Goal: Task Accomplishment & Management: Manage account settings

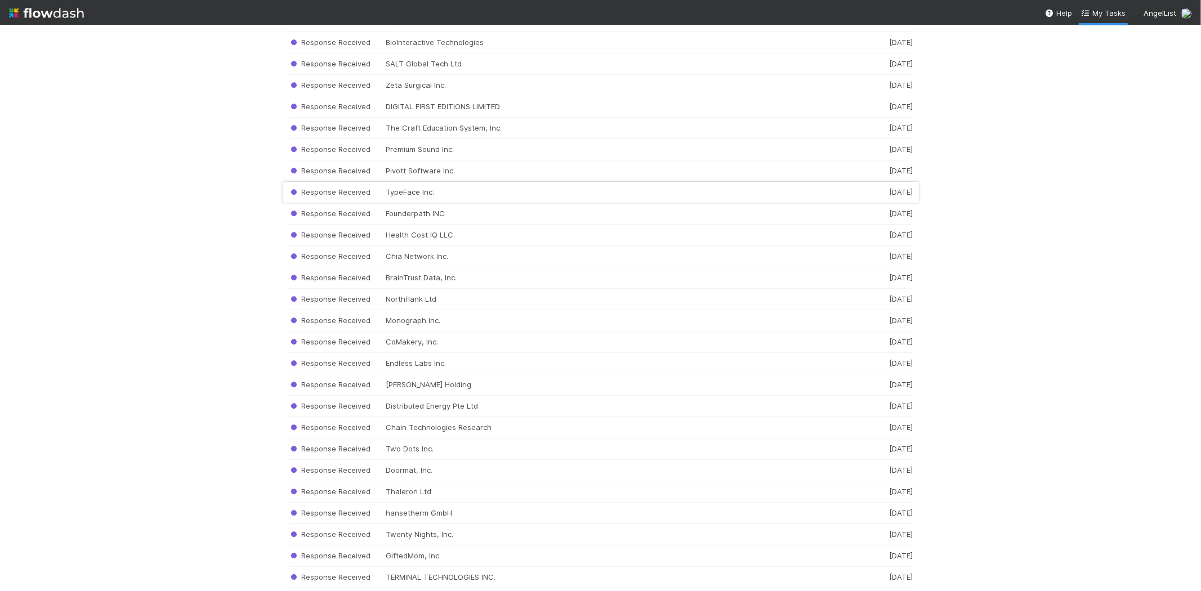
scroll to position [10011, 0]
click at [434, 207] on div "Response Received Endless Labs Inc. [DATE]" at bounding box center [600, 196] width 625 height 21
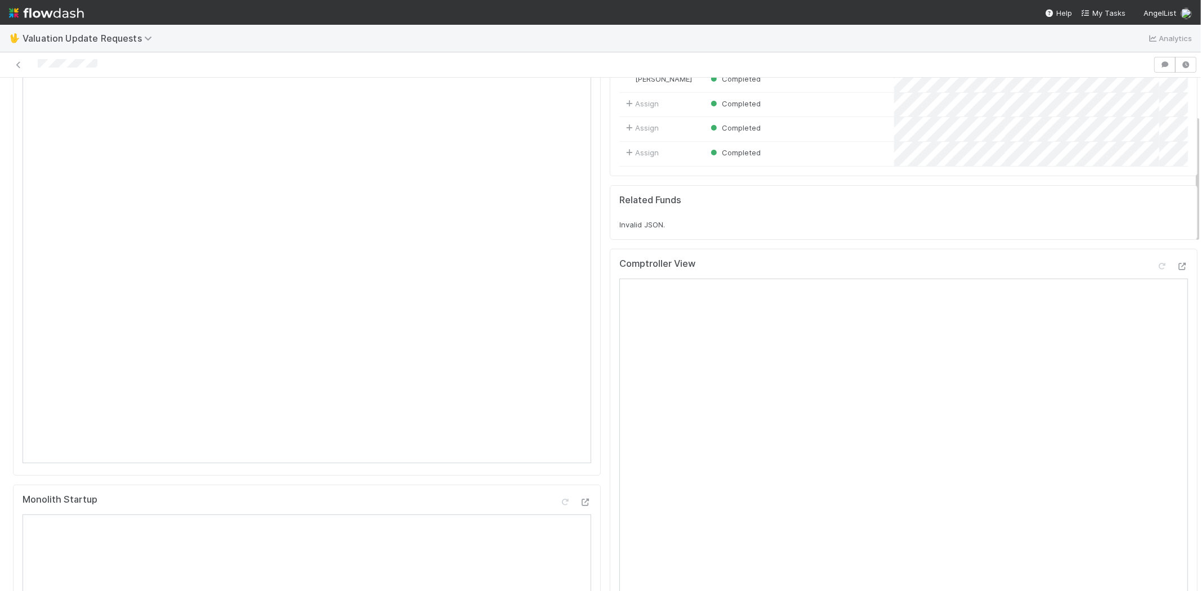
scroll to position [188, 0]
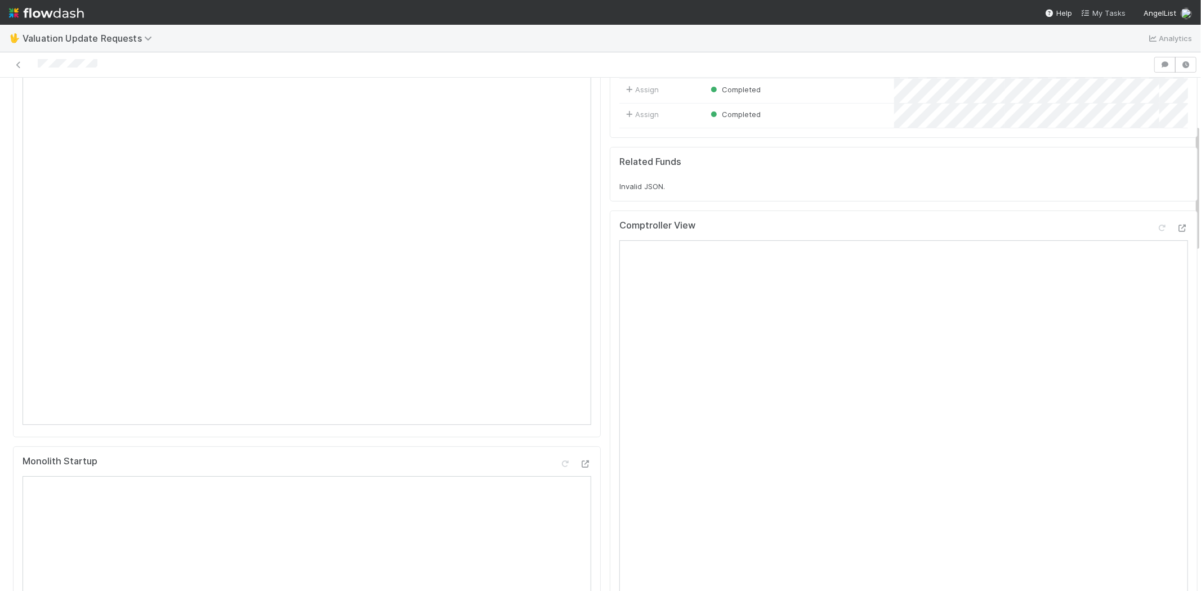
click at [1097, 15] on span "My Tasks" at bounding box center [1103, 12] width 44 height 9
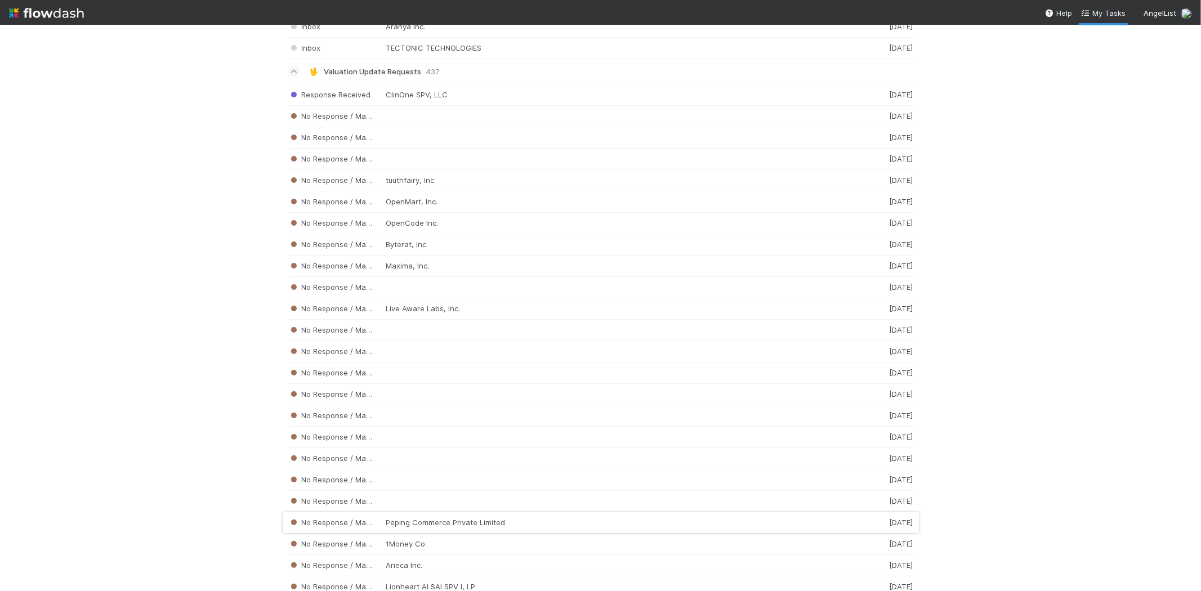
scroll to position [1251, 0]
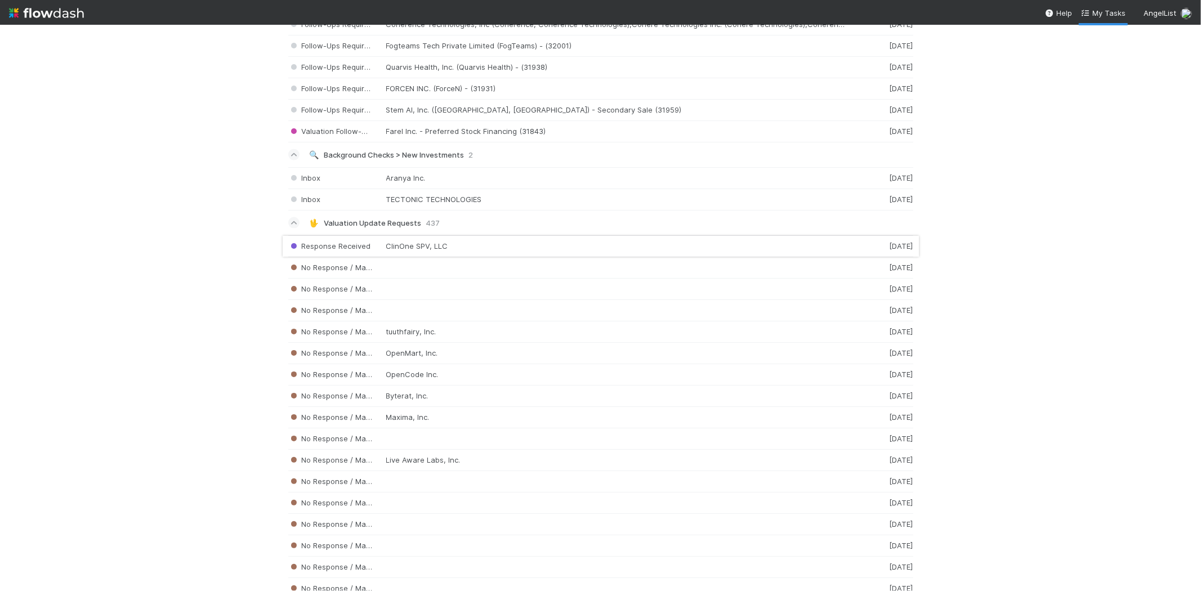
click at [463, 251] on div "Response Received ClinOne SPV, LLC [DATE]" at bounding box center [600, 246] width 625 height 22
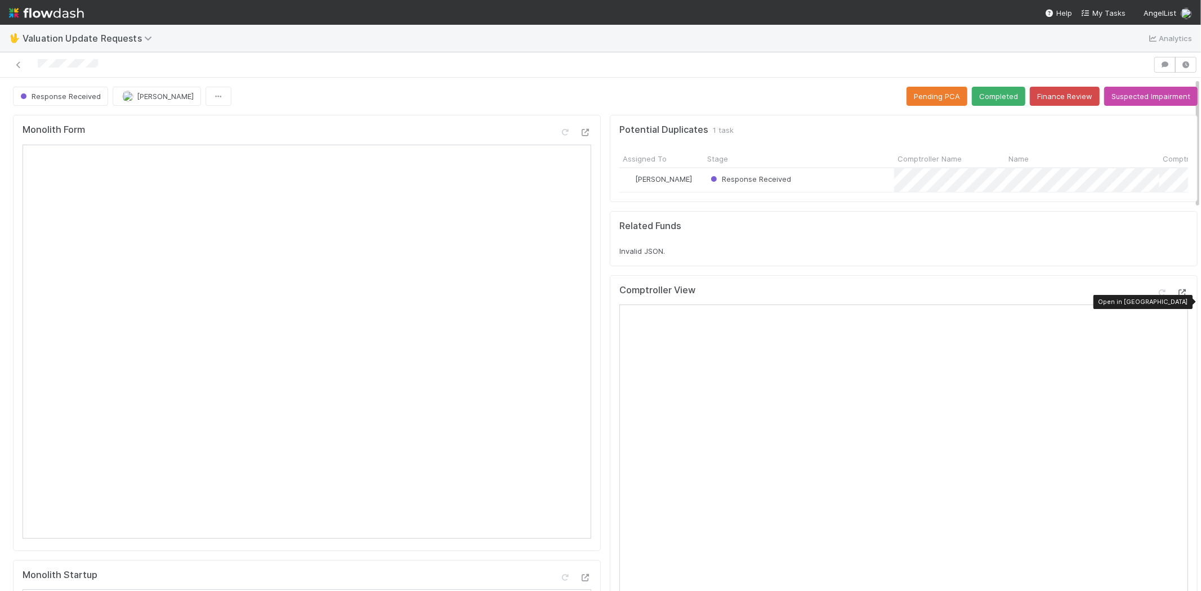
click at [1177, 297] on icon at bounding box center [1182, 292] width 11 height 7
drag, startPoint x: 105, startPoint y: 63, endPoint x: 37, endPoint y: 61, distance: 68.7
click at [37, 61] on div at bounding box center [577, 65] width 1144 height 16
click at [1157, 297] on icon at bounding box center [1162, 292] width 11 height 7
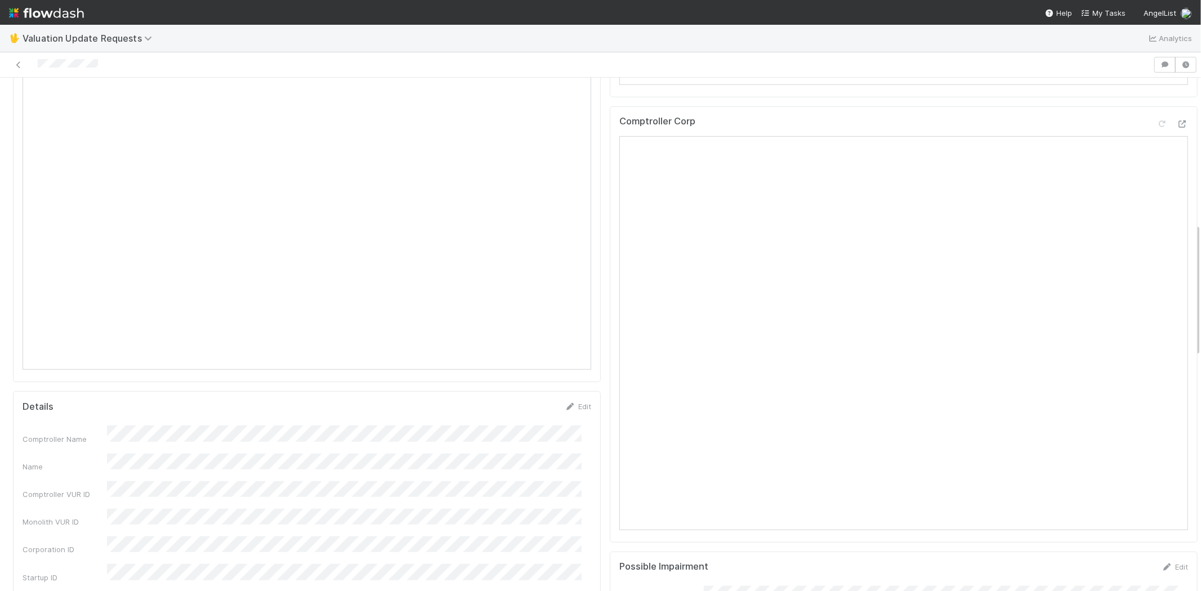
scroll to position [563, 0]
click at [1157, 180] on div at bounding box center [1162, 174] width 11 height 11
click at [107, 66] on div at bounding box center [577, 65] width 1144 height 16
drag, startPoint x: 110, startPoint y: 66, endPoint x: 36, endPoint y: 66, distance: 73.8
click at [36, 66] on div at bounding box center [577, 65] width 1144 height 16
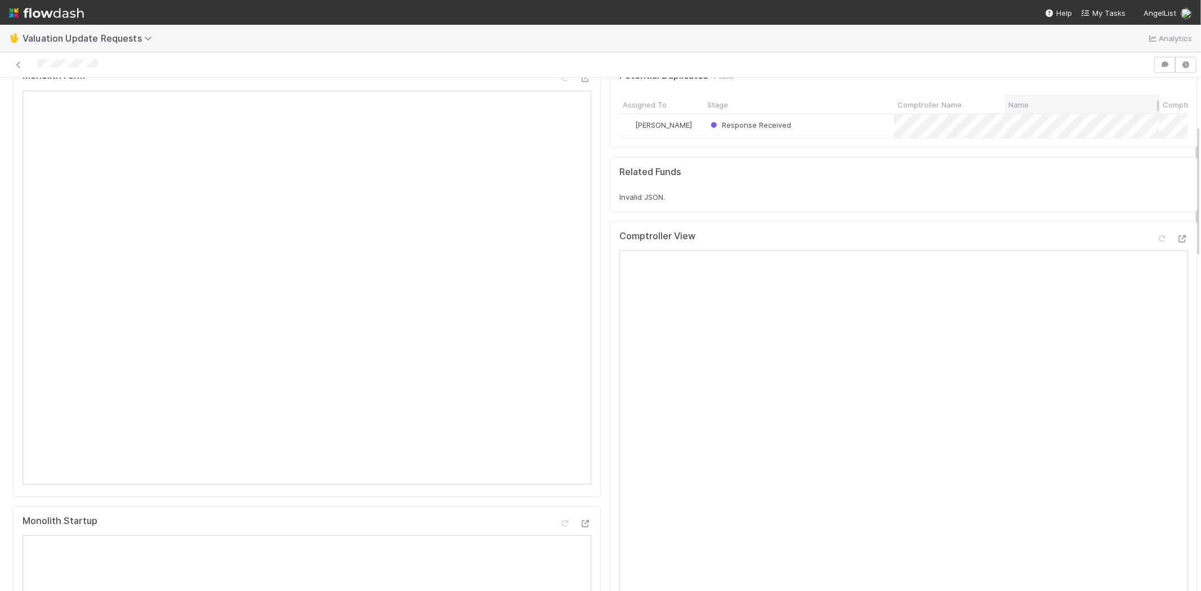
scroll to position [0, 0]
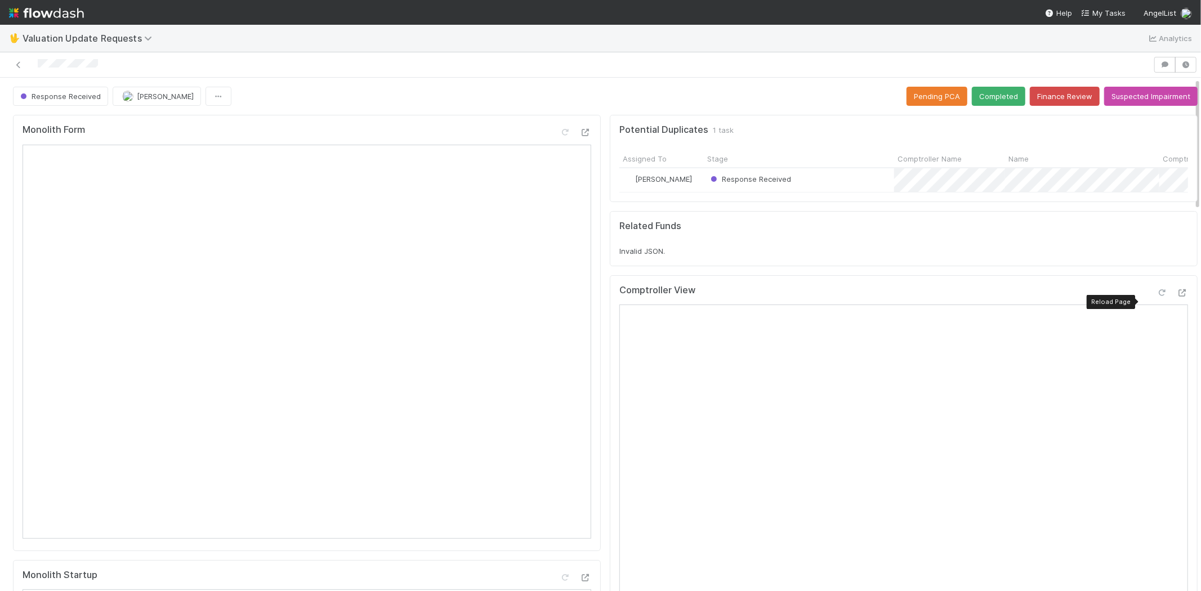
click at [1157, 293] on icon at bounding box center [1162, 292] width 11 height 7
click at [979, 97] on button "Completed" at bounding box center [998, 96] width 53 height 19
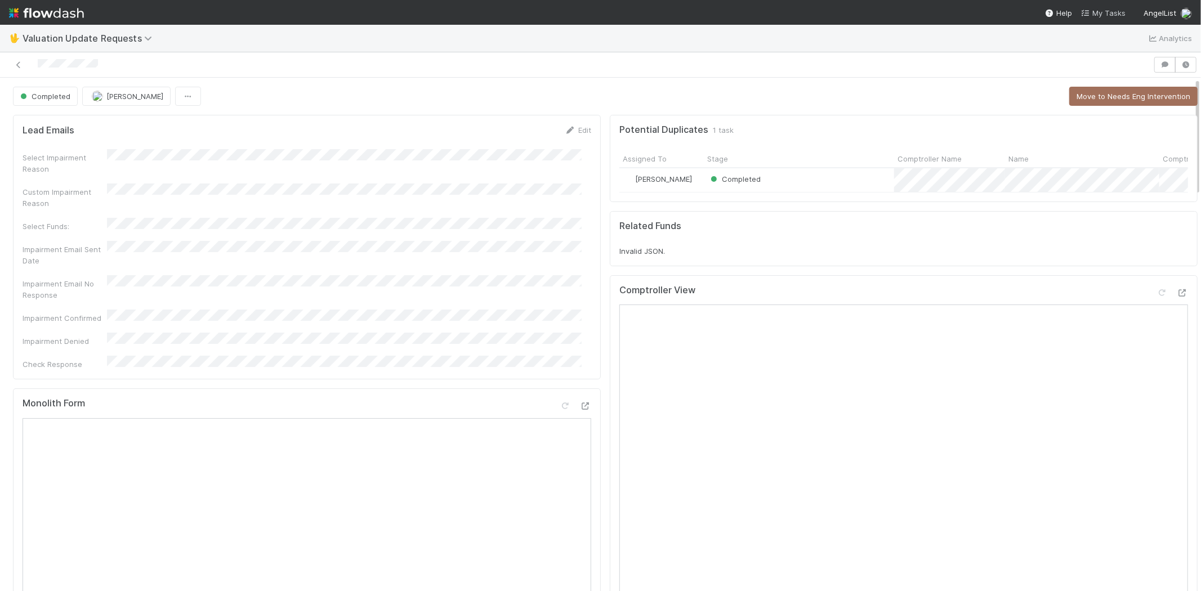
click at [1108, 7] on link "My Tasks" at bounding box center [1103, 12] width 44 height 11
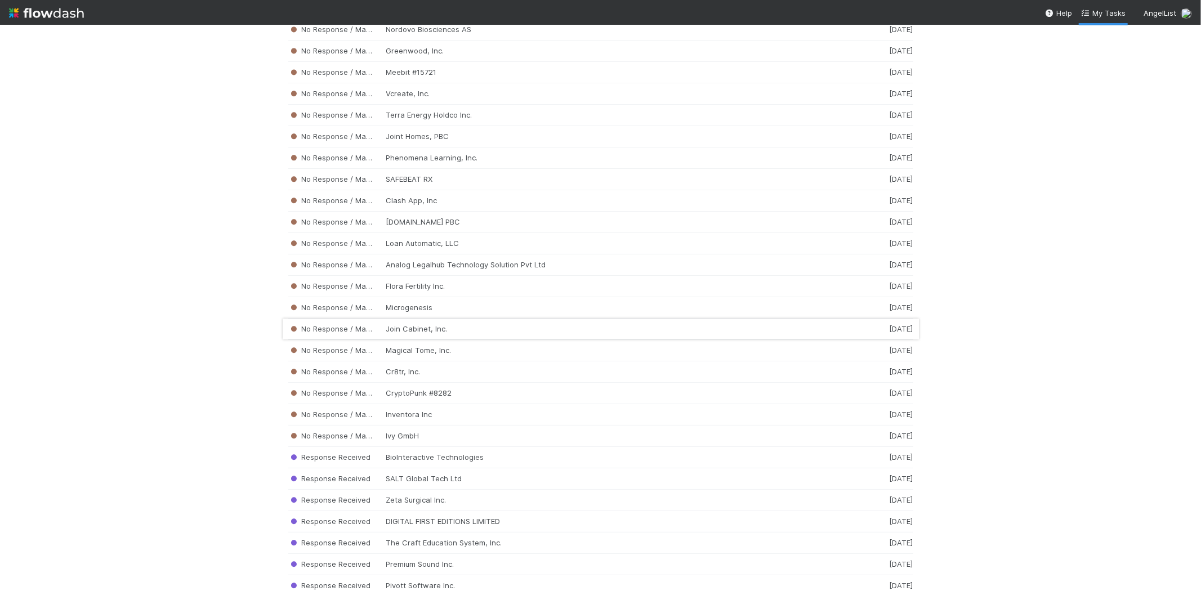
scroll to position [9783, 0]
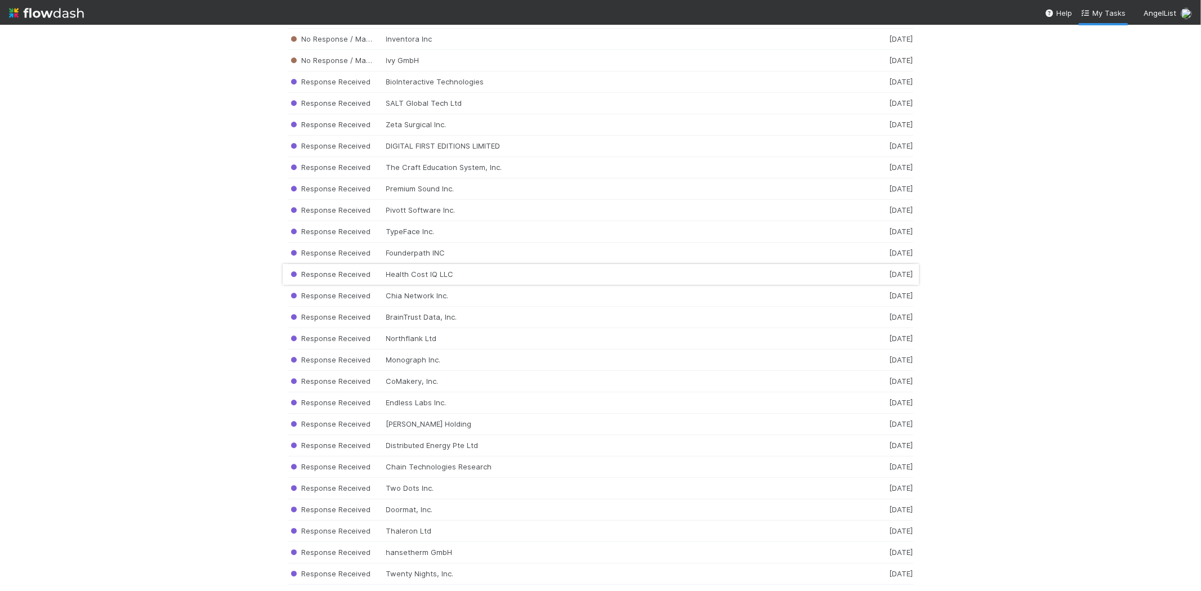
click at [407, 286] on div "Response Received Health Cost IQ LLC [DATE]" at bounding box center [600, 274] width 625 height 21
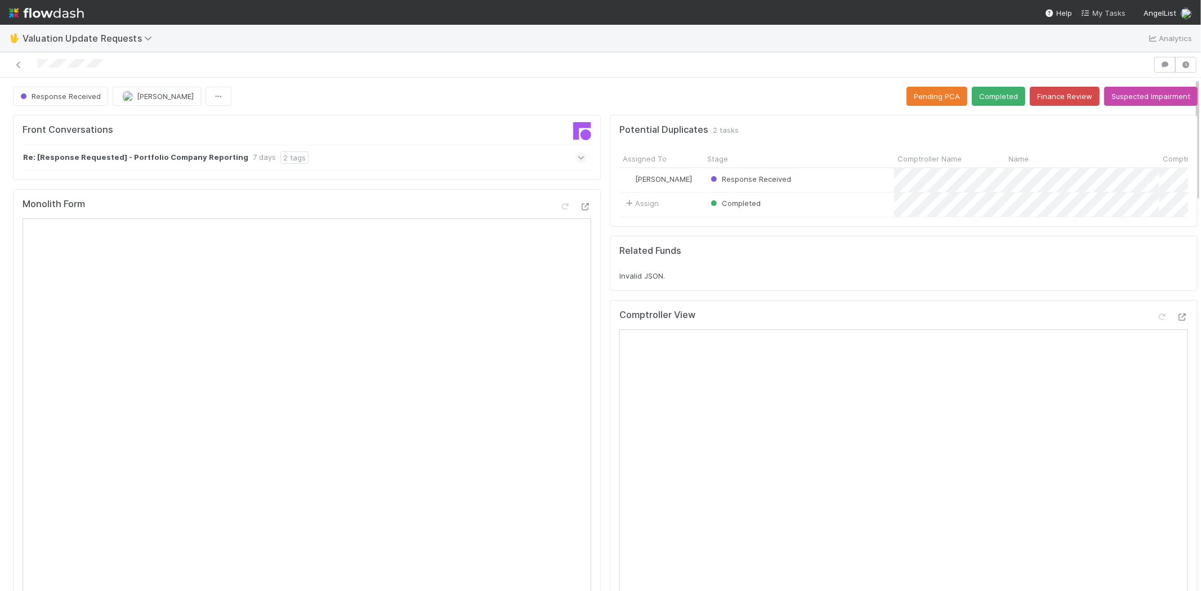
click at [1112, 9] on span "My Tasks" at bounding box center [1103, 12] width 44 height 9
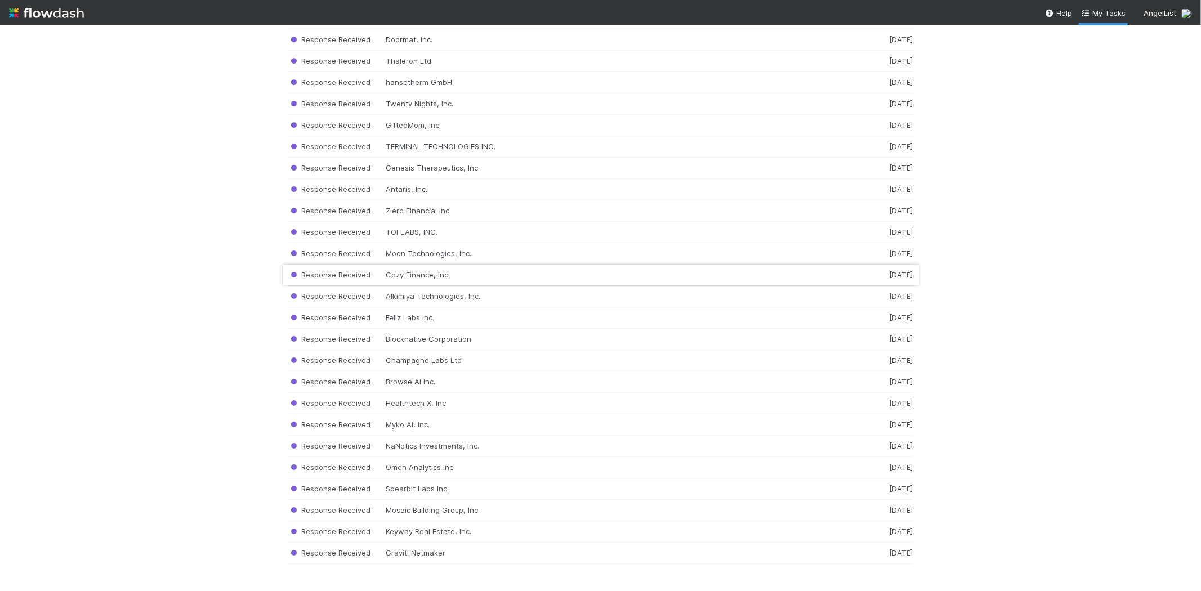
scroll to position [10284, 0]
click at [404, 553] on div "Response Received Gravitl Netmaker [DATE]" at bounding box center [600, 553] width 625 height 21
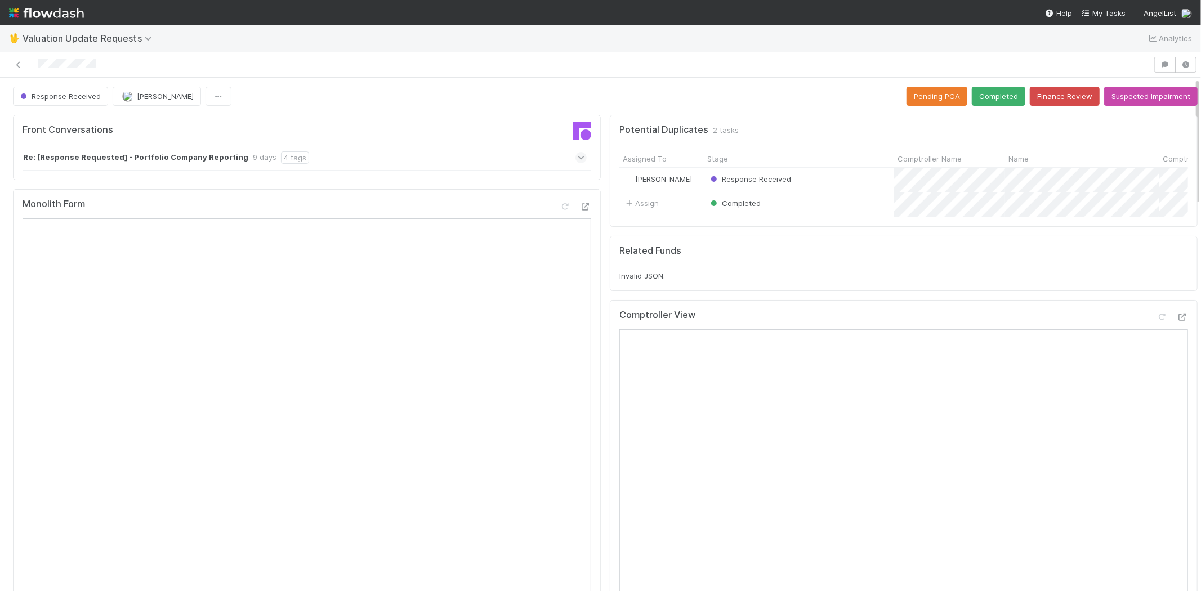
click at [578, 161] on icon at bounding box center [581, 157] width 7 height 11
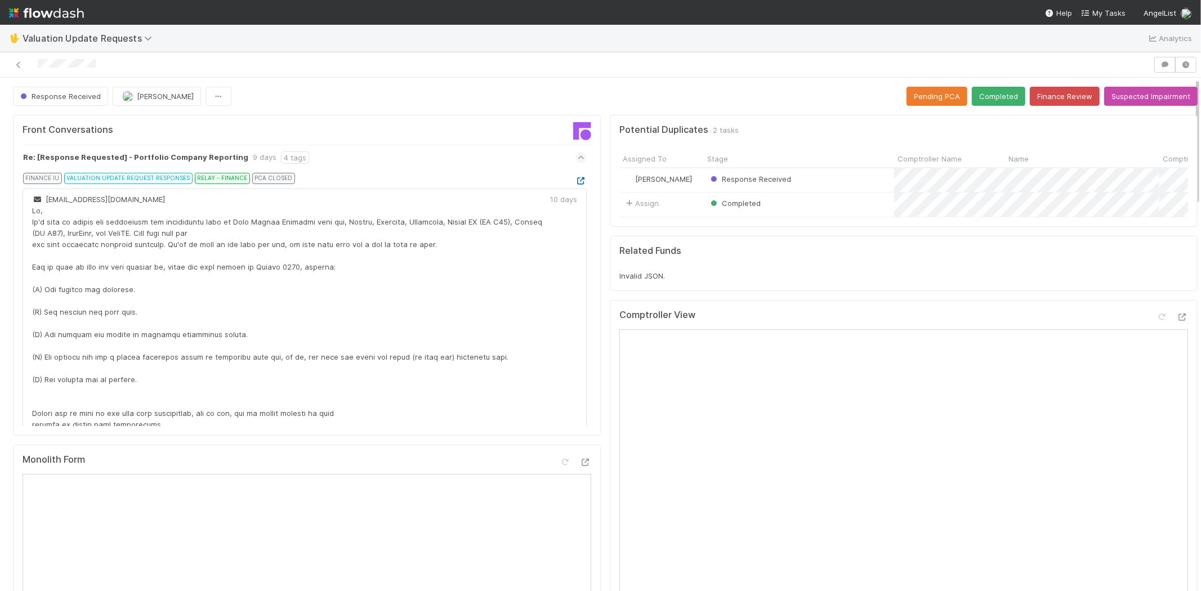
click at [576, 179] on icon at bounding box center [581, 180] width 11 height 7
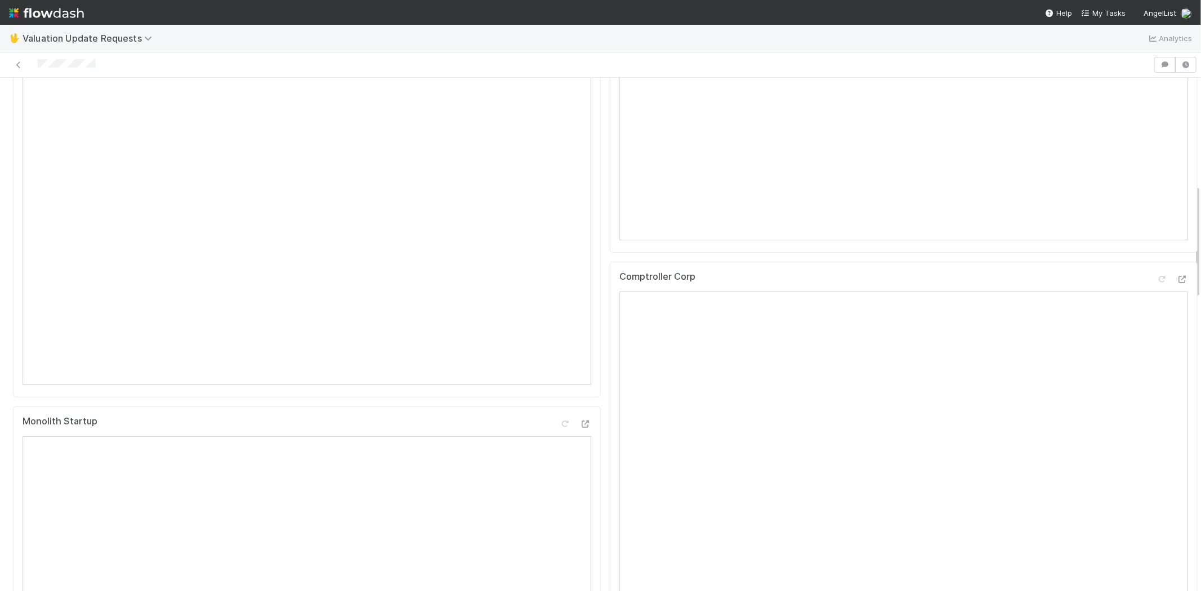
scroll to position [626, 0]
drag, startPoint x: 99, startPoint y: 63, endPoint x: 28, endPoint y: 58, distance: 70.5
click at [28, 58] on div at bounding box center [577, 65] width 1144 height 16
click at [111, 65] on div at bounding box center [577, 65] width 1144 height 16
drag, startPoint x: 105, startPoint y: 64, endPoint x: 35, endPoint y: 59, distance: 69.5
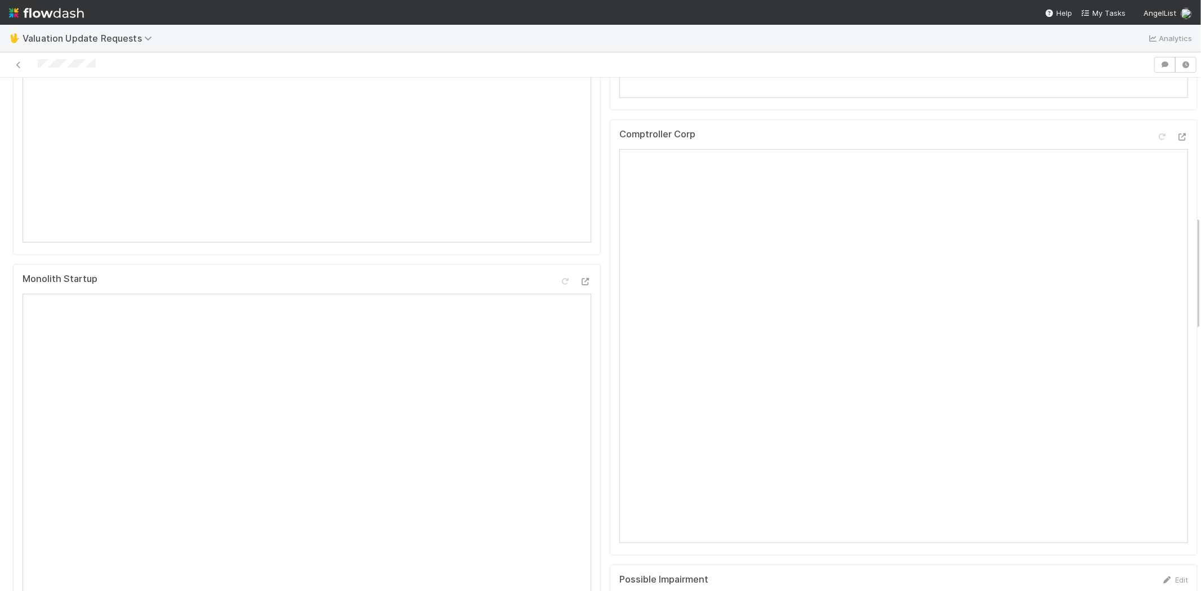
click at [35, 59] on div at bounding box center [577, 65] width 1144 height 16
drag, startPoint x: 108, startPoint y: 62, endPoint x: 38, endPoint y: 56, distance: 70.1
click at [38, 57] on div at bounding box center [577, 65] width 1144 height 16
drag, startPoint x: 102, startPoint y: 62, endPoint x: 336, endPoint y: 68, distance: 233.8
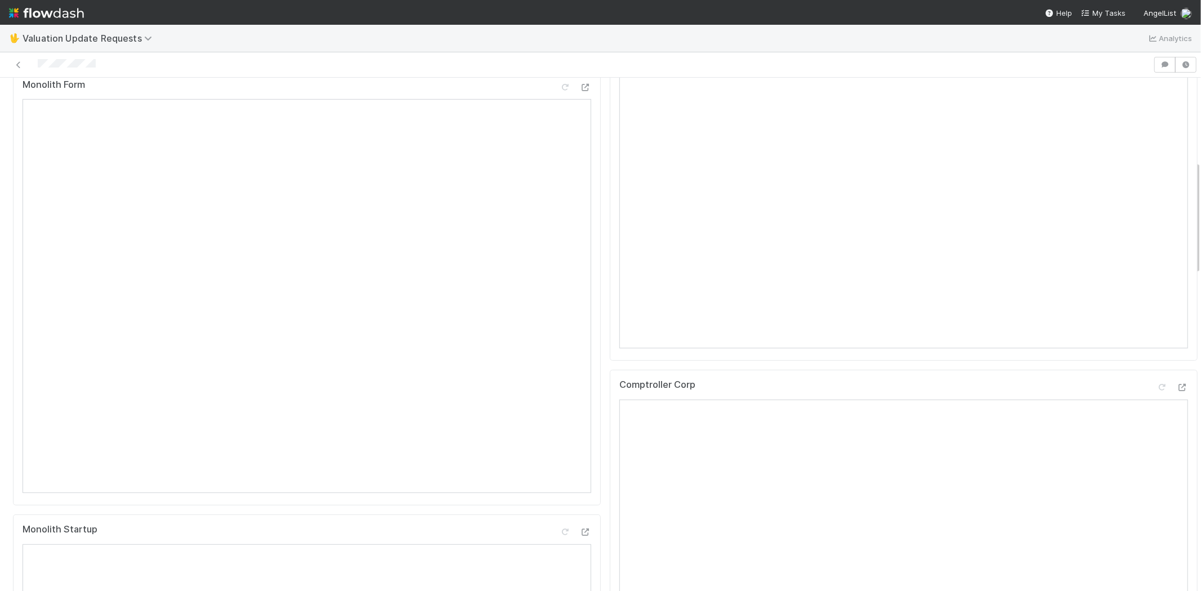
click at [48, 59] on div at bounding box center [577, 65] width 1144 height 16
click at [41, 69] on div at bounding box center [67, 65] width 58 height 12
click at [127, 63] on div at bounding box center [577, 65] width 1144 height 16
click at [1201, 210] on div at bounding box center [1201, 335] width 1 height 514
drag, startPoint x: 1187, startPoint y: 217, endPoint x: 1186, endPoint y: 297, distance: 80.5
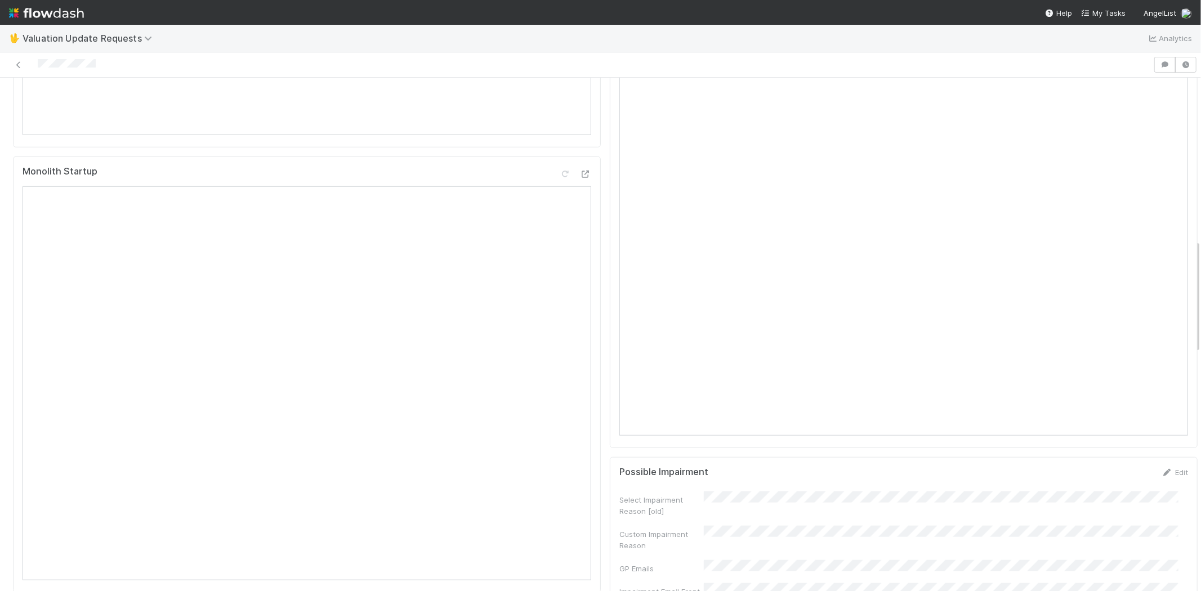
click at [1186, 297] on div "Front Conversations Re: [Response Requested] - Portfolio Company Reporting 9 da…" at bounding box center [605, 559] width 1211 height 2364
click at [1157, 216] on icon at bounding box center [1162, 212] width 11 height 7
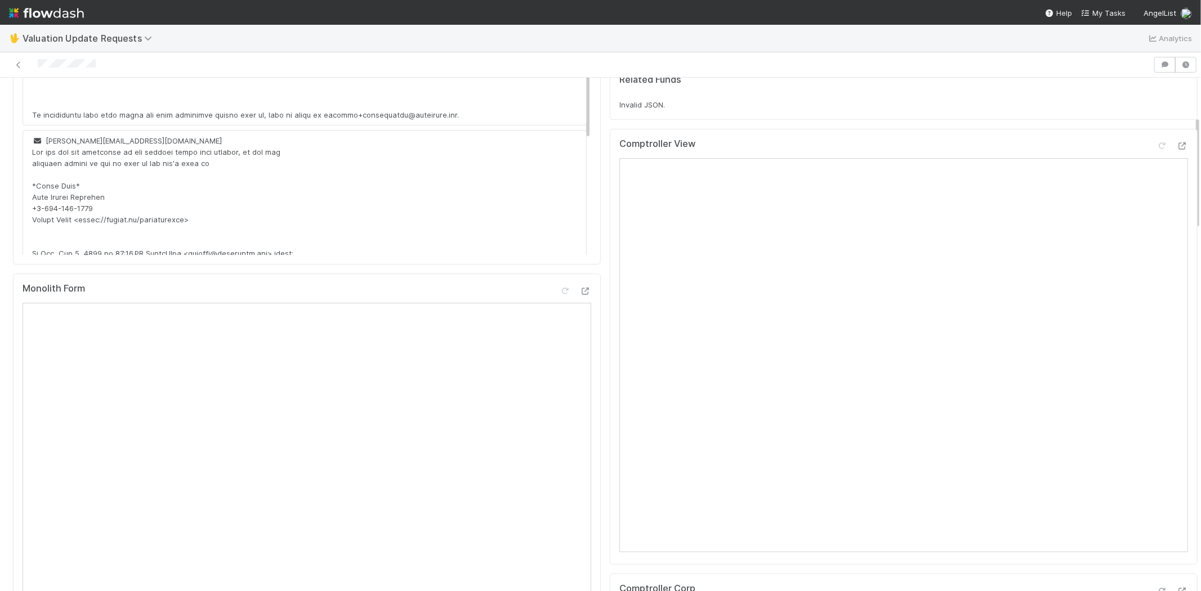
scroll to position [113, 0]
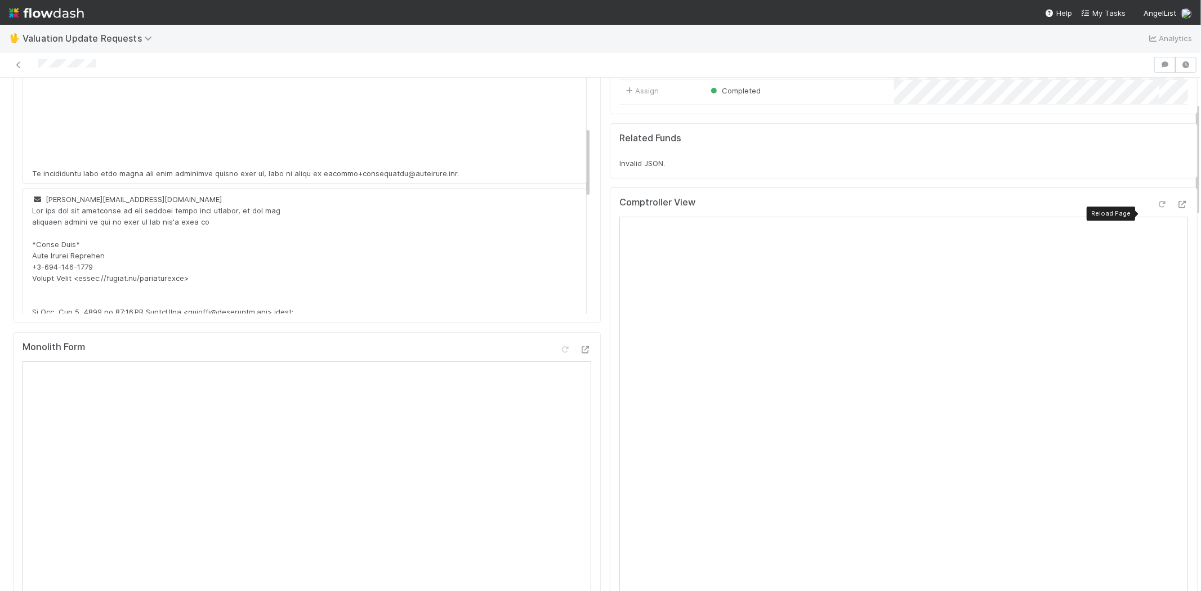
click at [1157, 208] on icon at bounding box center [1162, 204] width 11 height 7
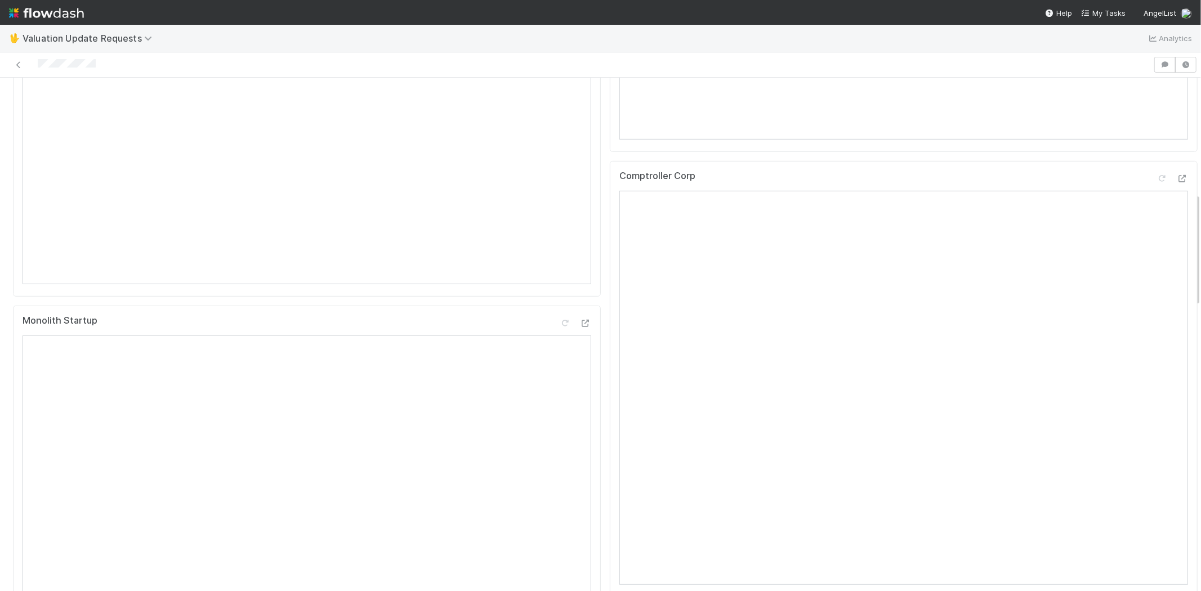
scroll to position [519, 0]
click at [1157, 241] on icon at bounding box center [1162, 243] width 11 height 7
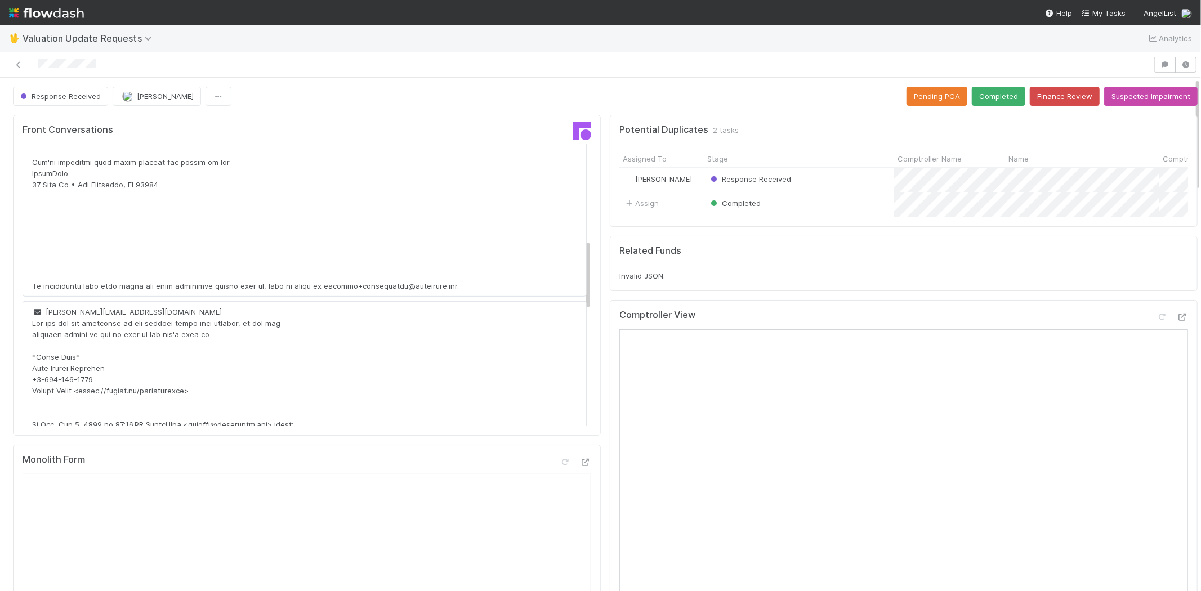
scroll to position [0, 0]
click at [987, 96] on button "Completed" at bounding box center [998, 96] width 53 height 19
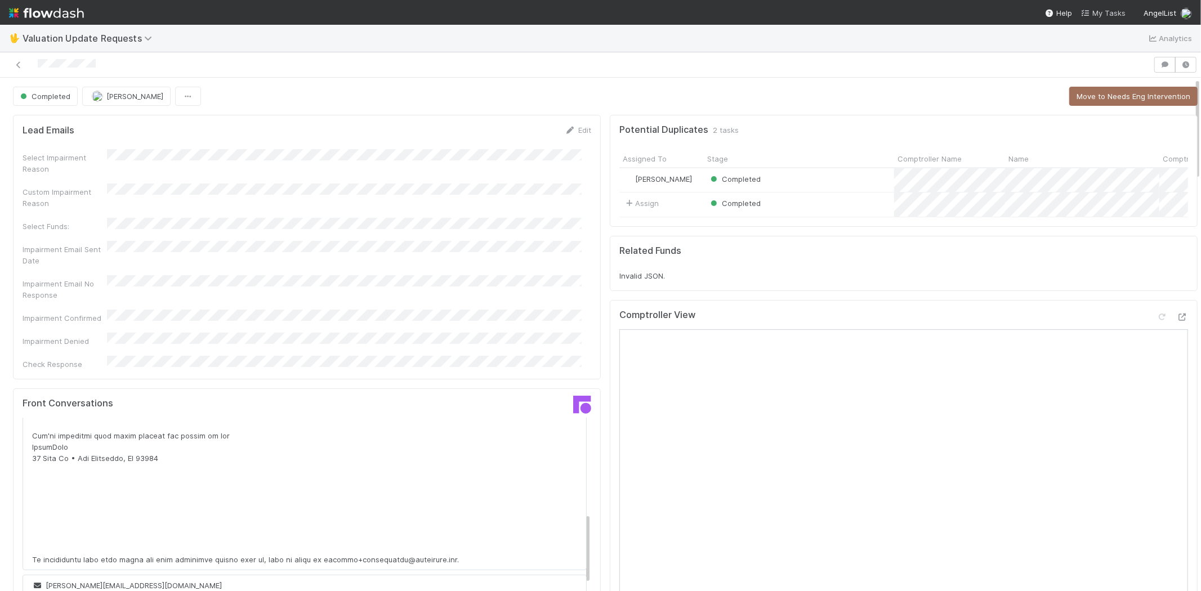
click at [1104, 8] on span "My Tasks" at bounding box center [1103, 12] width 44 height 9
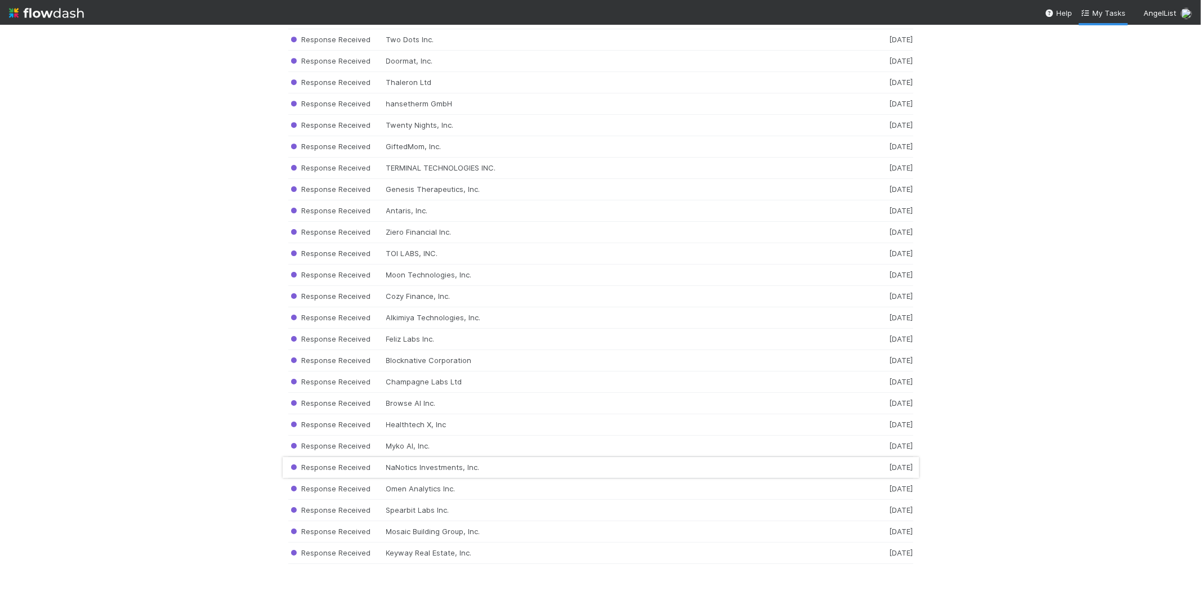
scroll to position [10262, 0]
click at [443, 551] on div "Response Received Keyway Real Estate, Inc. [DATE]" at bounding box center [600, 553] width 625 height 21
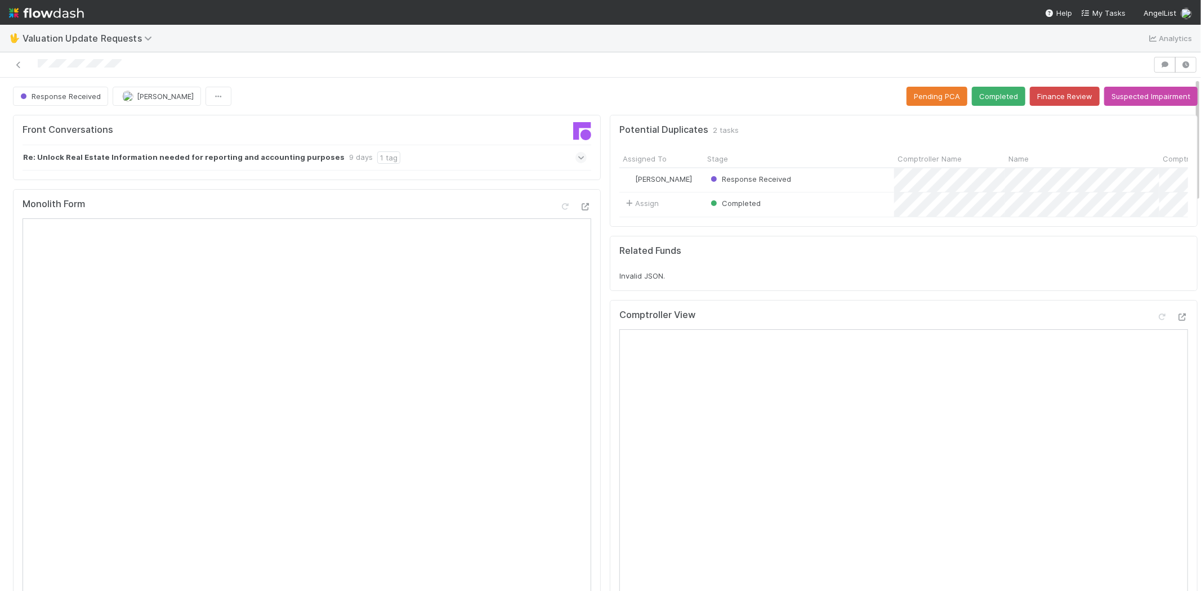
click at [578, 155] on icon at bounding box center [581, 157] width 7 height 11
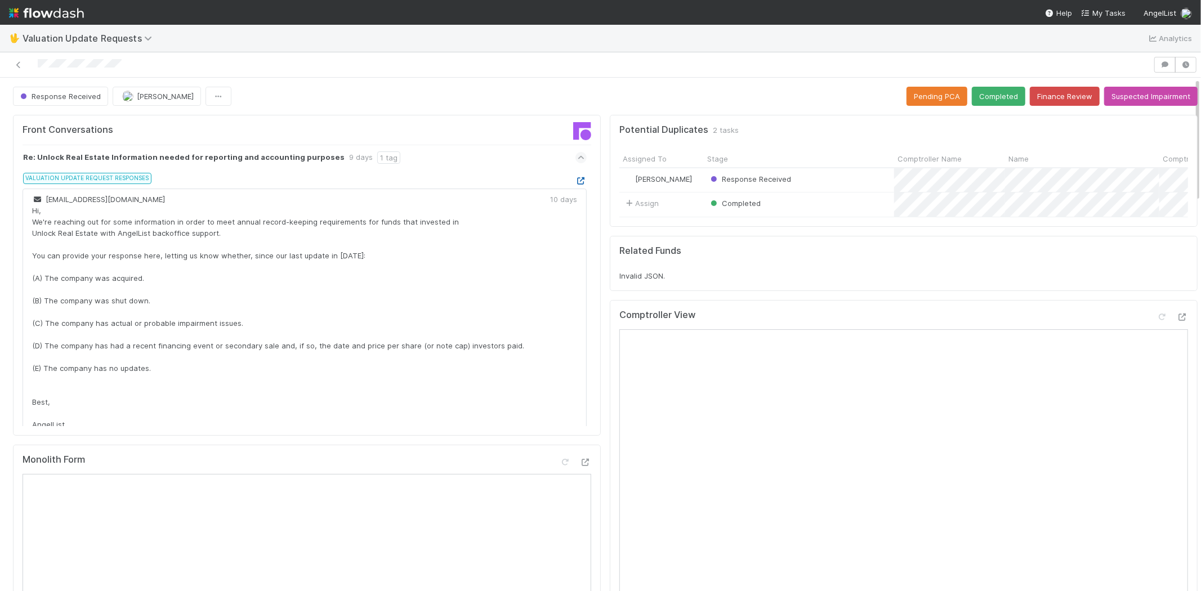
click at [576, 184] on icon at bounding box center [581, 180] width 11 height 7
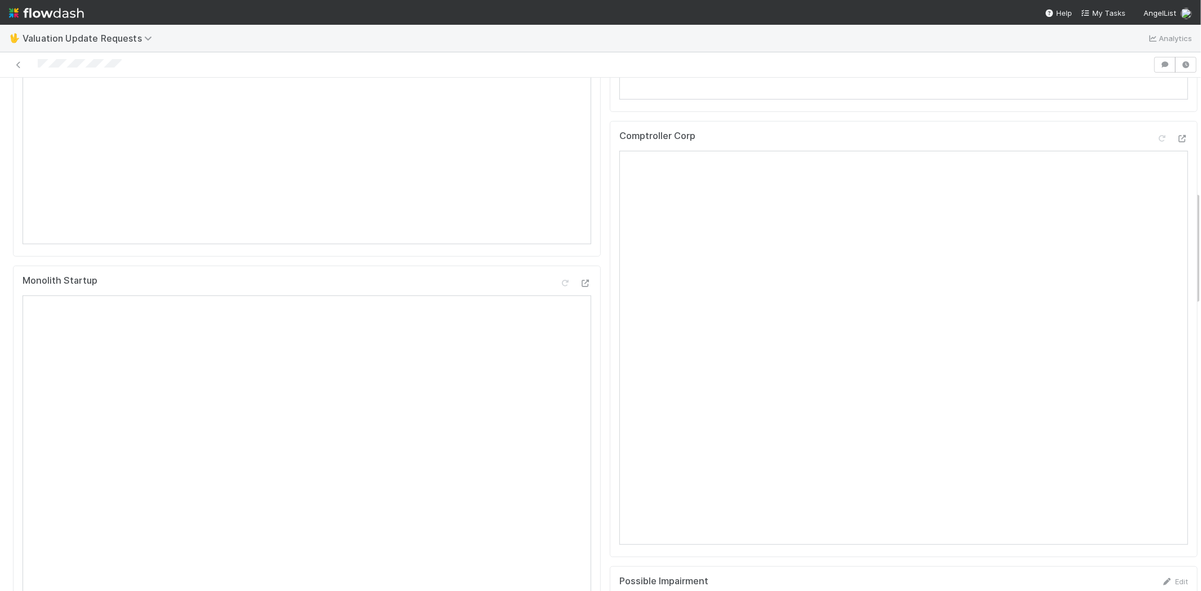
scroll to position [813, 0]
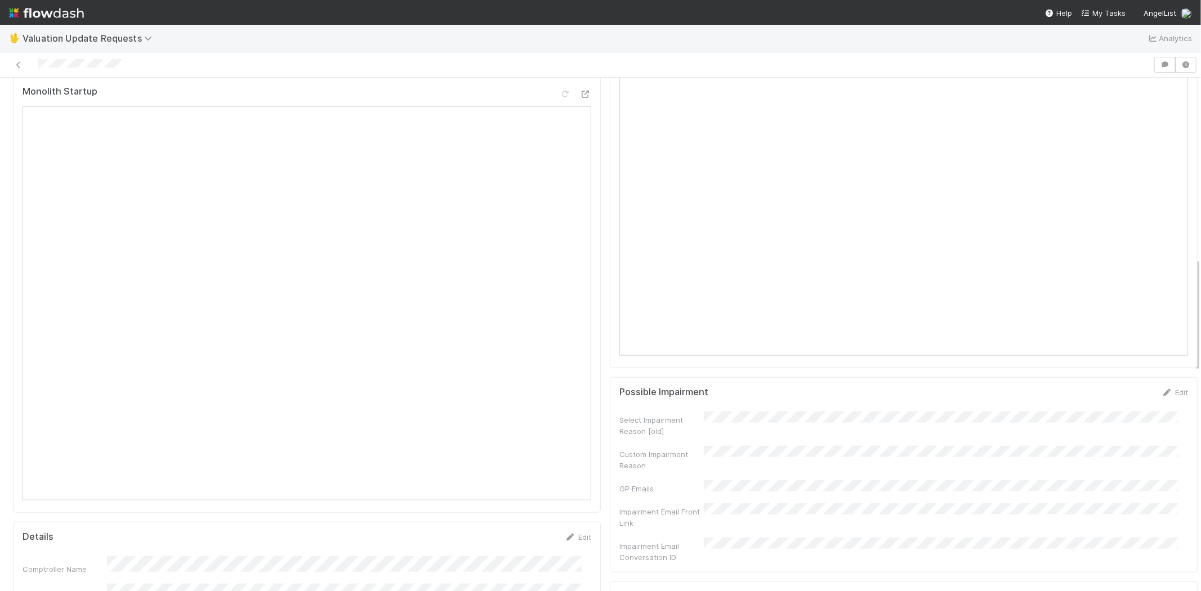
click at [130, 64] on div at bounding box center [577, 65] width 1144 height 16
click at [37, 65] on div at bounding box center [577, 65] width 1144 height 16
drag, startPoint x: 148, startPoint y: 71, endPoint x: 142, endPoint y: 70, distance: 6.3
click at [148, 71] on div at bounding box center [577, 65] width 1144 height 16
click at [139, 65] on div at bounding box center [577, 65] width 1144 height 16
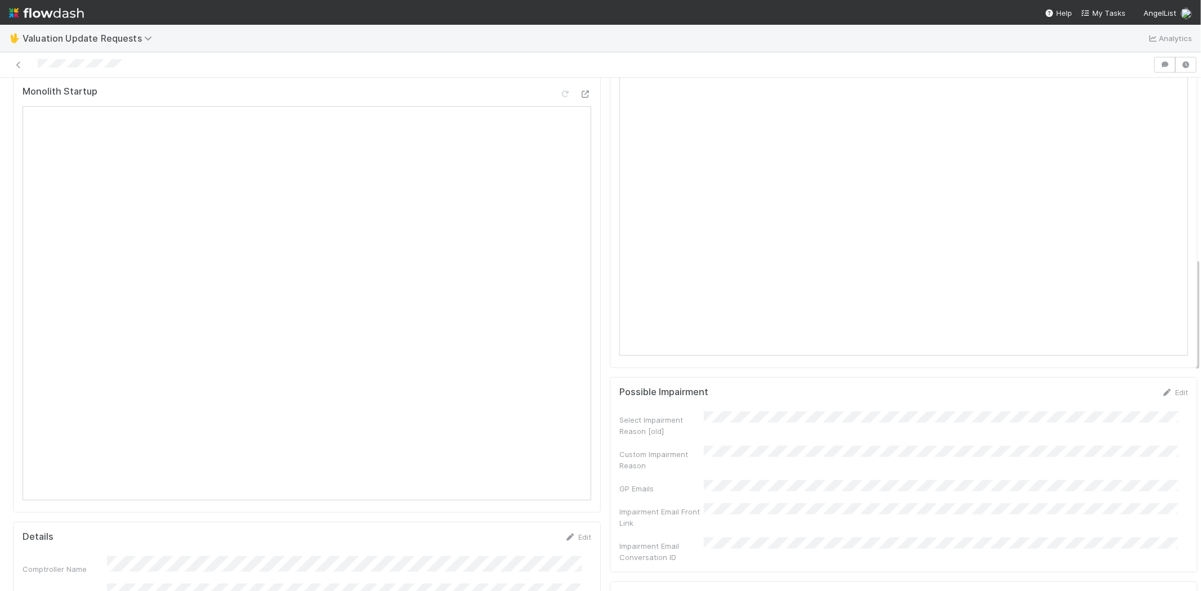
click at [137, 71] on div at bounding box center [577, 65] width 1144 height 16
click at [133, 63] on div at bounding box center [577, 65] width 1144 height 16
drag, startPoint x: 130, startPoint y: 64, endPoint x: 90, endPoint y: 99, distance: 53.1
click at [38, 69] on div at bounding box center [577, 65] width 1144 height 16
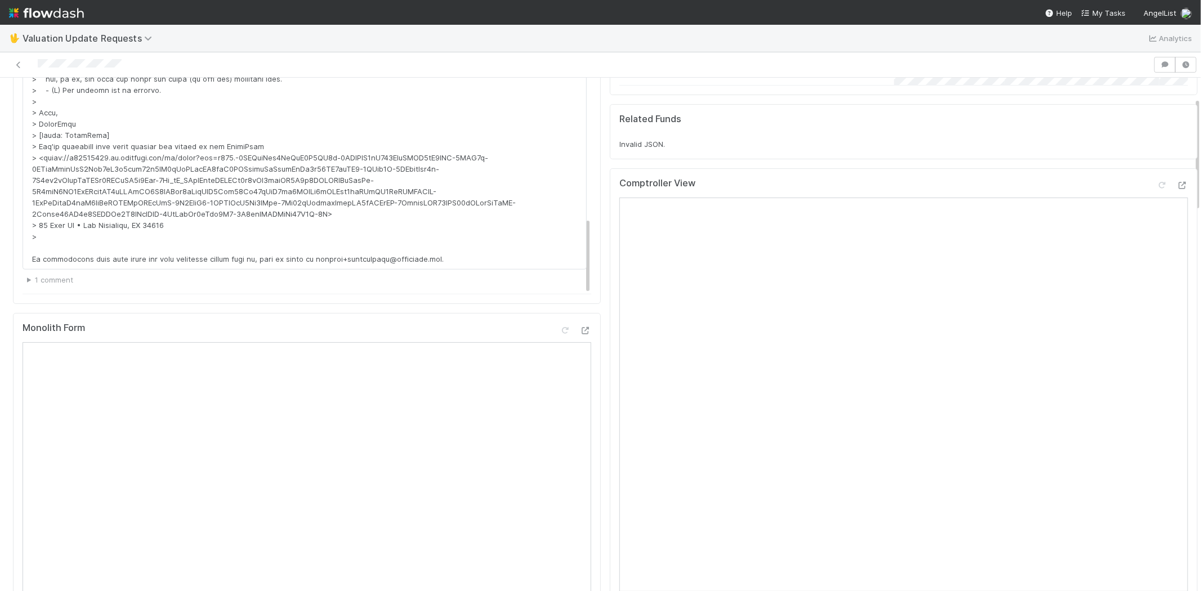
scroll to position [0, 0]
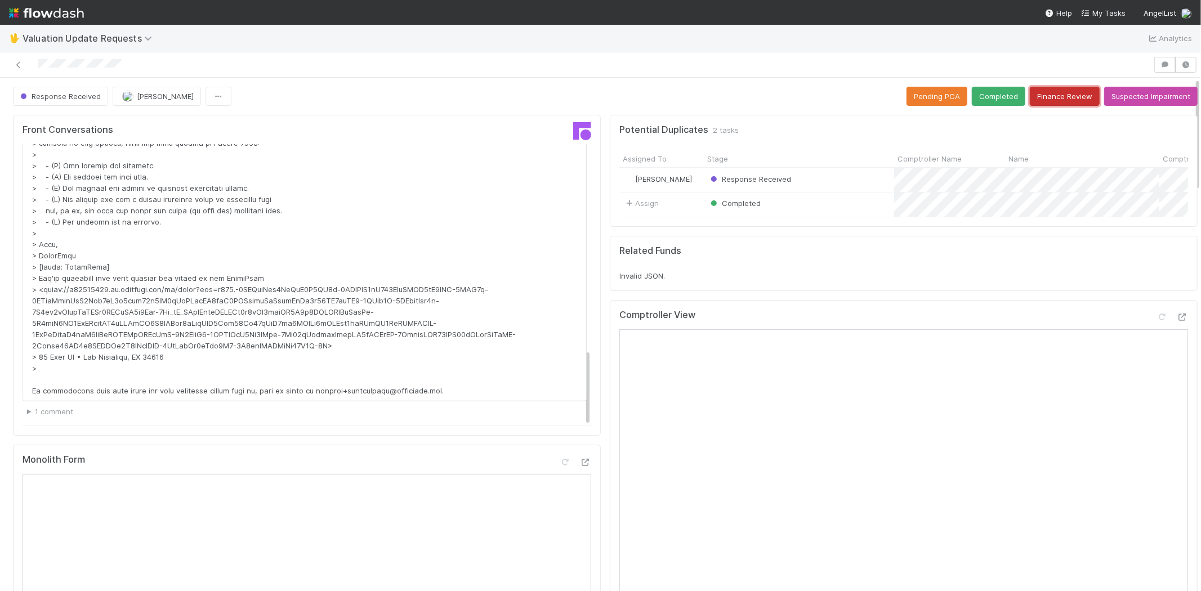
click at [1050, 98] on button "Finance Review" at bounding box center [1065, 96] width 70 height 19
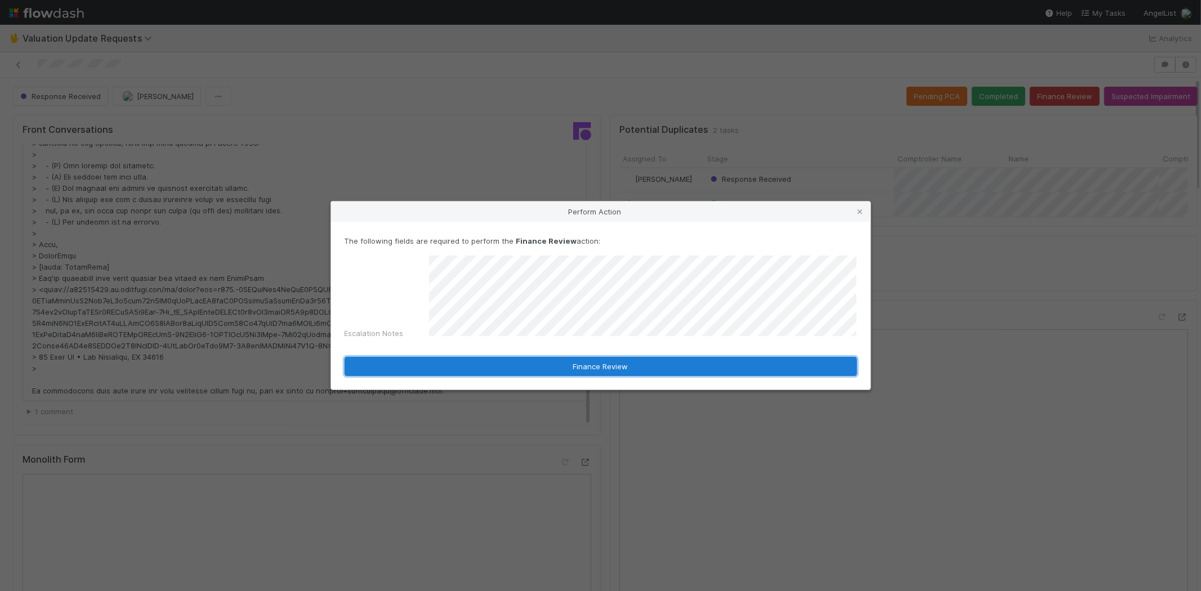
click at [604, 362] on button "Finance Review" at bounding box center [601, 366] width 512 height 19
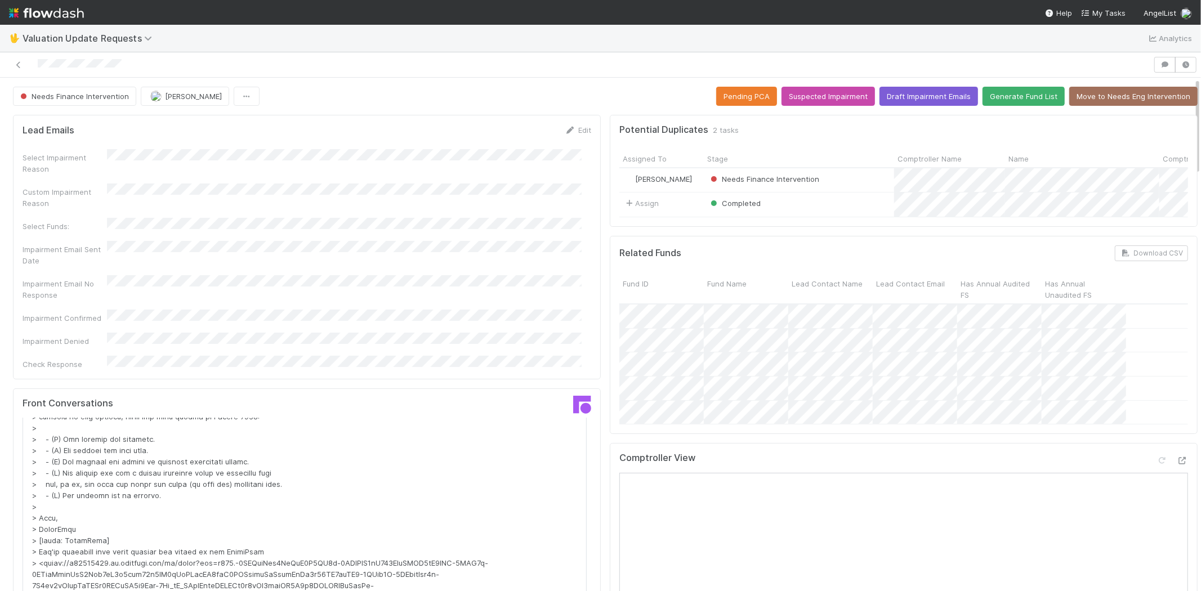
click at [37, 66] on div at bounding box center [577, 65] width 1144 height 16
click at [1110, 12] on span "My Tasks" at bounding box center [1103, 12] width 44 height 9
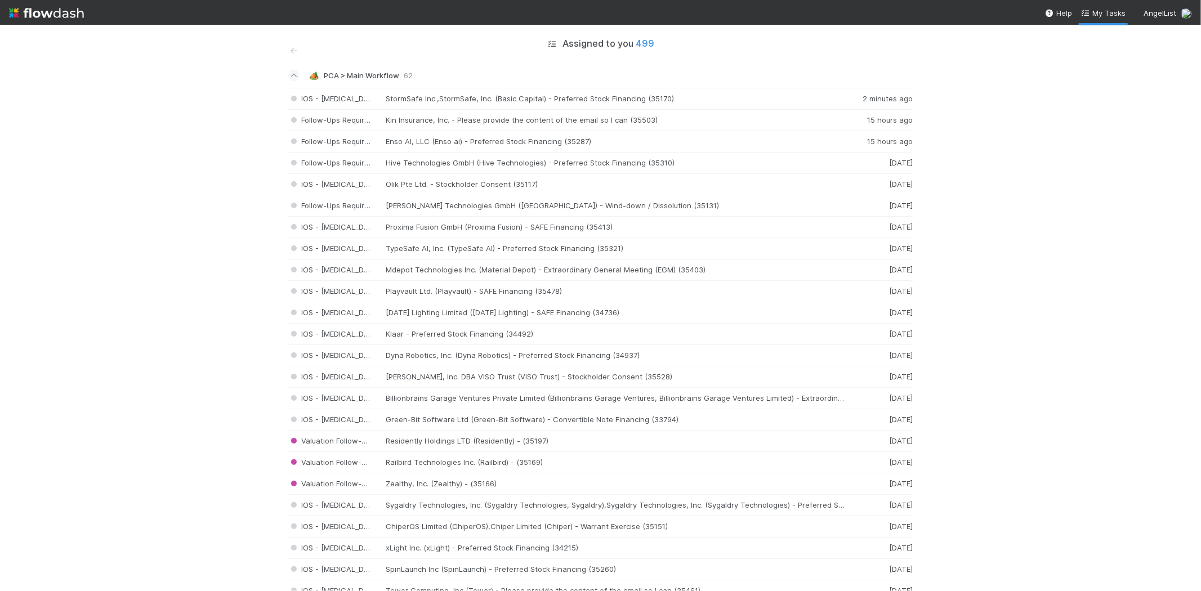
drag, startPoint x: 651, startPoint y: 42, endPoint x: 624, endPoint y: 47, distance: 27.5
click at [624, 47] on div "Assigned to you 499" at bounding box center [600, 43] width 569 height 11
click at [673, 59] on div "Assigned to you 499" at bounding box center [600, 50] width 625 height 25
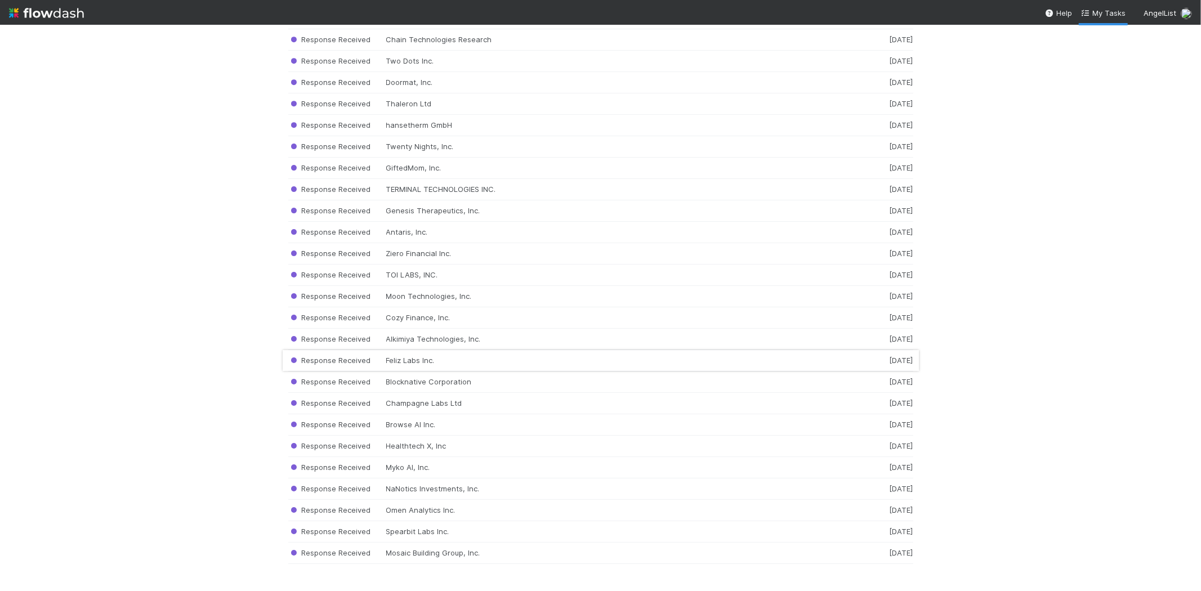
scroll to position [10284, 0]
click at [443, 551] on div "Response Received Mosaic Building Group, Inc. [DATE]" at bounding box center [600, 553] width 625 height 21
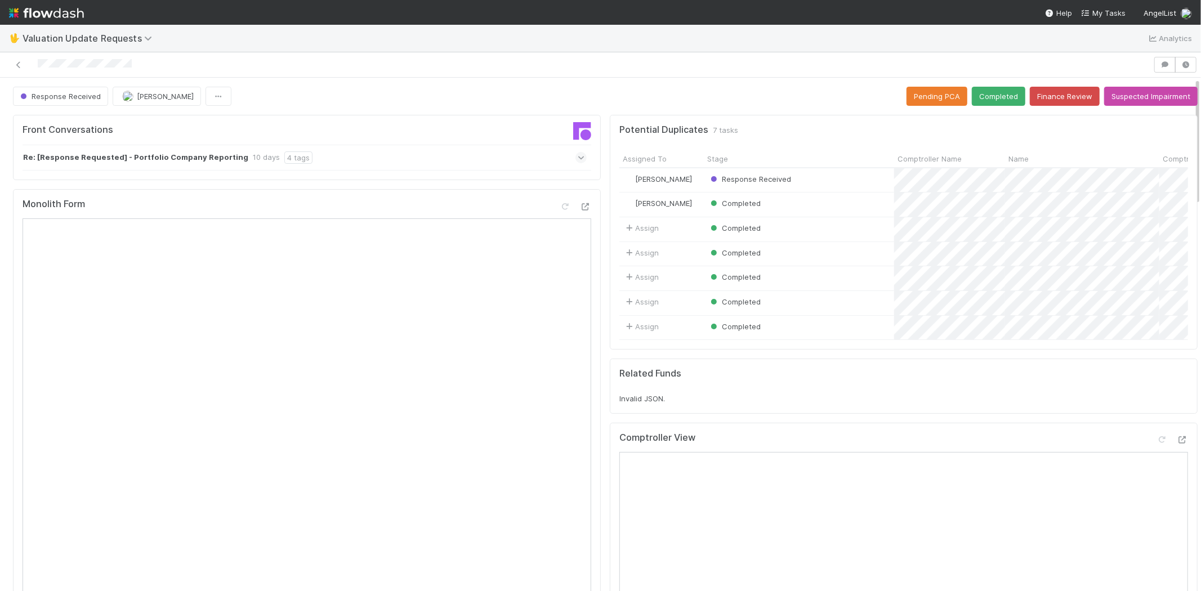
click at [576, 154] on span at bounding box center [581, 157] width 11 height 11
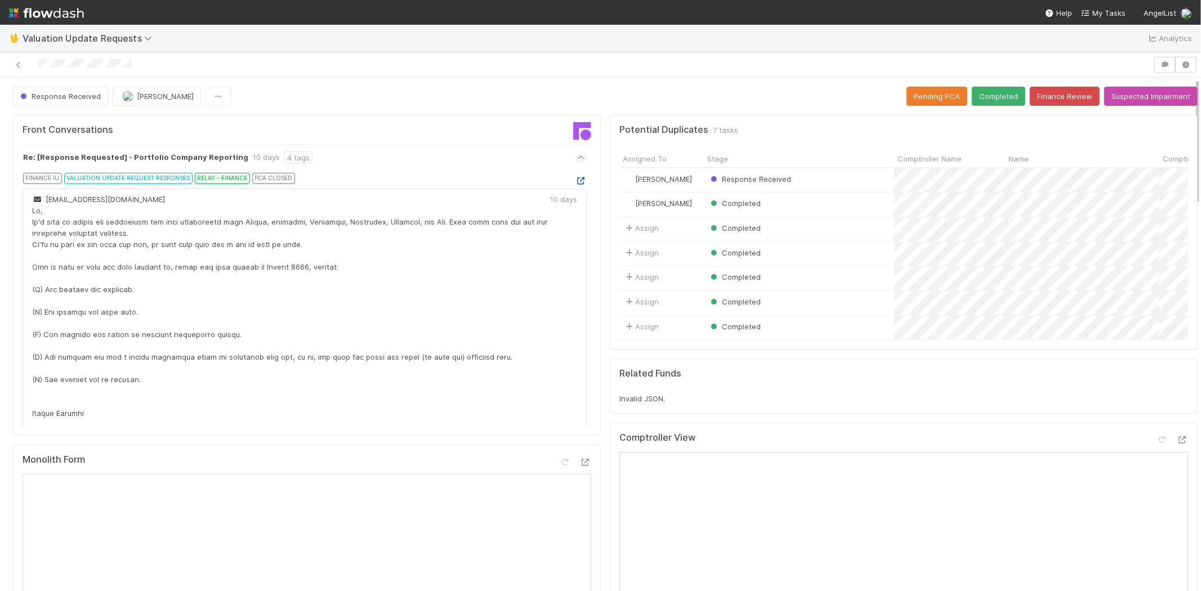
click at [576, 181] on icon at bounding box center [581, 180] width 11 height 7
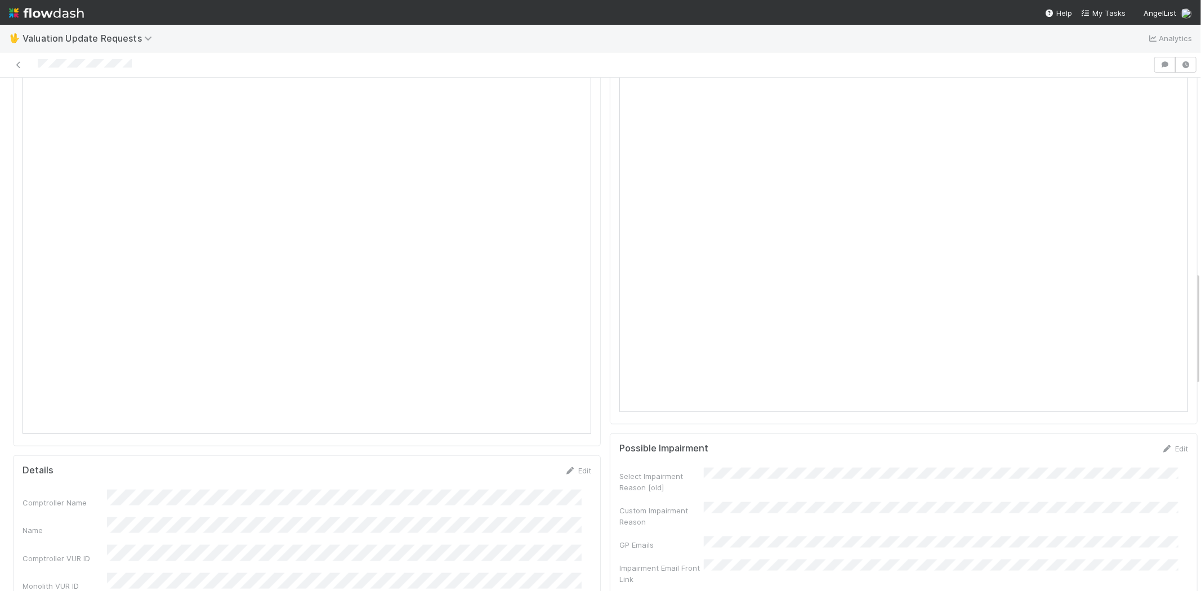
scroll to position [876, 0]
drag, startPoint x: 134, startPoint y: 62, endPoint x: 28, endPoint y: 69, distance: 106.1
click at [28, 69] on div at bounding box center [577, 65] width 1144 height 16
click at [101, 57] on div at bounding box center [577, 65] width 1144 height 16
click at [144, 60] on div at bounding box center [577, 65] width 1144 height 16
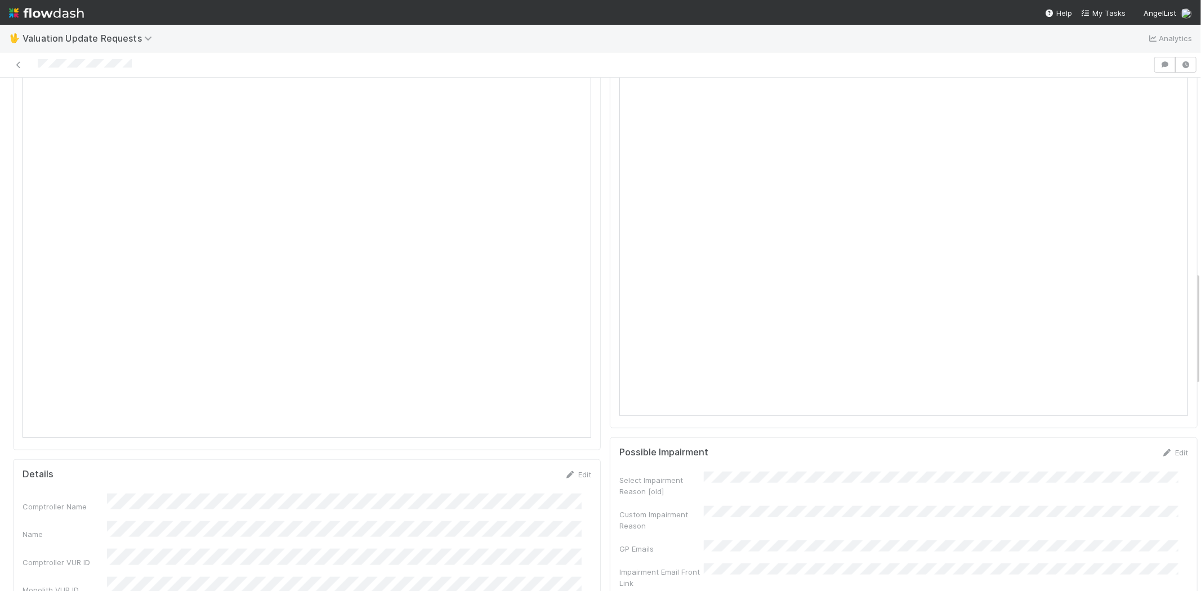
drag, startPoint x: 143, startPoint y: 62, endPoint x: 37, endPoint y: 55, distance: 106.1
click at [37, 55] on div at bounding box center [600, 64] width 1201 height 25
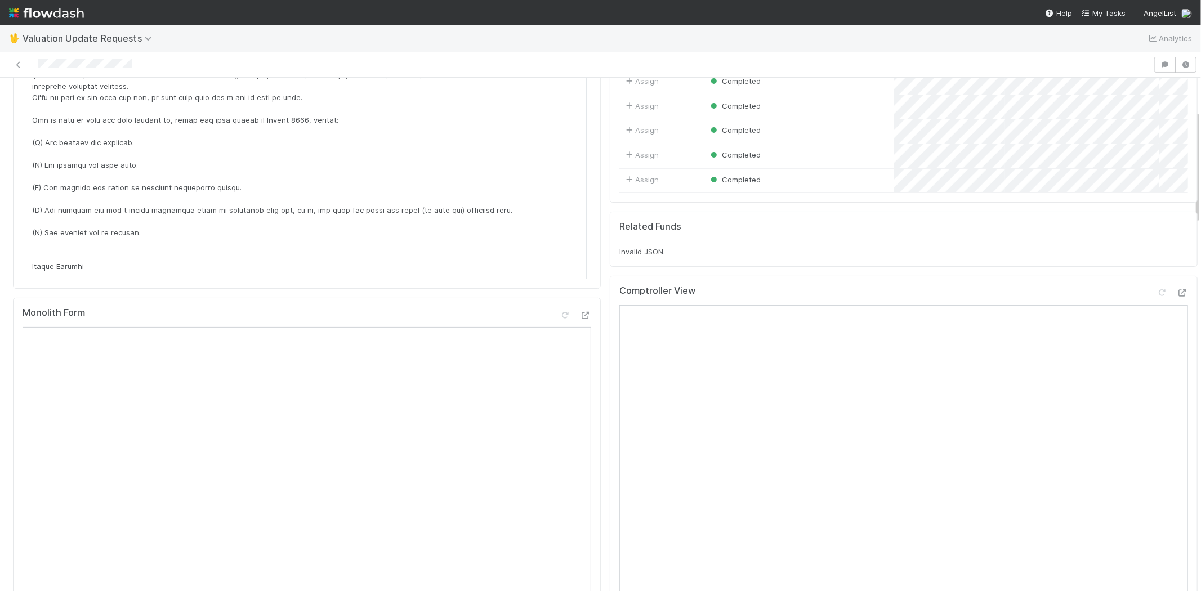
scroll to position [125, 0]
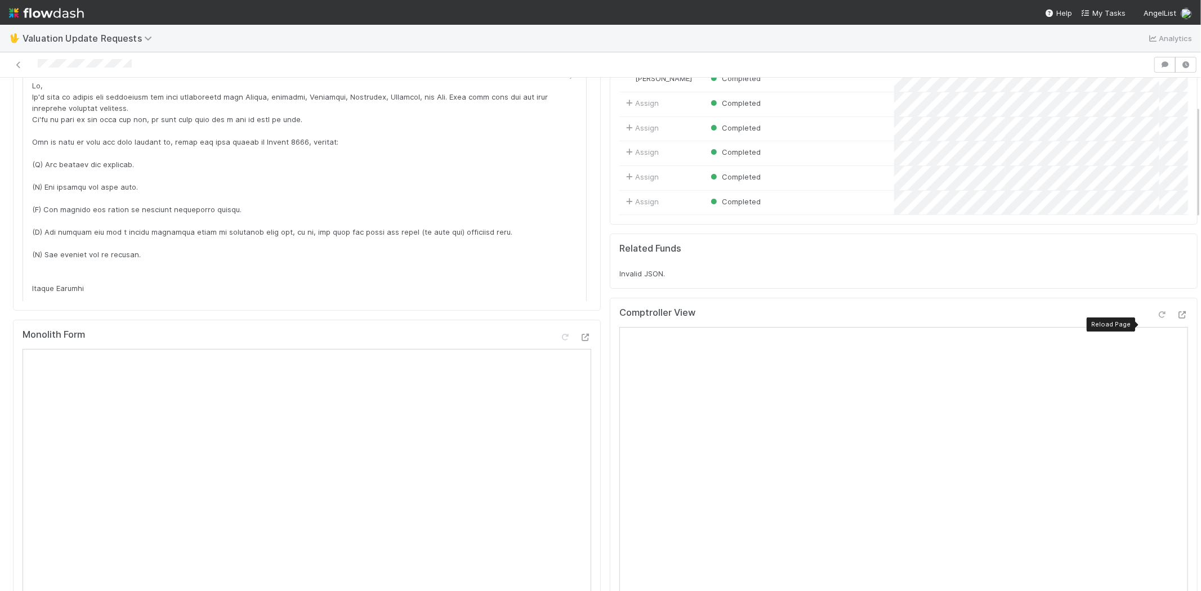
click at [1157, 319] on icon at bounding box center [1162, 314] width 11 height 7
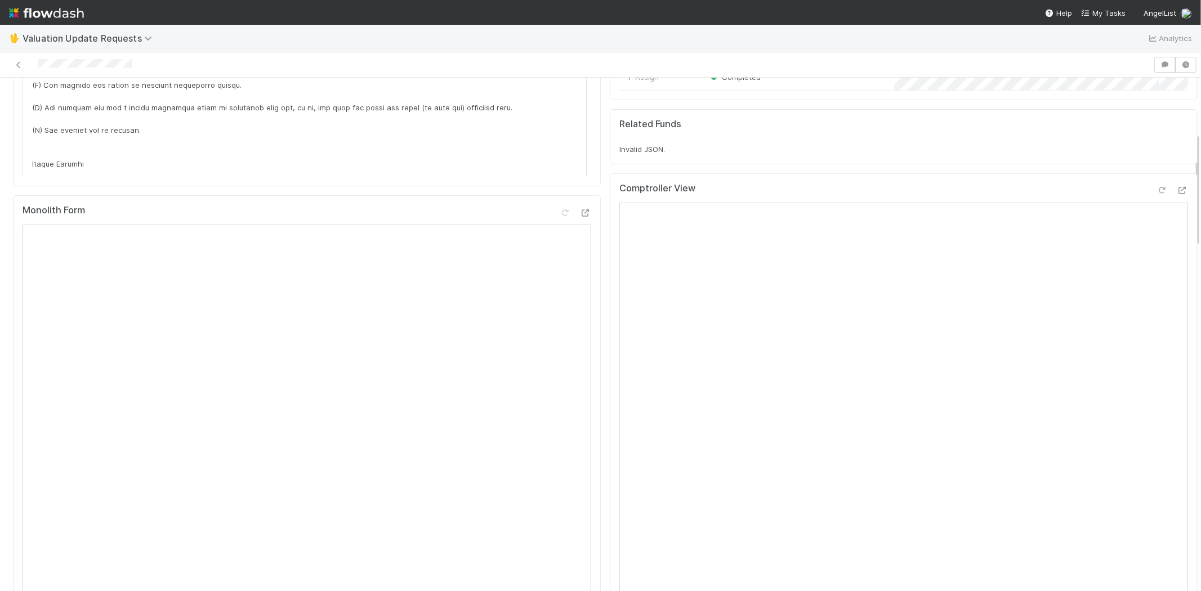
scroll to position [438, 0]
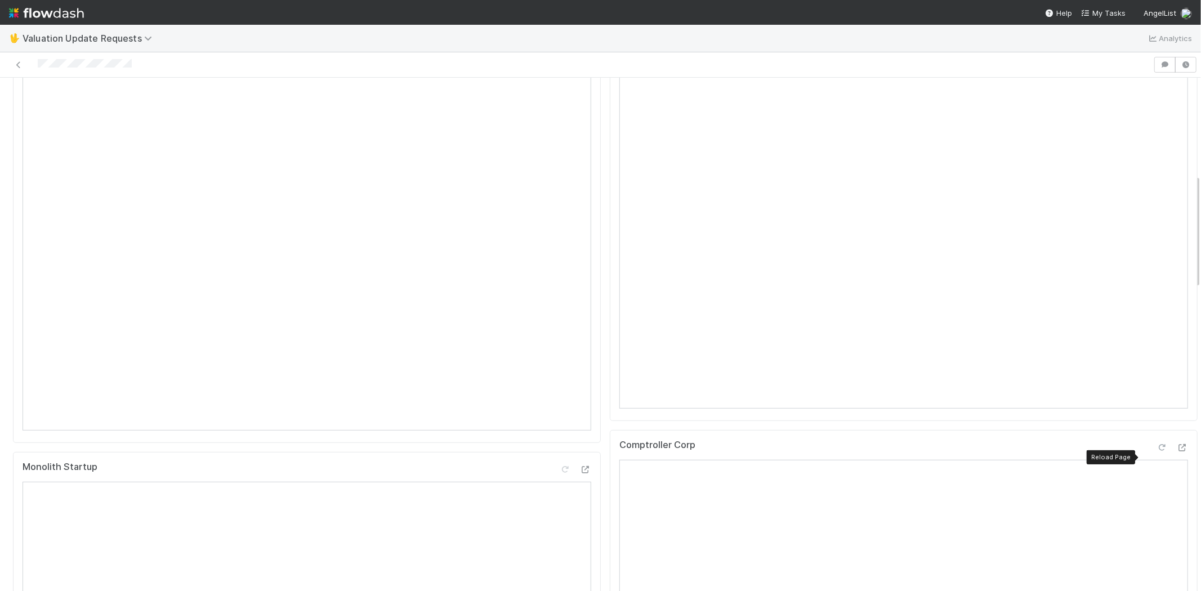
click at [1157, 452] on icon at bounding box center [1162, 447] width 11 height 7
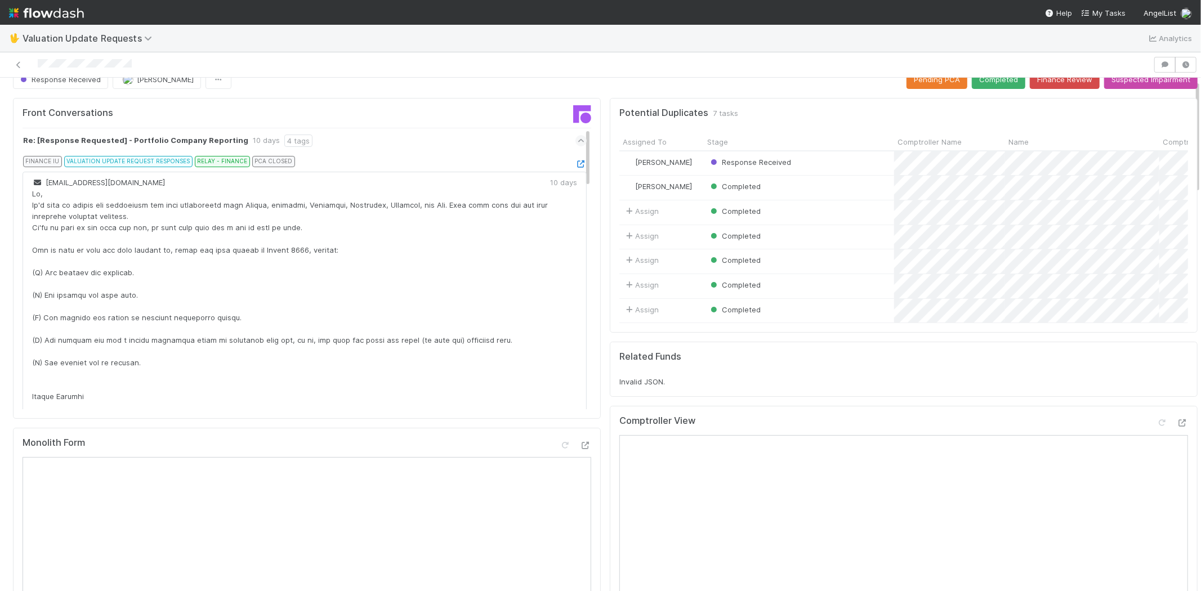
scroll to position [0, 0]
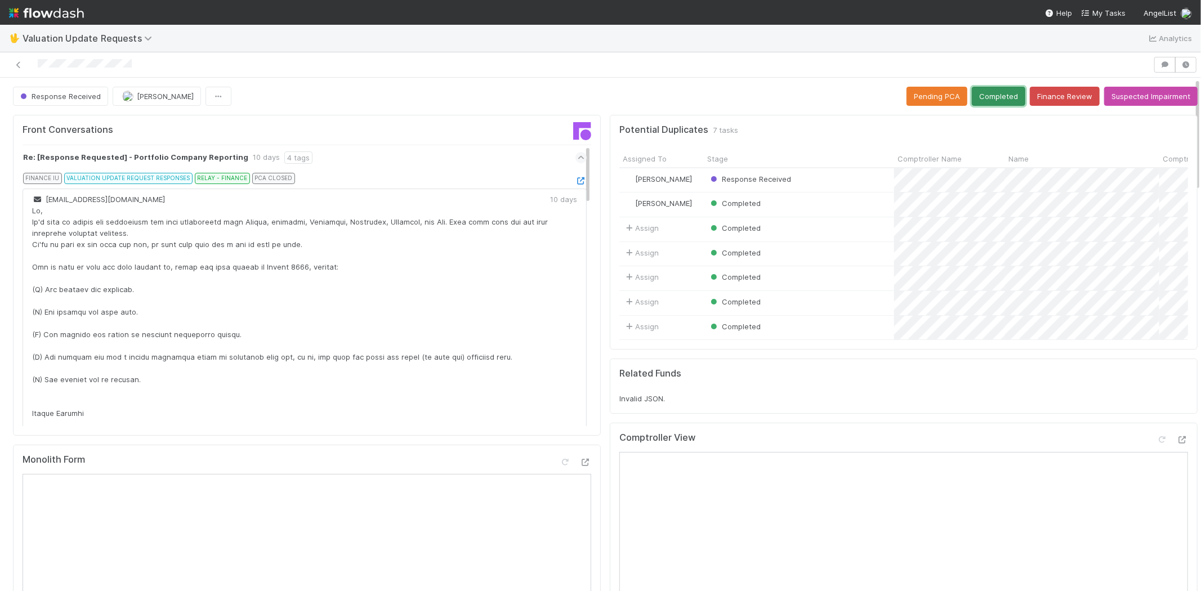
click at [980, 87] on button "Completed" at bounding box center [998, 96] width 53 height 19
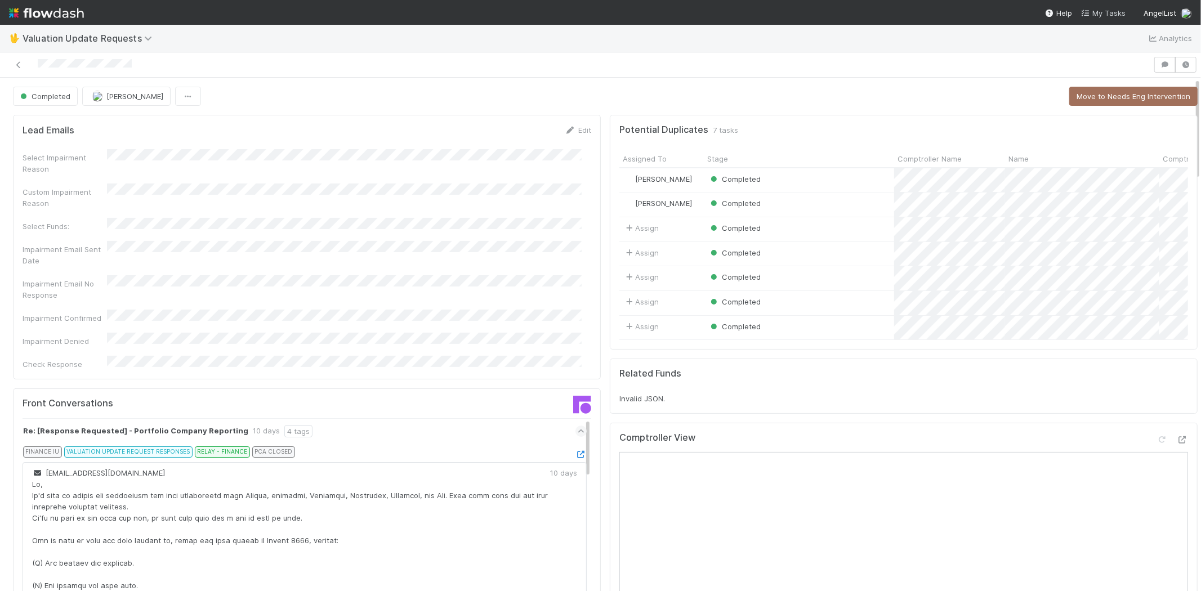
click at [1104, 12] on span "My Tasks" at bounding box center [1103, 12] width 44 height 9
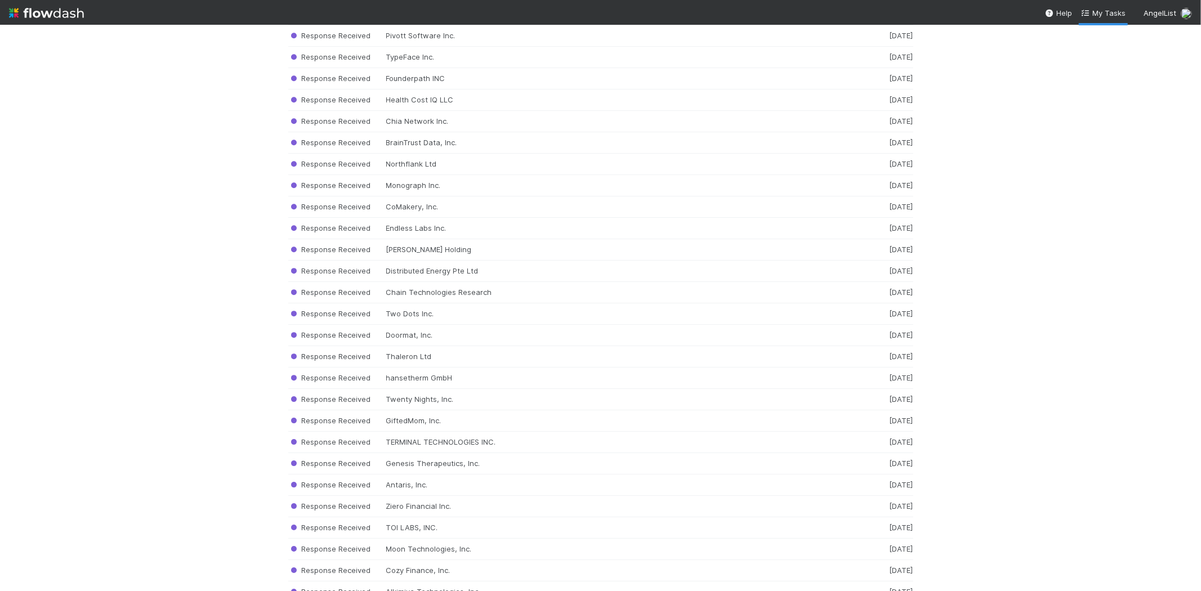
scroll to position [10262, 0]
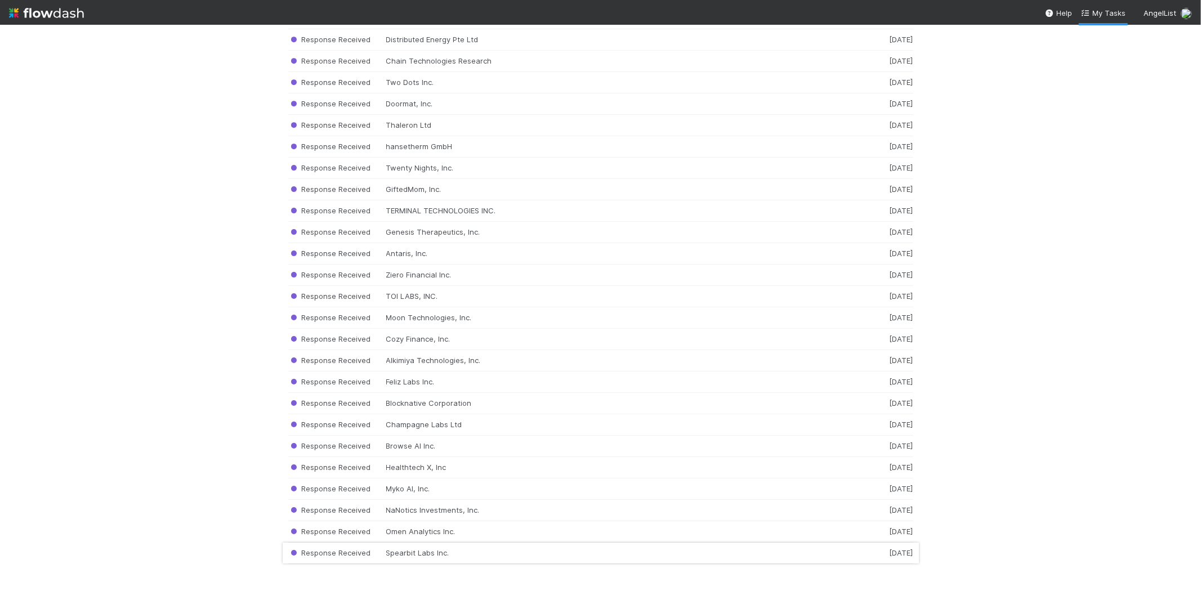
click at [409, 553] on div "Response Received Spearbit Labs Inc. [DATE]" at bounding box center [600, 553] width 625 height 21
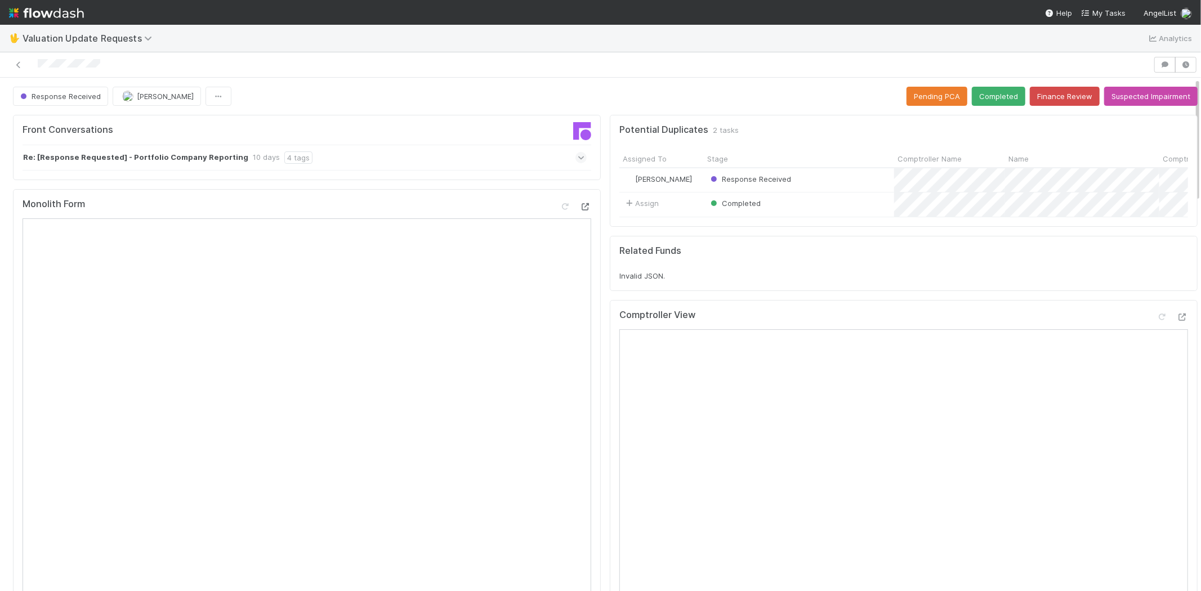
click at [580, 207] on icon at bounding box center [585, 206] width 11 height 7
click at [578, 161] on icon at bounding box center [581, 157] width 7 height 11
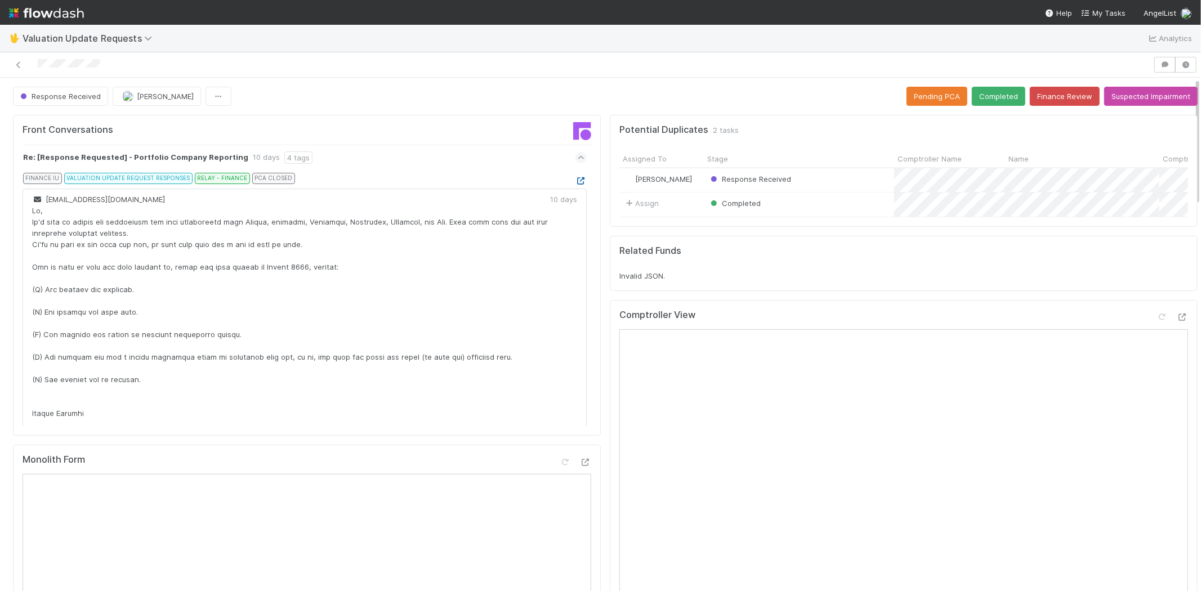
click at [576, 179] on icon at bounding box center [581, 180] width 11 height 7
drag, startPoint x: 110, startPoint y: 66, endPoint x: 38, endPoint y: 57, distance: 73.1
click at [38, 57] on div at bounding box center [577, 65] width 1144 height 16
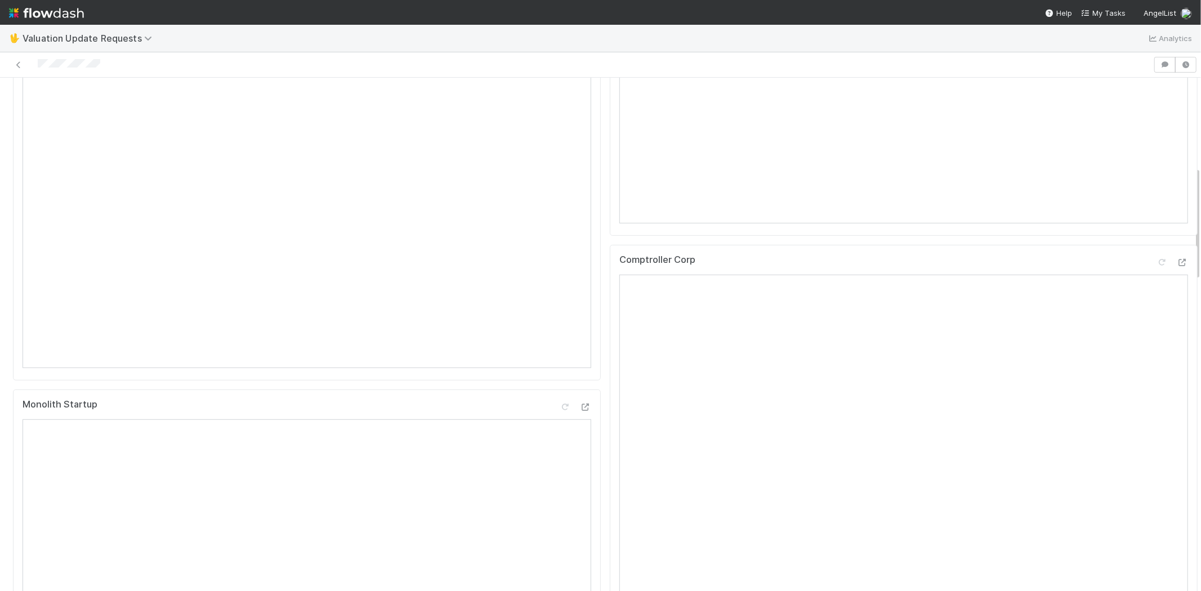
scroll to position [188, 0]
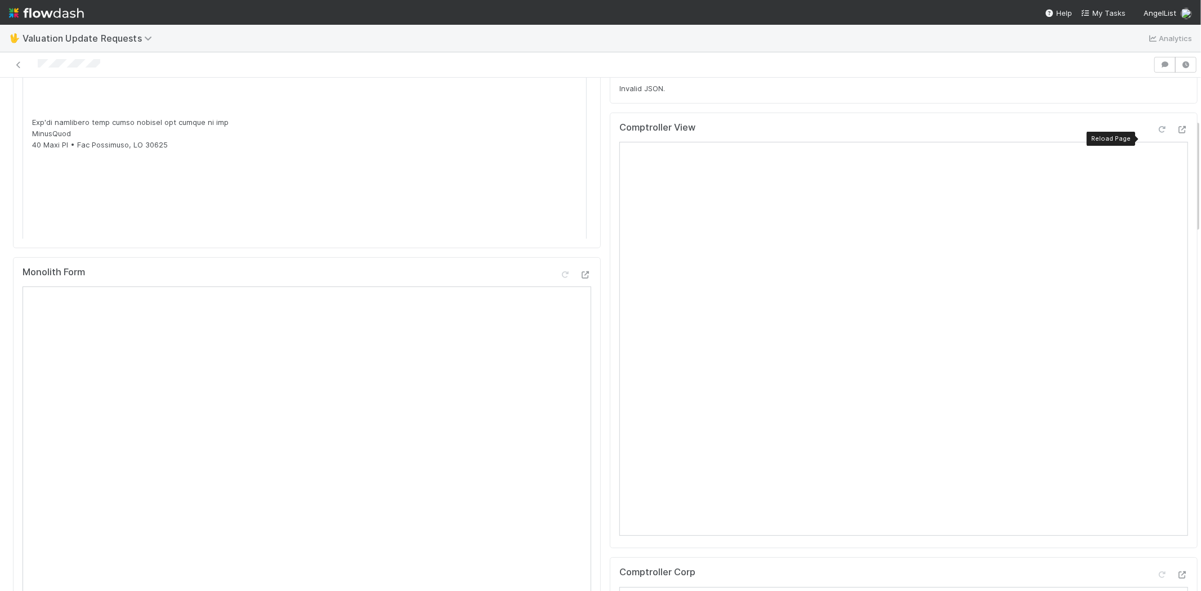
click at [1157, 133] on icon at bounding box center [1162, 129] width 11 height 7
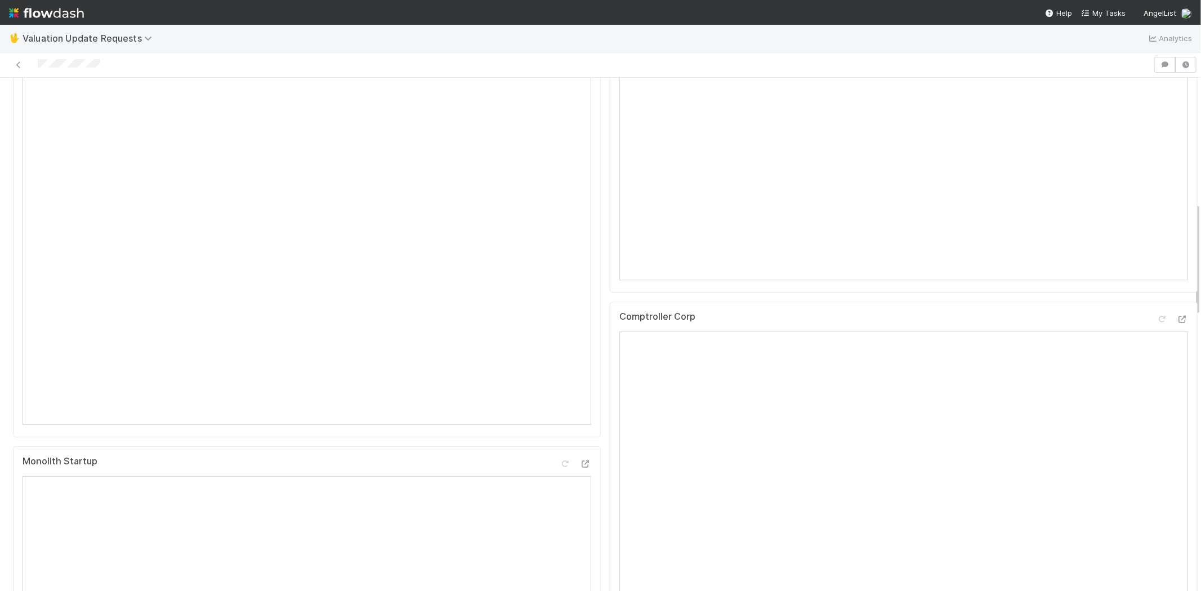
scroll to position [563, 0]
click at [1157, 203] on icon at bounding box center [1162, 199] width 11 height 7
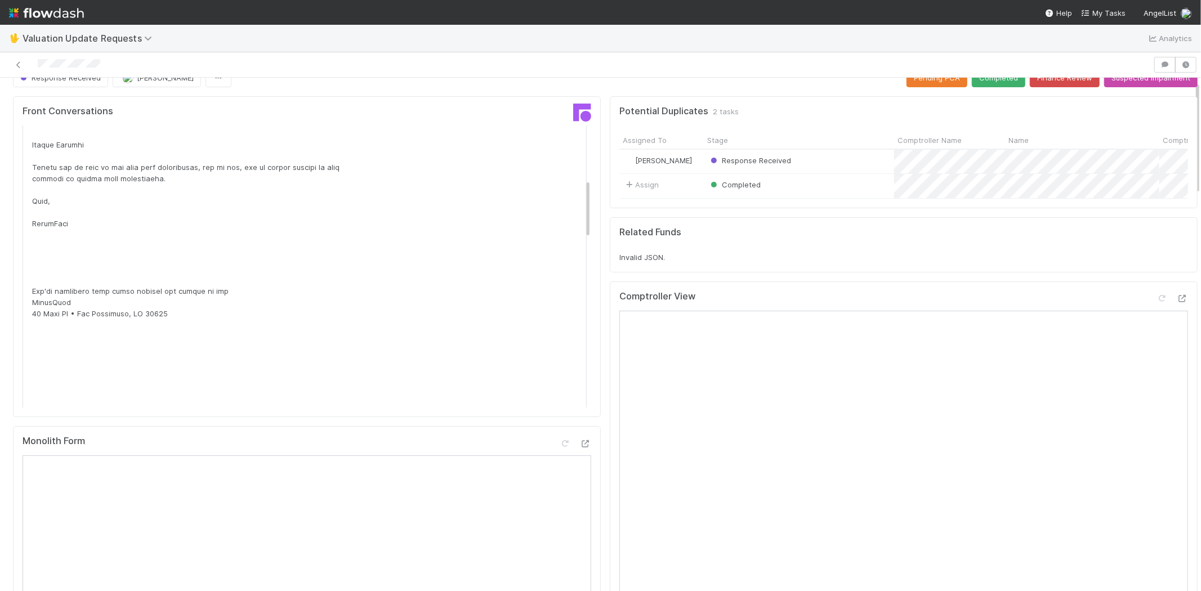
scroll to position [0, 0]
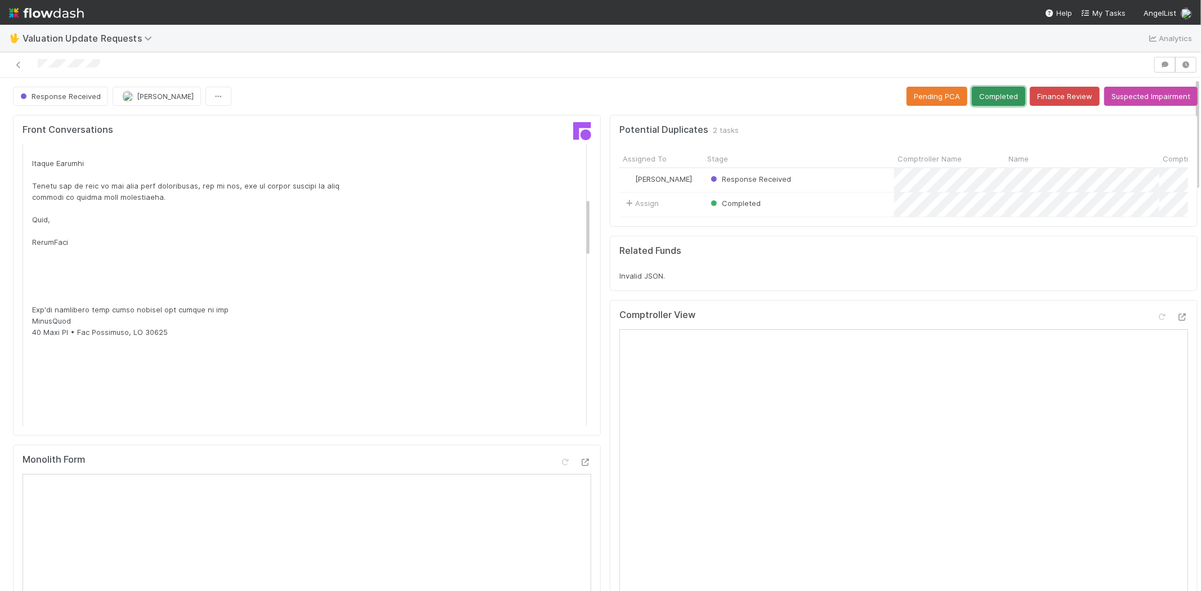
click at [986, 87] on button "Completed" at bounding box center [998, 96] width 53 height 19
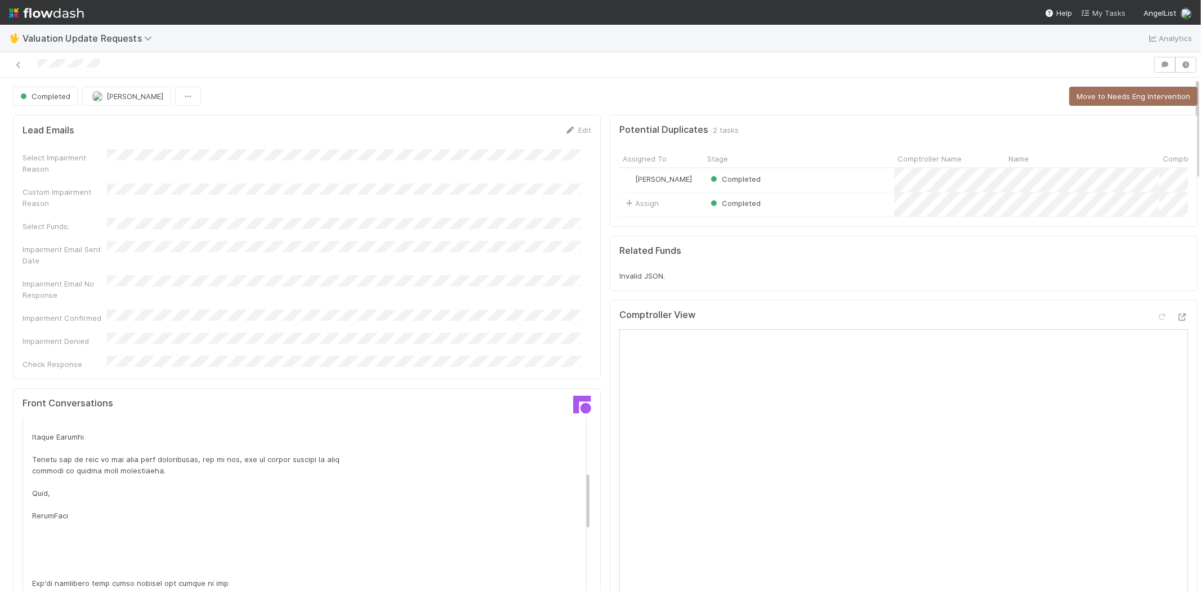
click at [1096, 13] on span "My Tasks" at bounding box center [1103, 12] width 44 height 9
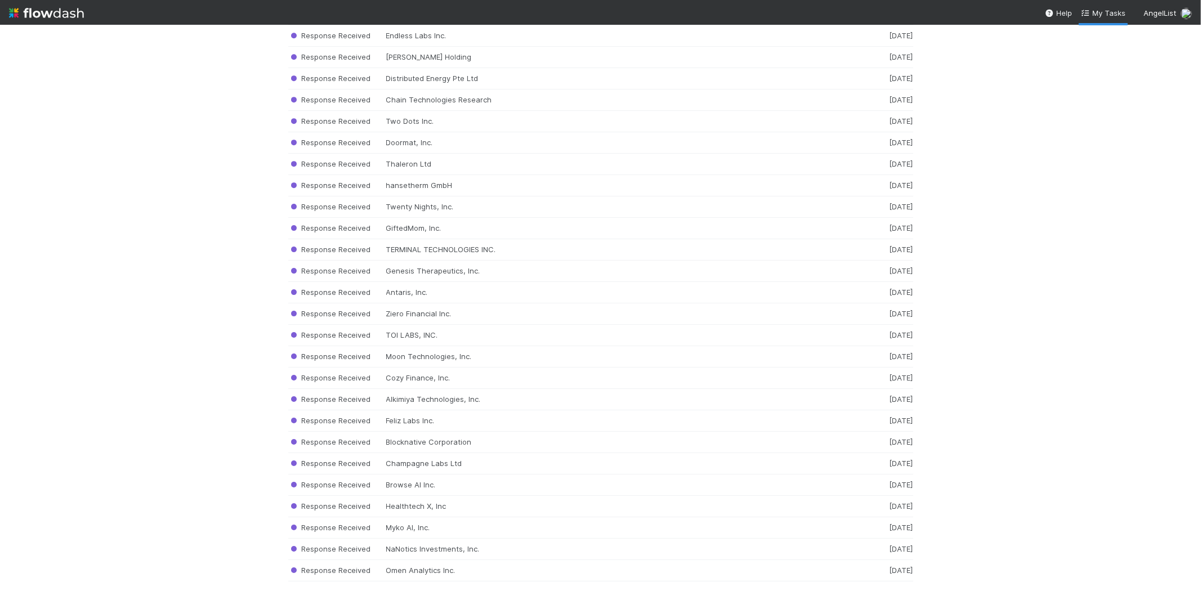
scroll to position [10240, 0]
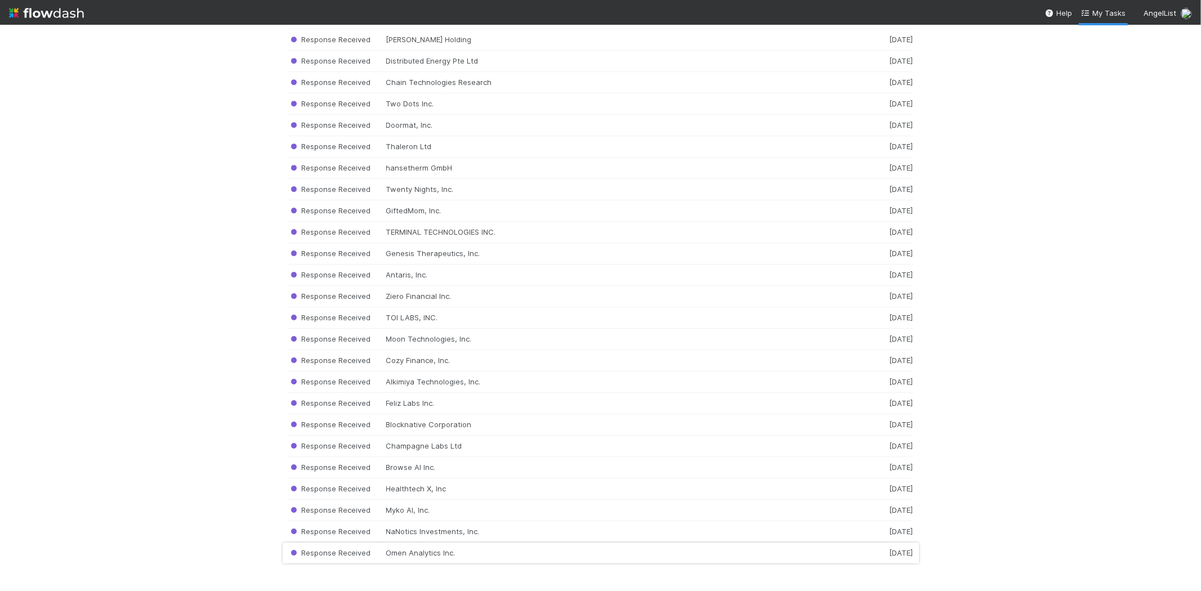
click at [429, 551] on div "Response Received Omen Analytics Inc. [DATE]" at bounding box center [600, 553] width 625 height 21
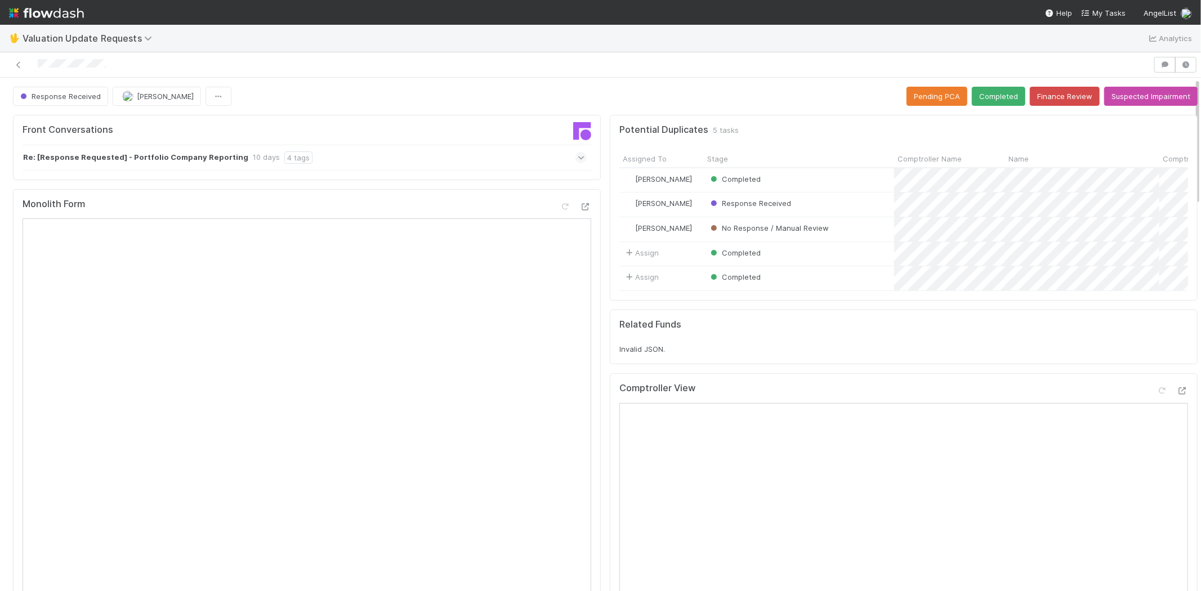
click at [578, 157] on icon at bounding box center [581, 157] width 7 height 11
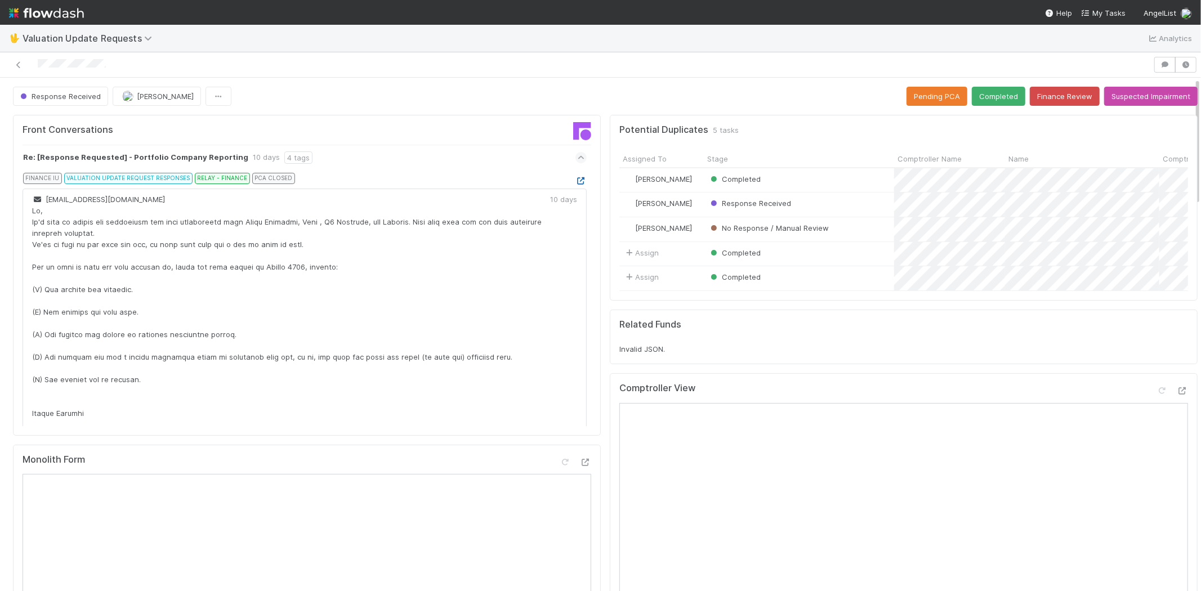
click at [576, 179] on icon at bounding box center [581, 180] width 11 height 7
click at [38, 62] on div at bounding box center [577, 65] width 1144 height 16
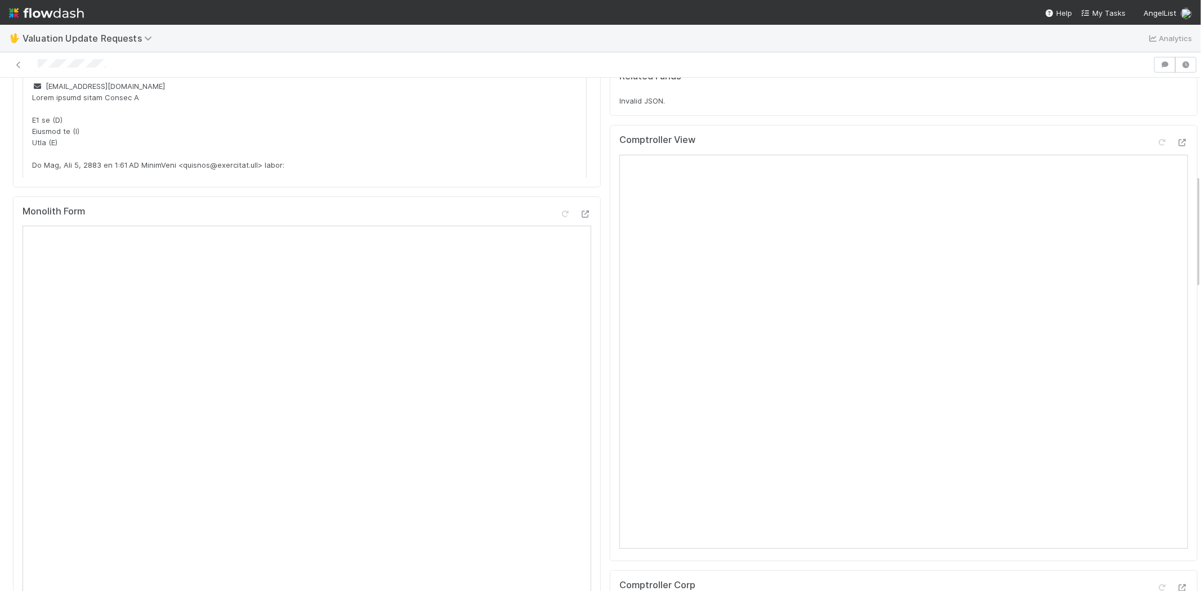
scroll to position [125, 0]
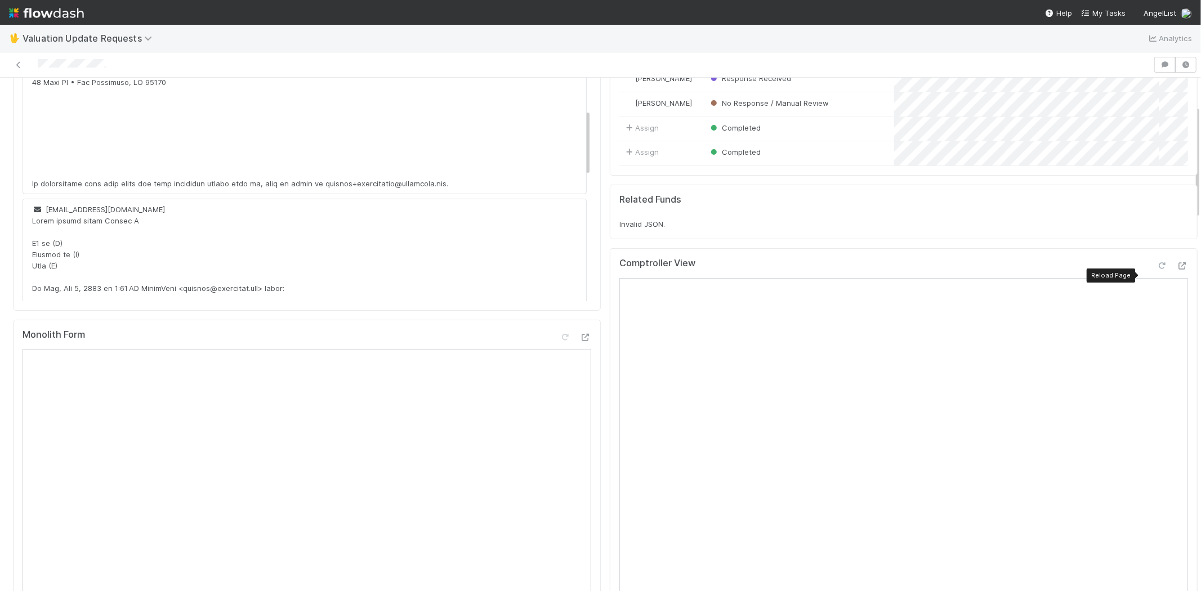
click at [1157, 270] on icon at bounding box center [1162, 265] width 11 height 7
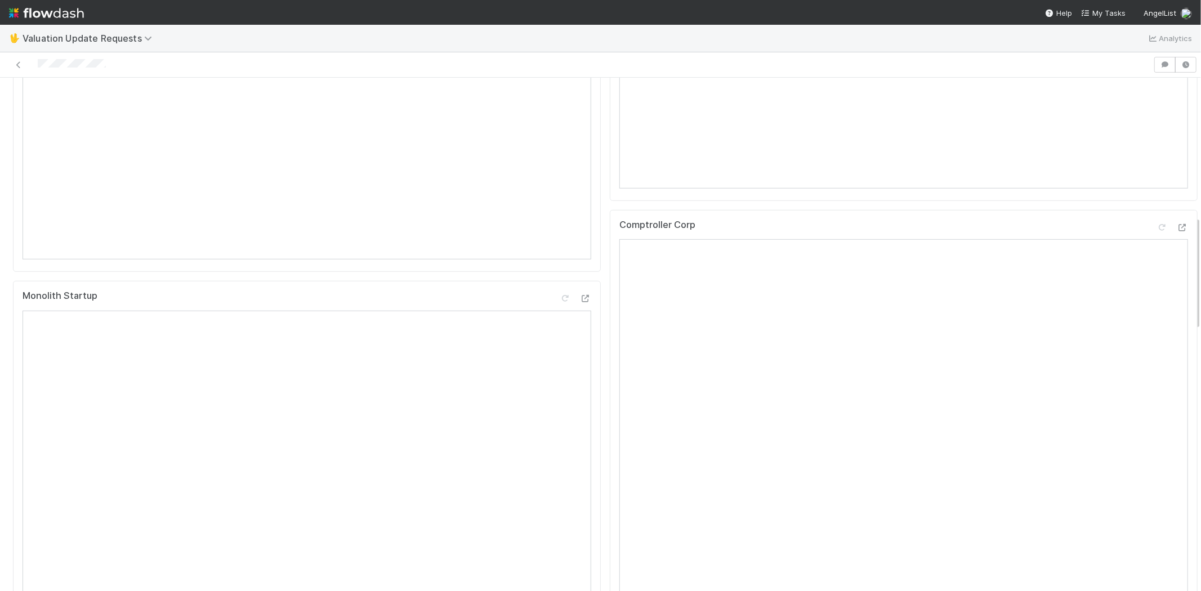
scroll to position [626, 0]
click at [1157, 215] on icon at bounding box center [1162, 210] width 11 height 7
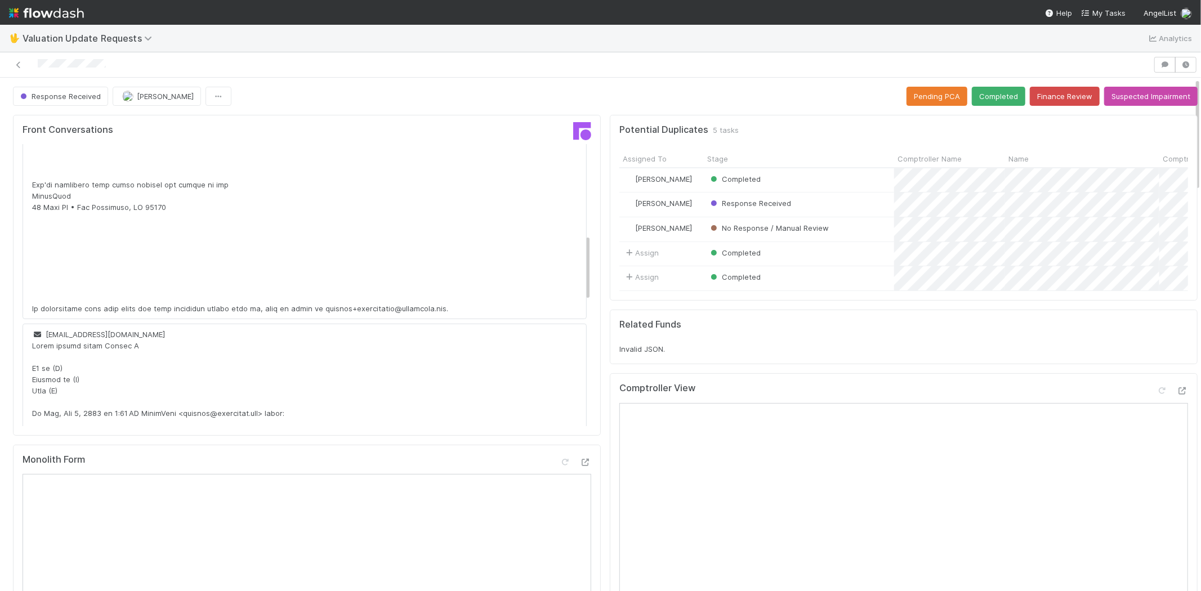
scroll to position [0, 0]
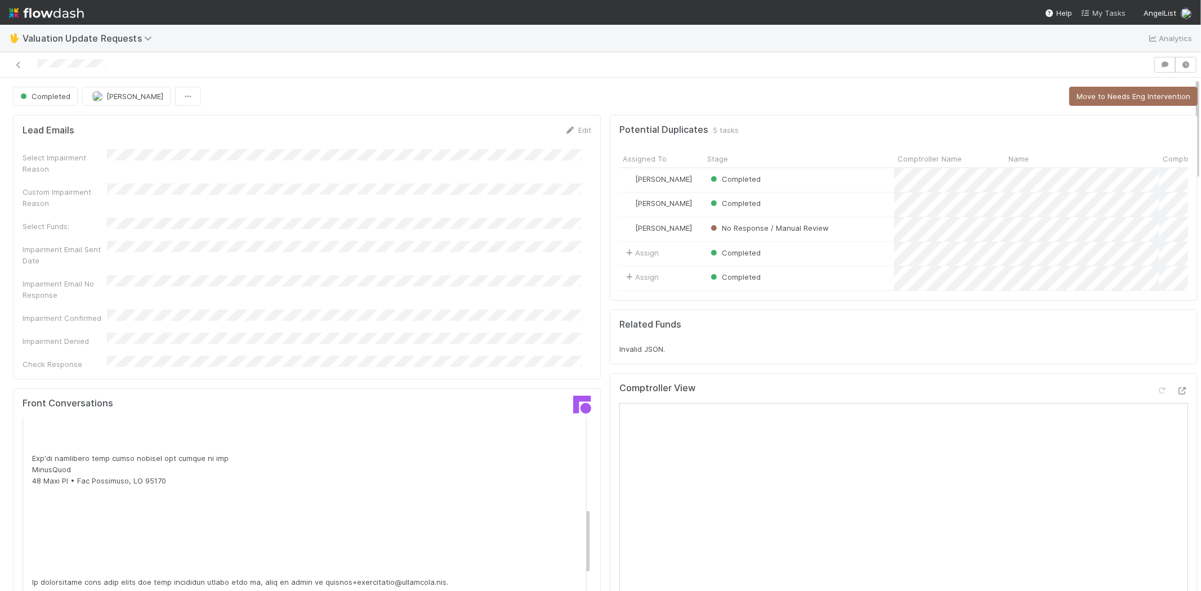
click at [1106, 14] on span "My Tasks" at bounding box center [1103, 12] width 44 height 9
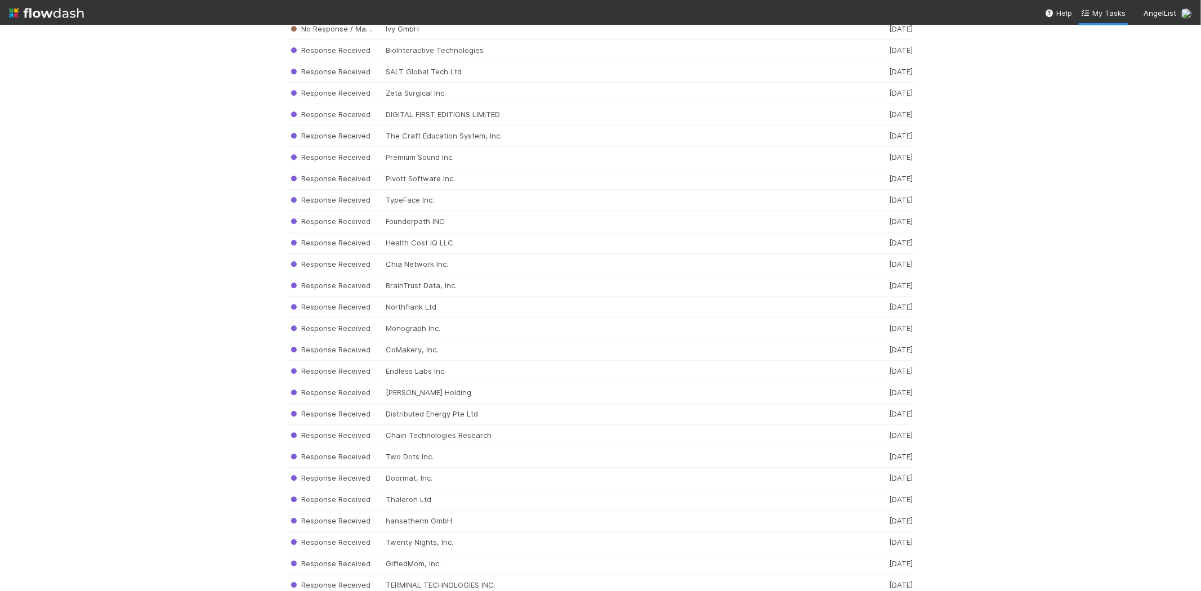
scroll to position [10219, 0]
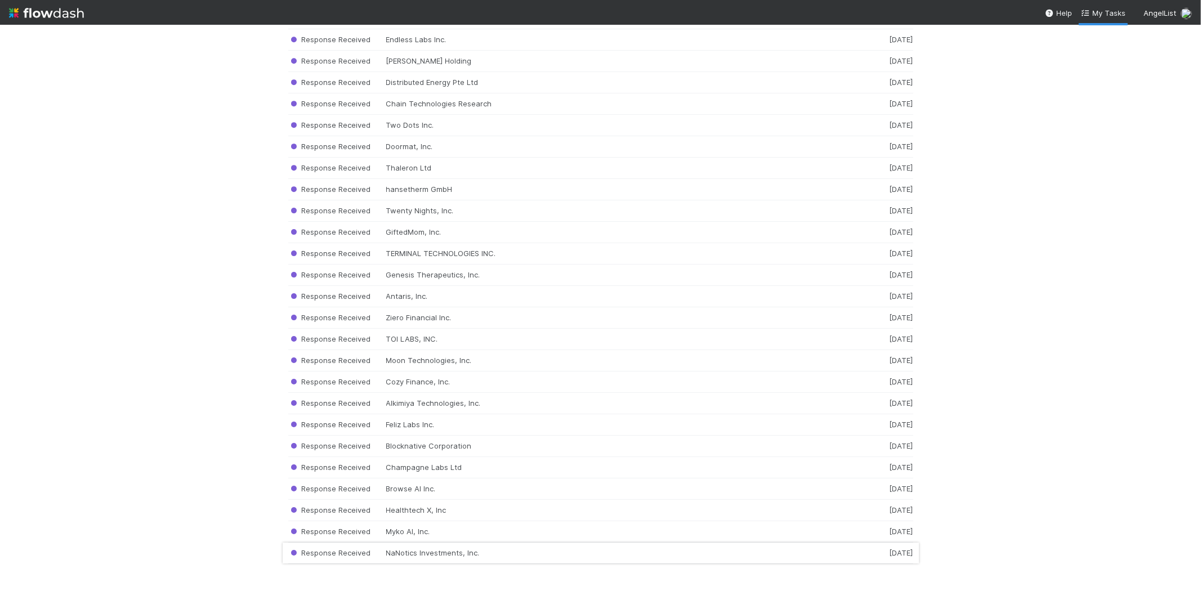
click at [481, 556] on div "Response Received NaNotics Investments, Inc. [DATE]" at bounding box center [600, 553] width 625 height 21
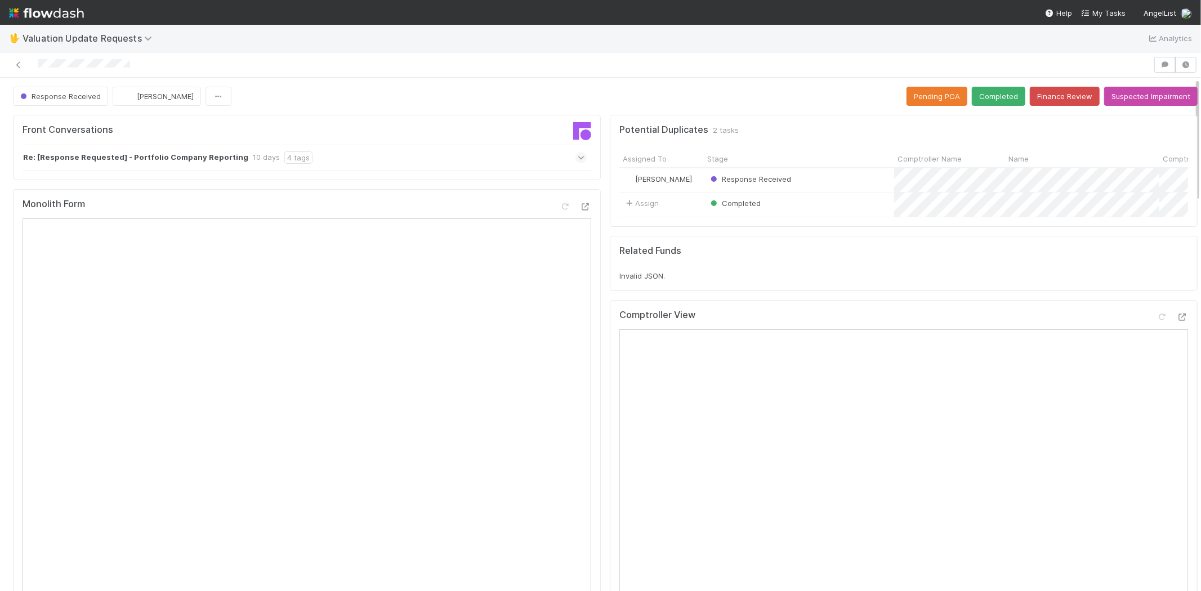
click at [578, 156] on icon at bounding box center [581, 157] width 7 height 11
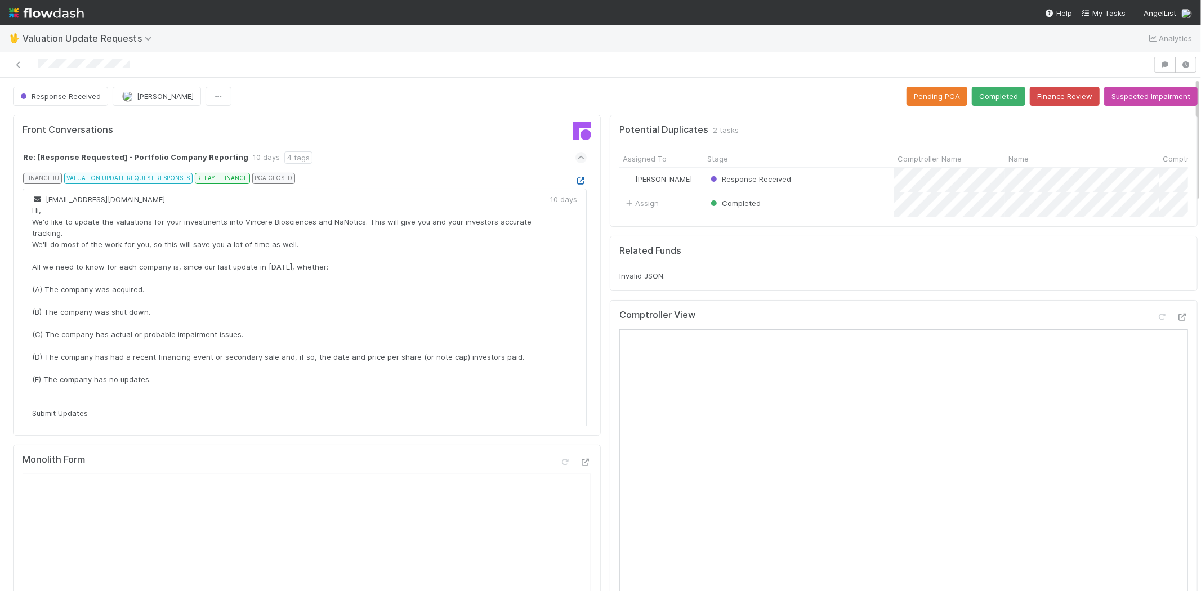
click at [576, 180] on icon at bounding box center [581, 180] width 11 height 7
drag, startPoint x: 32, startPoint y: 63, endPoint x: 133, endPoint y: 66, distance: 101.4
click at [133, 66] on div at bounding box center [577, 65] width 1144 height 16
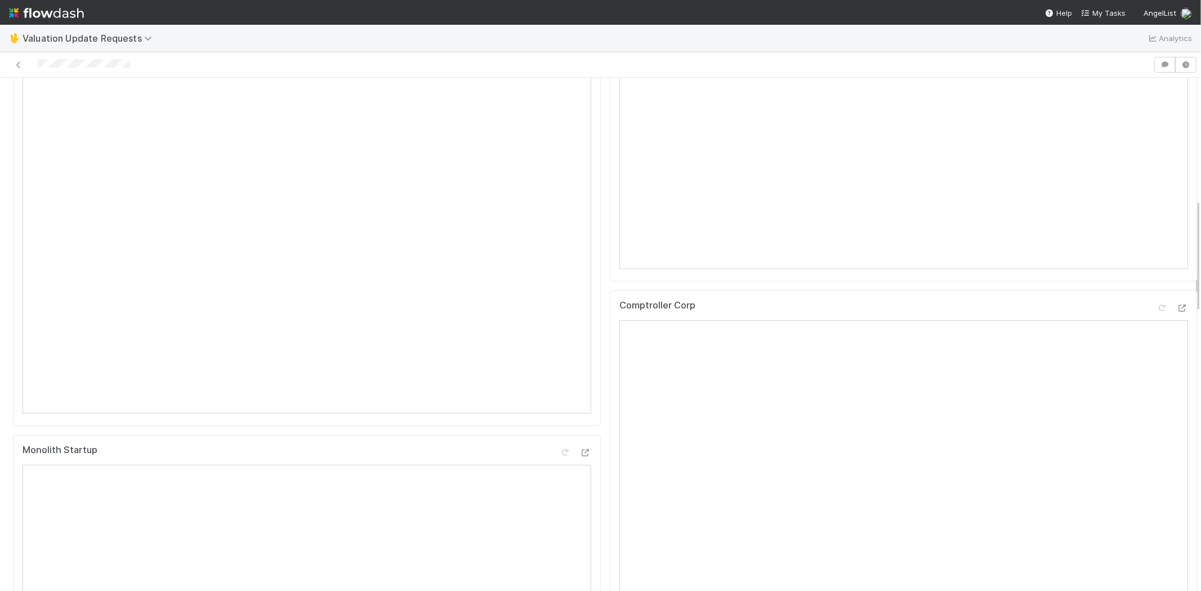
scroll to position [563, 0]
click at [93, 59] on div at bounding box center [84, 65] width 92 height 12
drag, startPoint x: 37, startPoint y: 62, endPoint x: 160, endPoint y: 62, distance: 123.9
click at [160, 62] on div at bounding box center [577, 65] width 1144 height 16
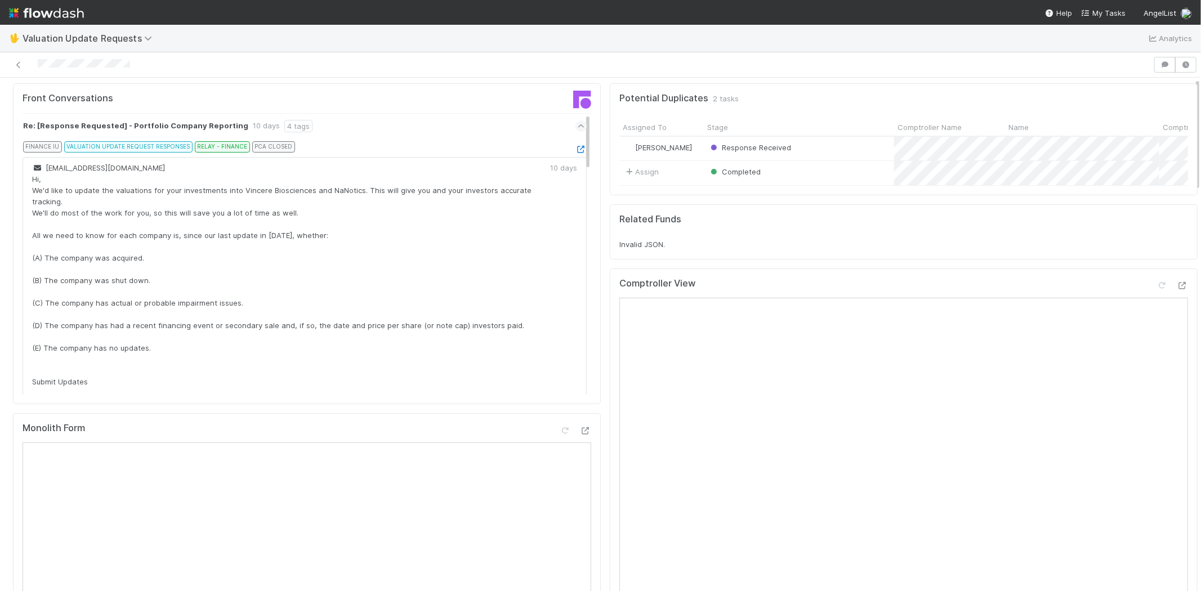
scroll to position [0, 0]
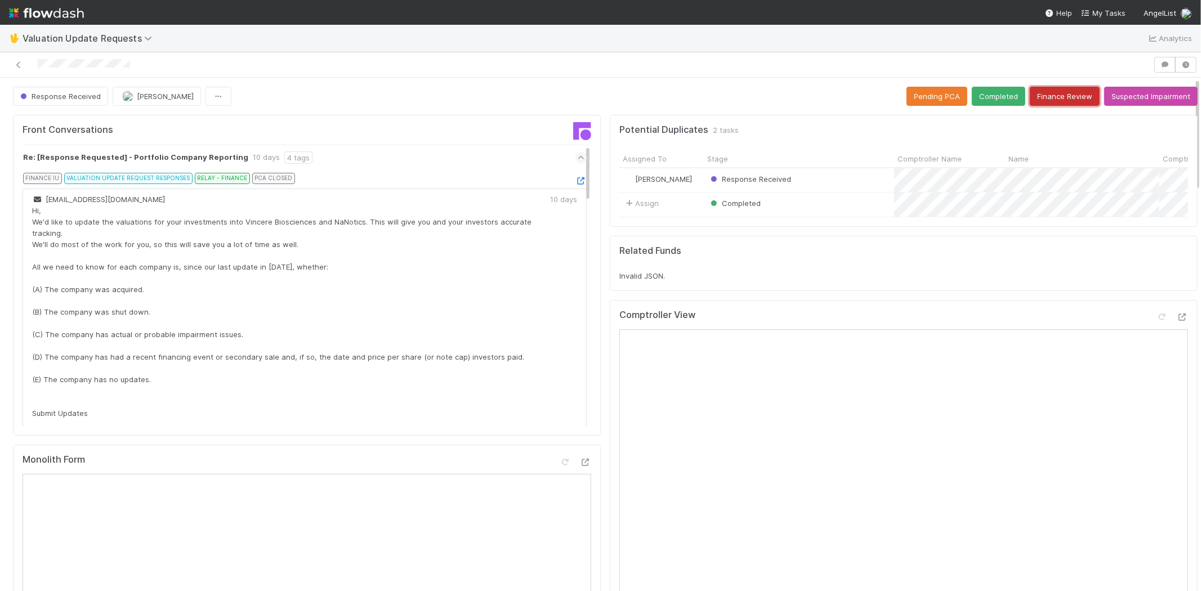
click at [1054, 100] on button "Finance Review" at bounding box center [1065, 96] width 70 height 19
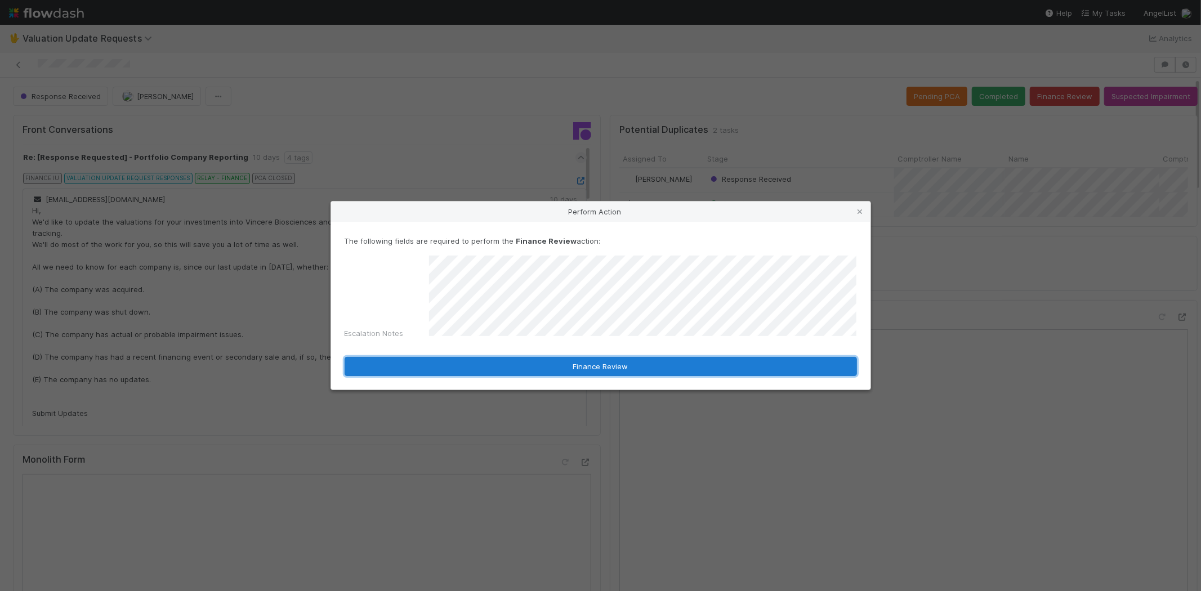
click at [605, 363] on button "Finance Review" at bounding box center [601, 366] width 512 height 19
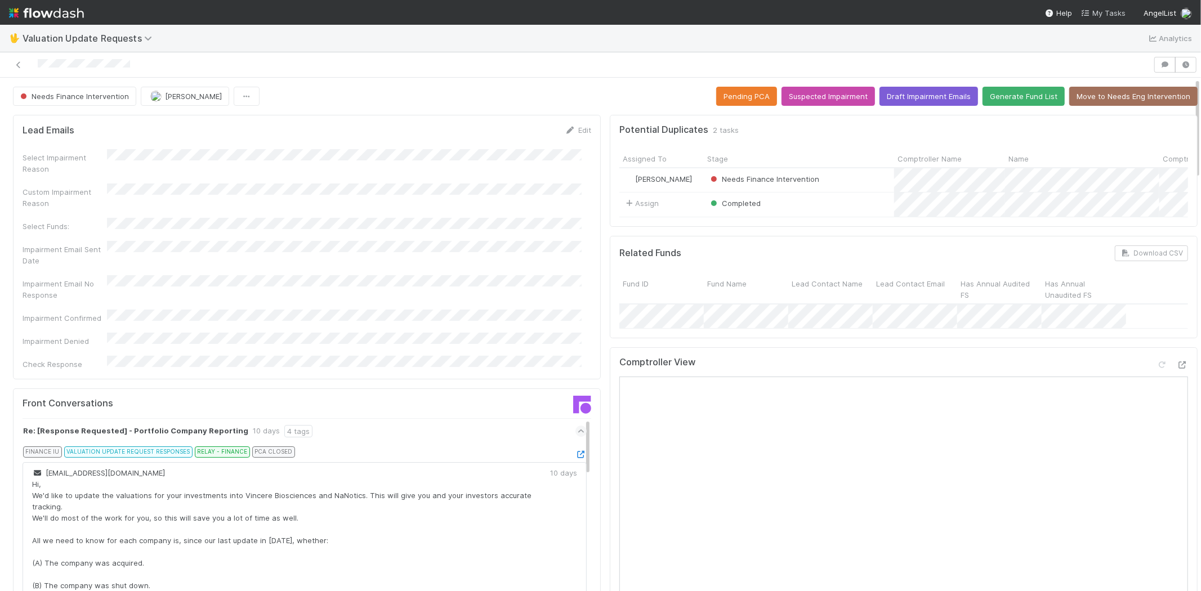
click at [1101, 14] on span "My Tasks" at bounding box center [1103, 12] width 44 height 9
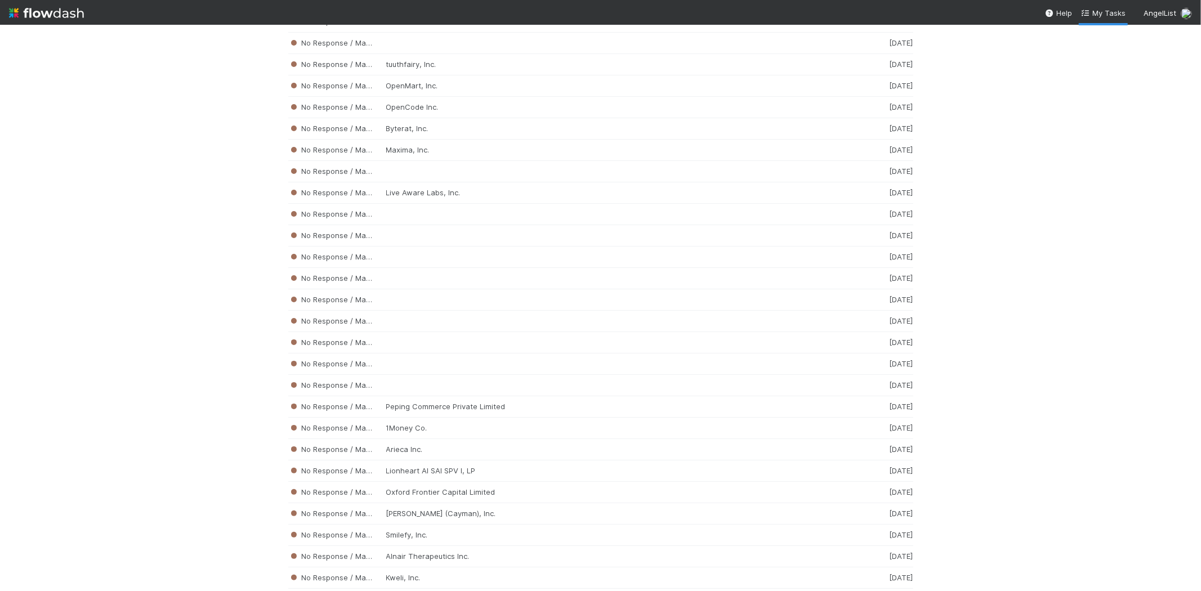
scroll to position [1335, 0]
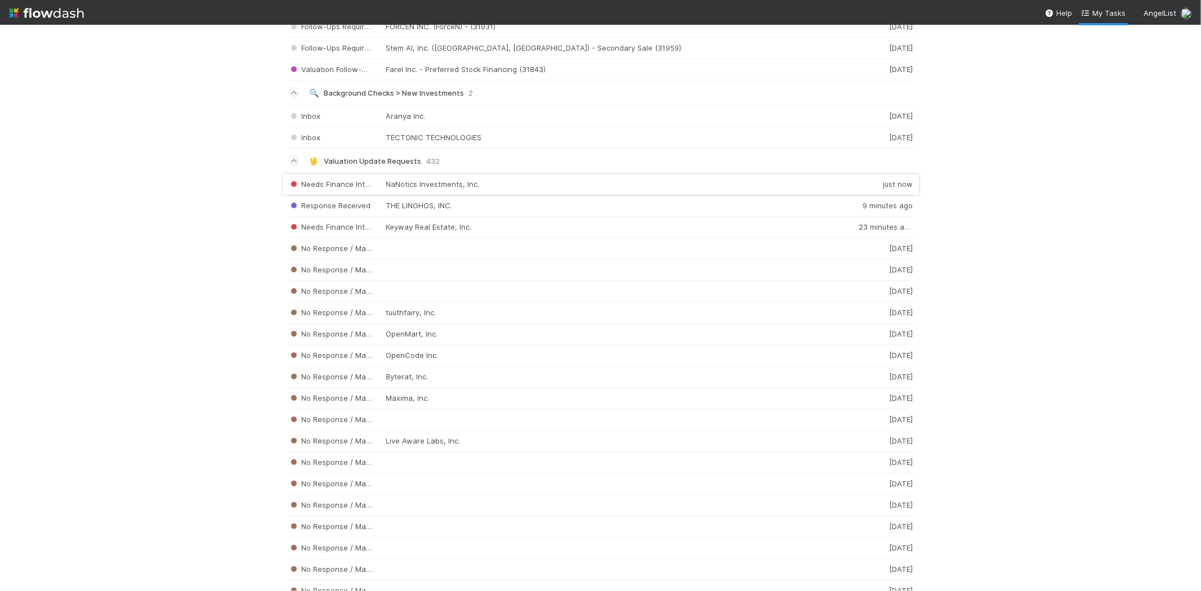
click at [402, 182] on div "Needs Finance Intervention NaNotics Investments, Inc. just now" at bounding box center [600, 184] width 625 height 22
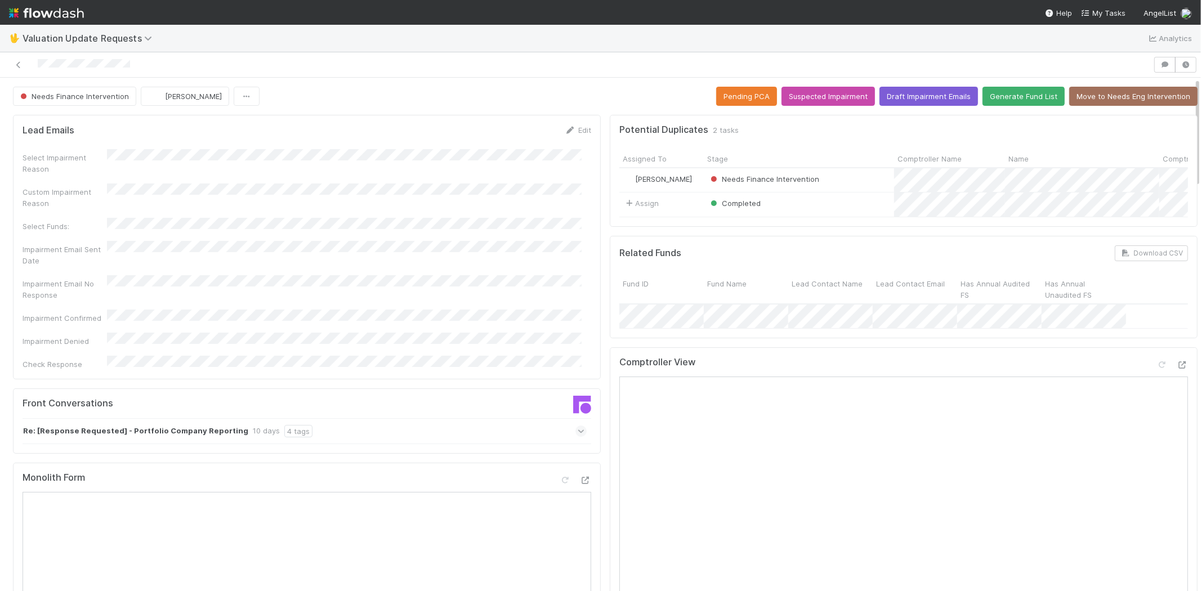
drag, startPoint x: 132, startPoint y: 61, endPoint x: 37, endPoint y: 55, distance: 95.3
click at [37, 55] on div at bounding box center [600, 64] width 1201 height 25
click at [1102, 7] on link "My Tasks" at bounding box center [1103, 12] width 44 height 11
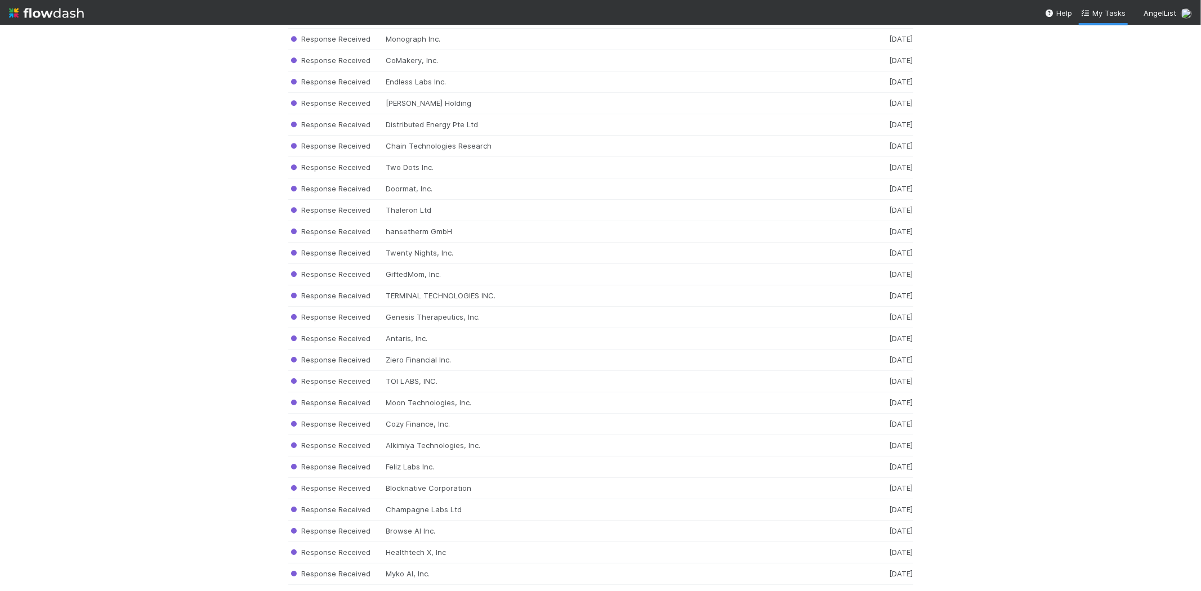
scroll to position [10219, 0]
click at [417, 552] on div "Response Received Myko AI, Inc. [DATE]" at bounding box center [600, 553] width 625 height 21
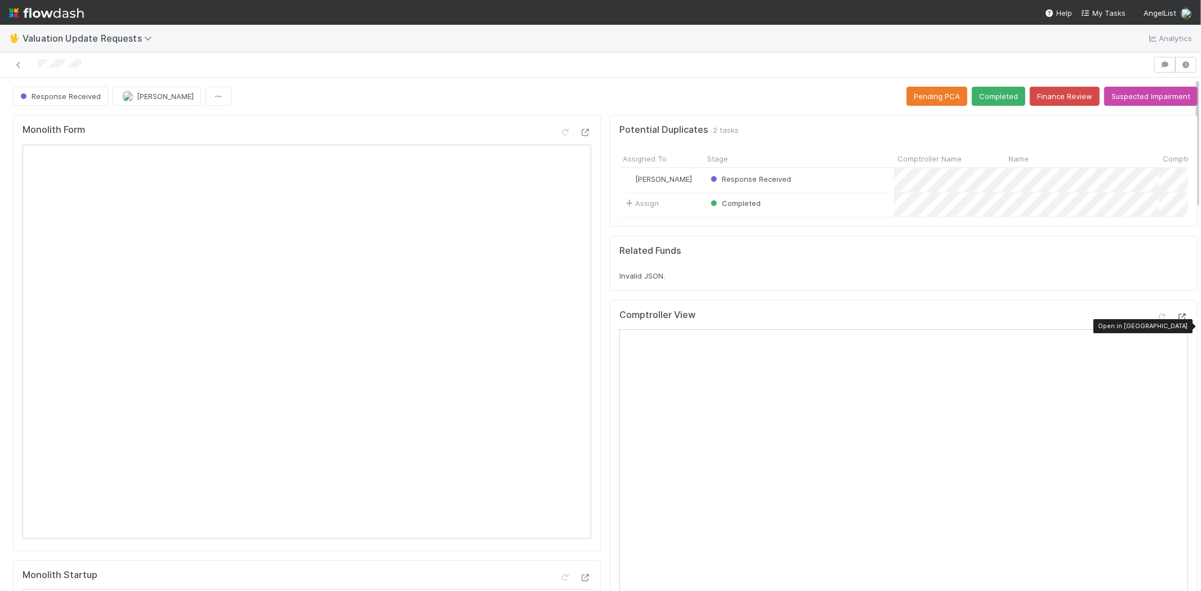
click at [1177, 321] on icon at bounding box center [1182, 317] width 11 height 7
drag, startPoint x: 101, startPoint y: 65, endPoint x: 28, endPoint y: 68, distance: 73.3
click at [28, 68] on div at bounding box center [577, 65] width 1144 height 16
click at [64, 69] on div at bounding box center [60, 65] width 44 height 12
click at [33, 60] on div at bounding box center [577, 65] width 1144 height 16
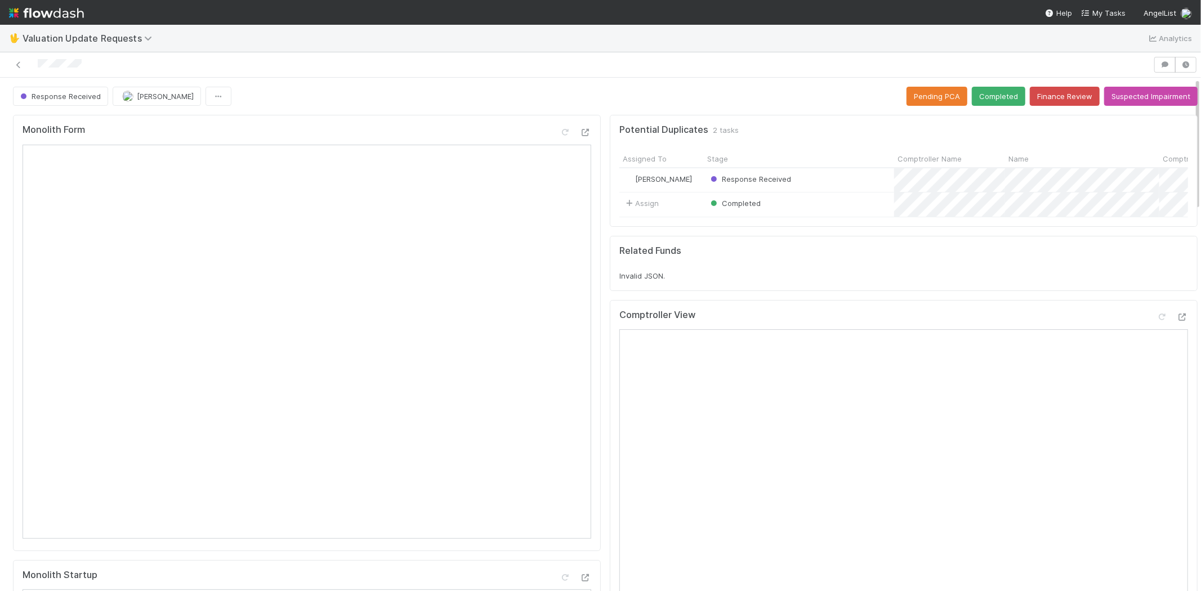
click at [106, 59] on div at bounding box center [577, 65] width 1144 height 16
click at [38, 64] on div at bounding box center [577, 65] width 1144 height 16
click at [1157, 321] on icon at bounding box center [1162, 317] width 11 height 7
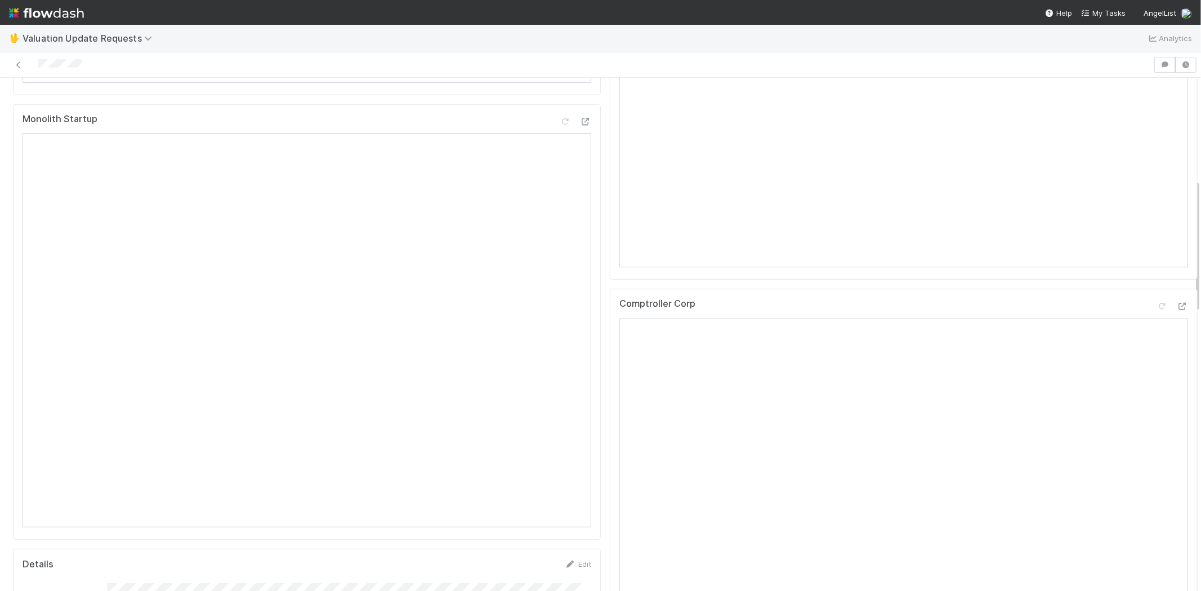
scroll to position [394, 0]
click at [1177, 367] on icon at bounding box center [1182, 368] width 11 height 7
click at [1111, 8] on span "My Tasks" at bounding box center [1103, 12] width 44 height 9
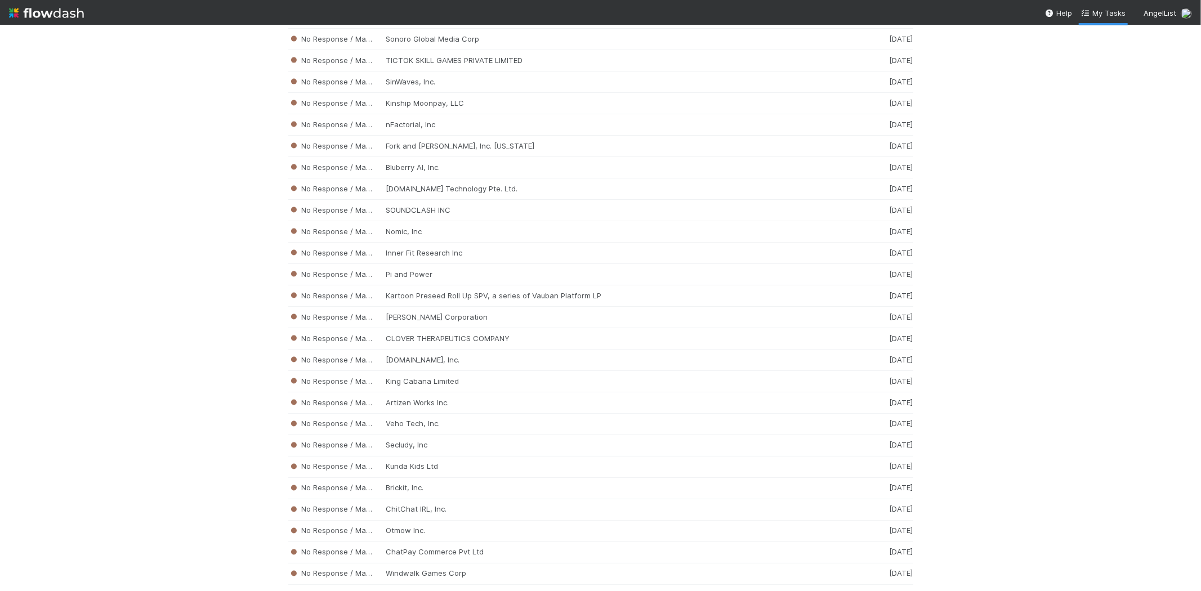
scroll to position [10219, 0]
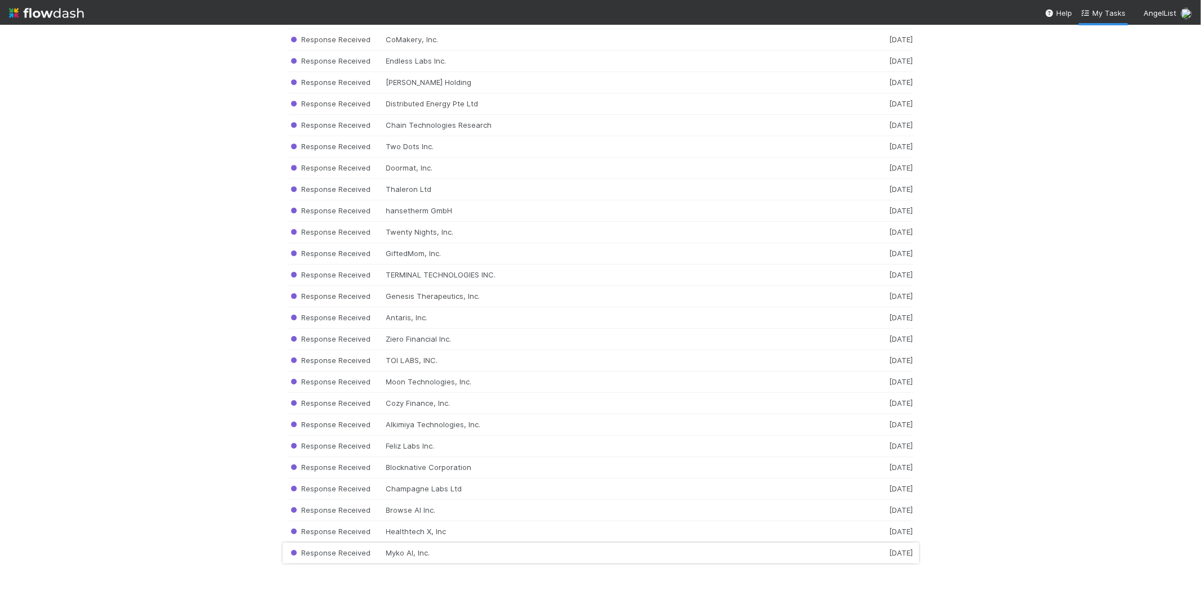
click at [374, 550] on div "Response Received Myko AI, Inc. [DATE]" at bounding box center [600, 553] width 625 height 21
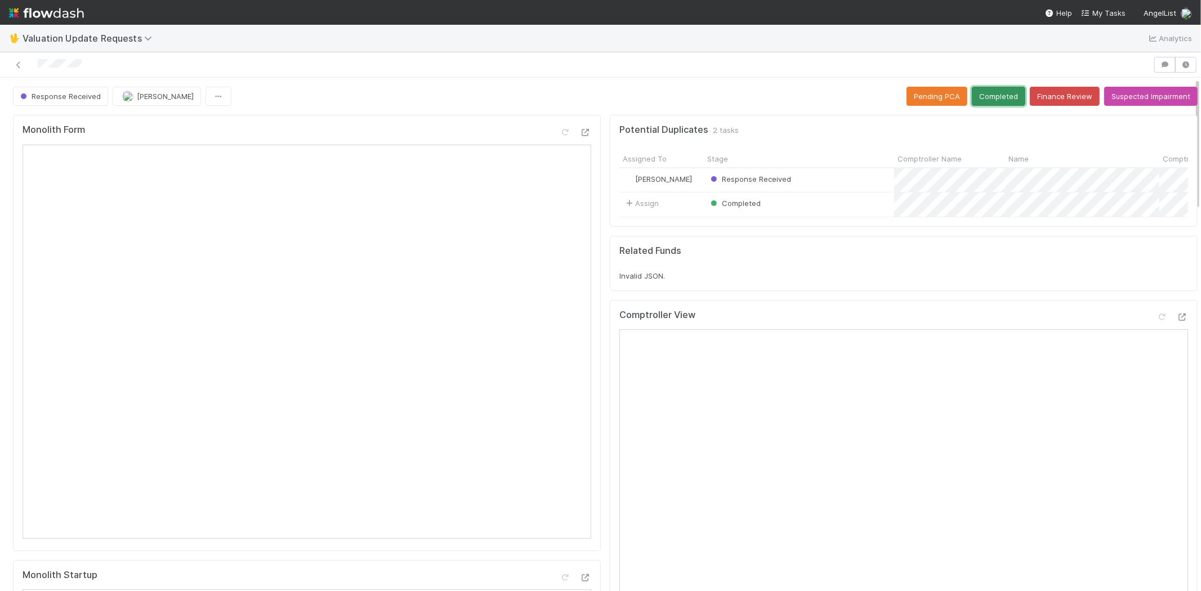
click at [995, 97] on button "Completed" at bounding box center [998, 96] width 53 height 19
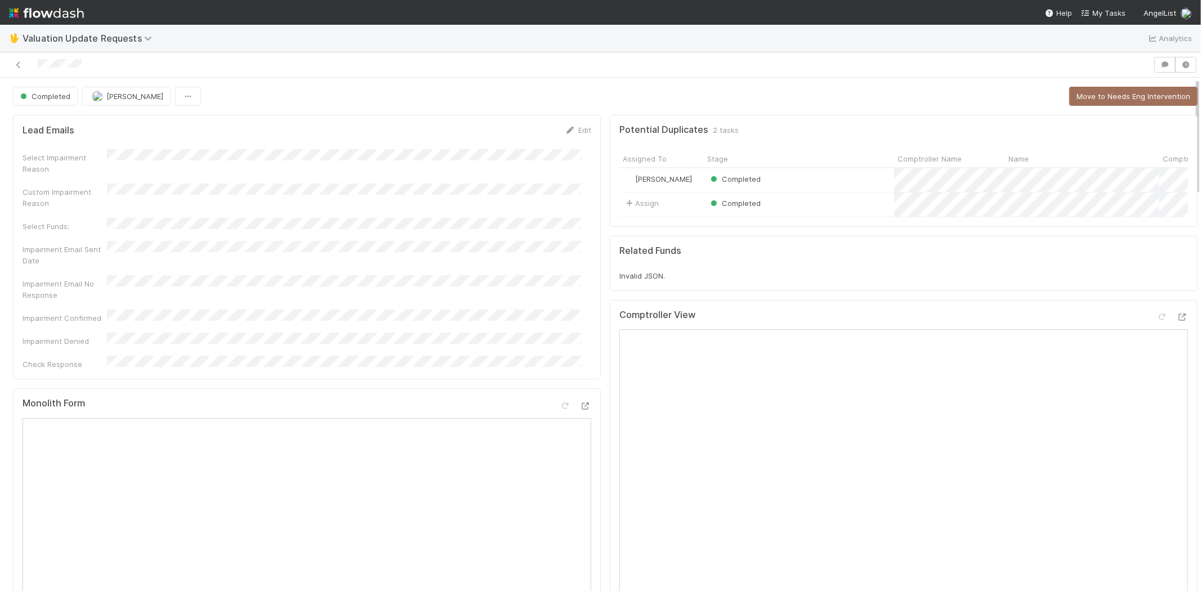
click at [1109, 6] on nav "Help My Tasks AngelList" at bounding box center [600, 12] width 1201 height 25
click at [1109, 10] on span "My Tasks" at bounding box center [1103, 12] width 44 height 9
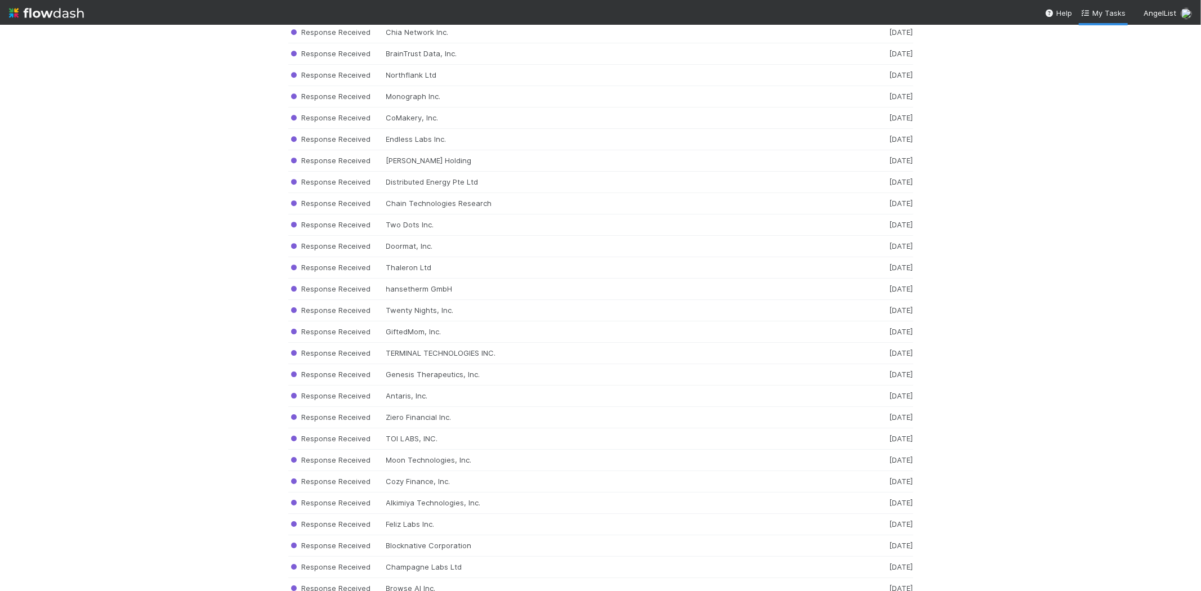
scroll to position [10198, 0]
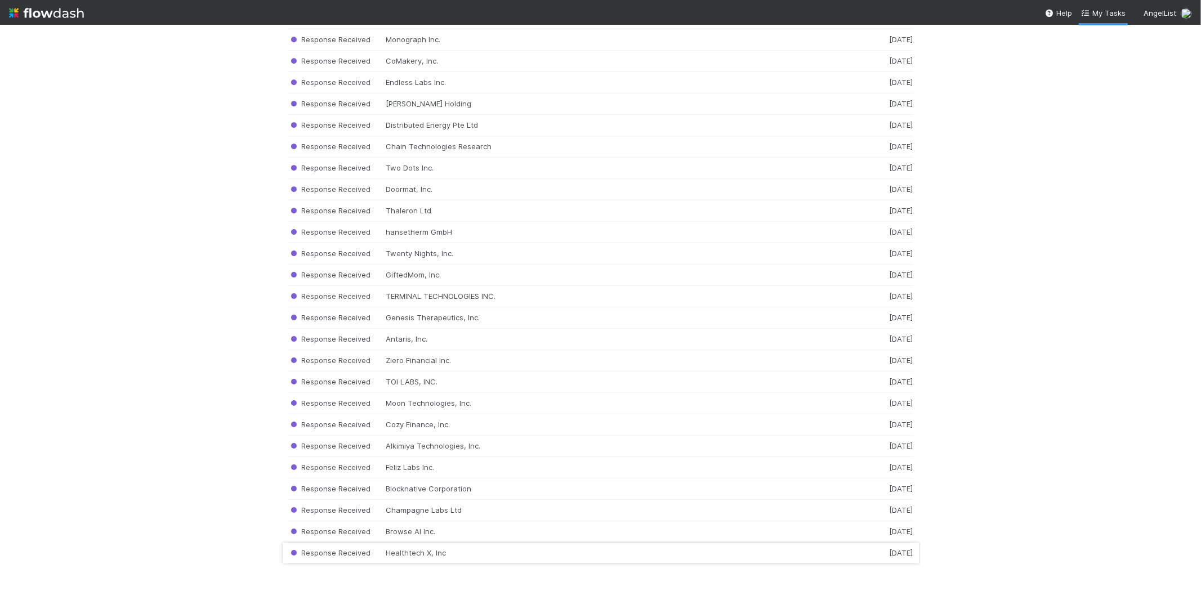
click at [439, 550] on div "Response Received Healthtech X, Inc [DATE]" at bounding box center [600, 553] width 625 height 21
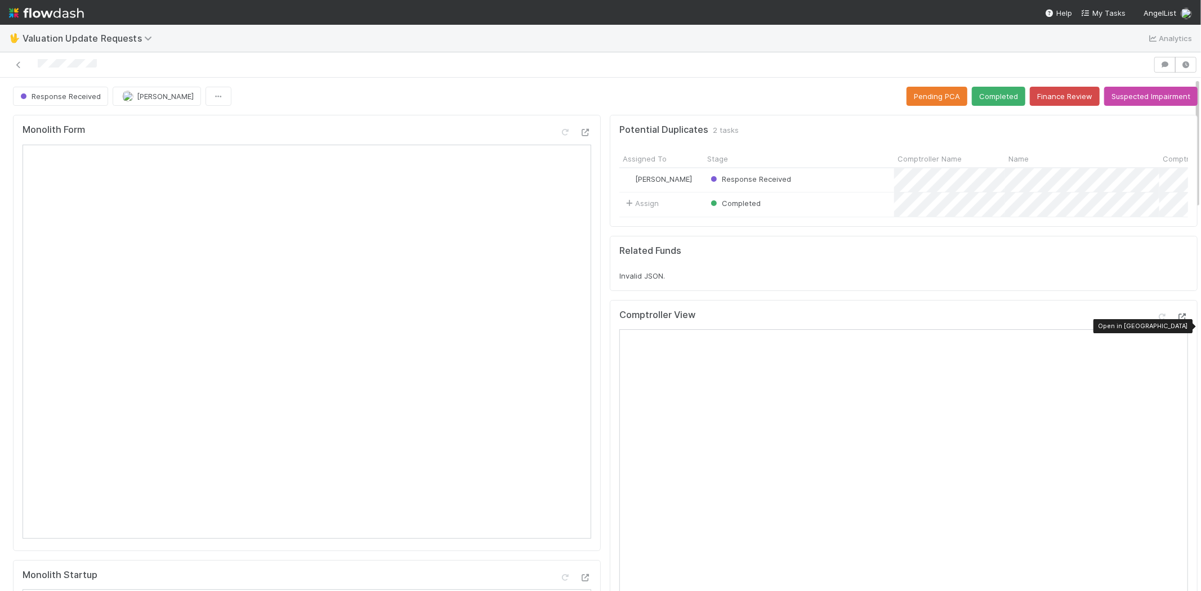
click at [1177, 321] on icon at bounding box center [1182, 317] width 11 height 7
click at [40, 60] on div at bounding box center [577, 65] width 1144 height 16
click at [982, 94] on button "Completed" at bounding box center [998, 96] width 53 height 19
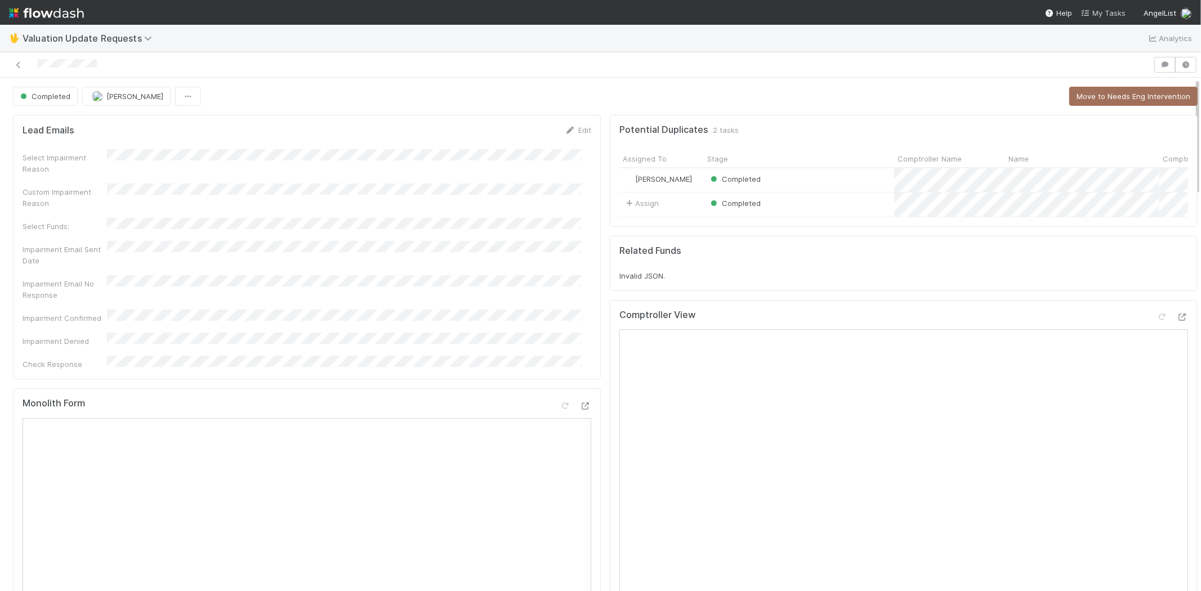
drag, startPoint x: 1109, startPoint y: 7, endPoint x: 1098, endPoint y: 9, distance: 11.4
click at [1109, 8] on link "My Tasks" at bounding box center [1103, 12] width 44 height 11
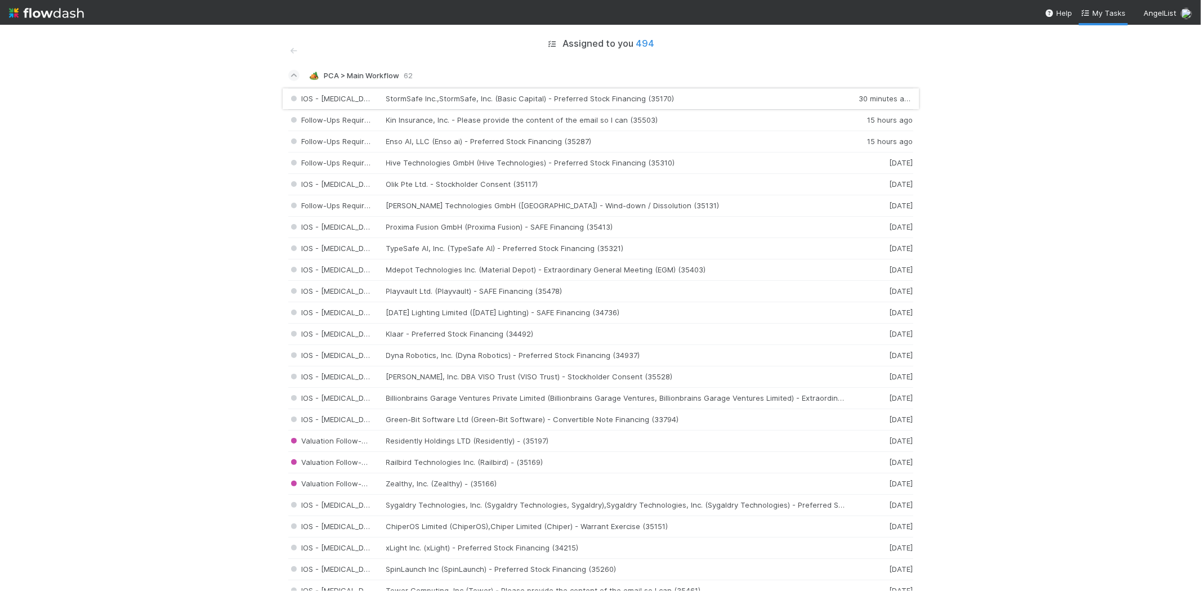
click at [514, 96] on div "IOS - [MEDICAL_DATA] StormSafe Inc.,StormSafe, Inc. (Basic Capital) - Preferred…" at bounding box center [600, 99] width 625 height 22
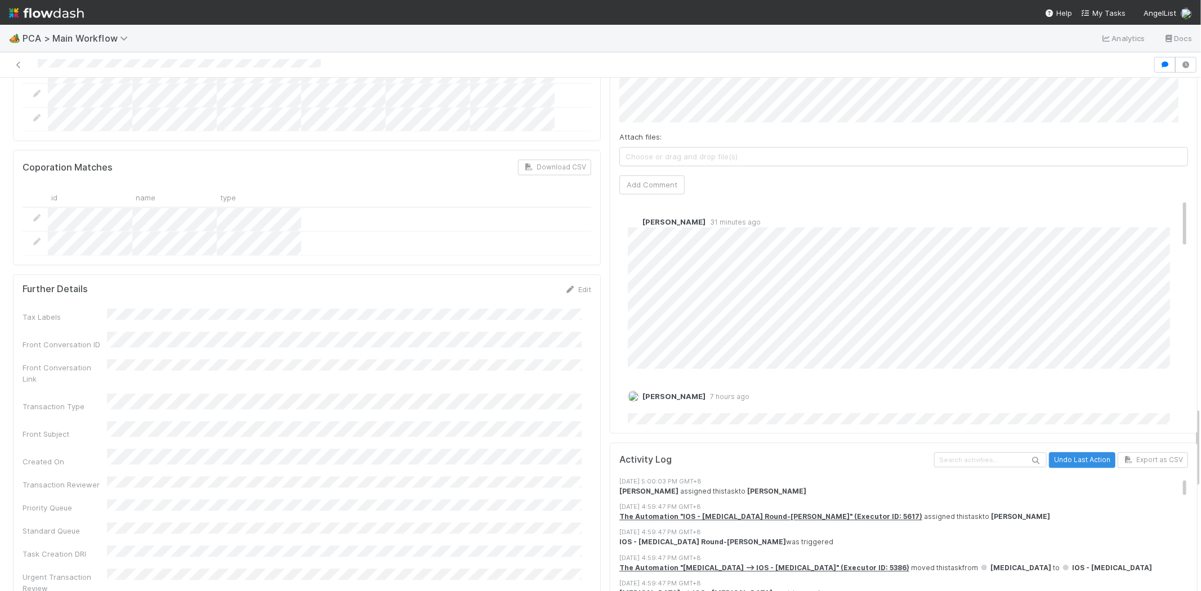
scroll to position [2095, 0]
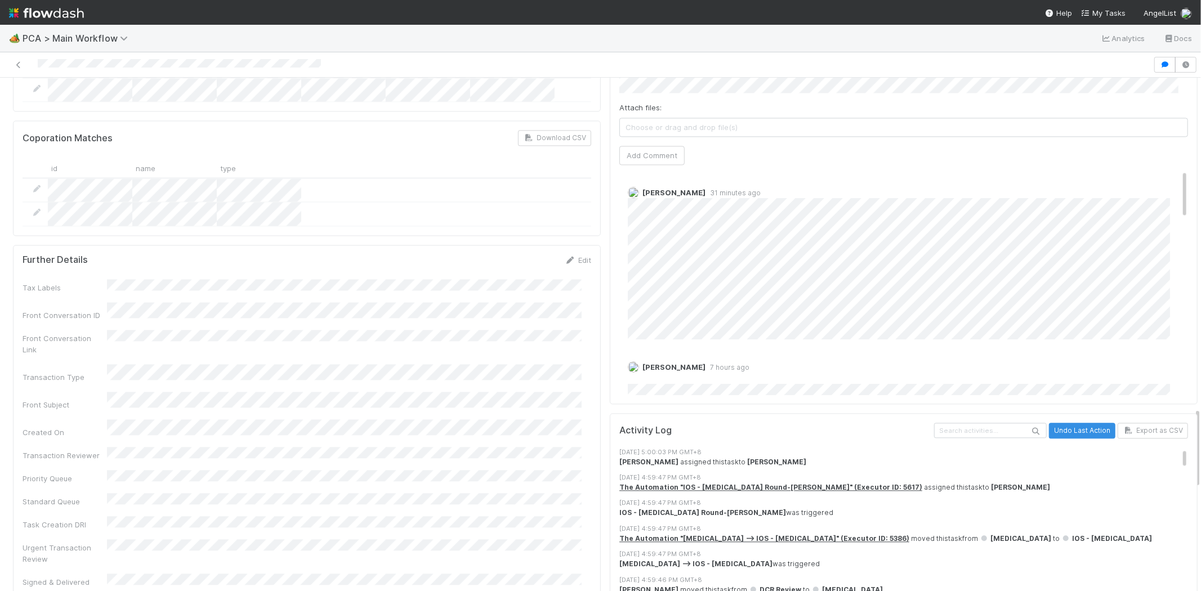
drag, startPoint x: 1187, startPoint y: 105, endPoint x: 1167, endPoint y: 435, distance: 330.6
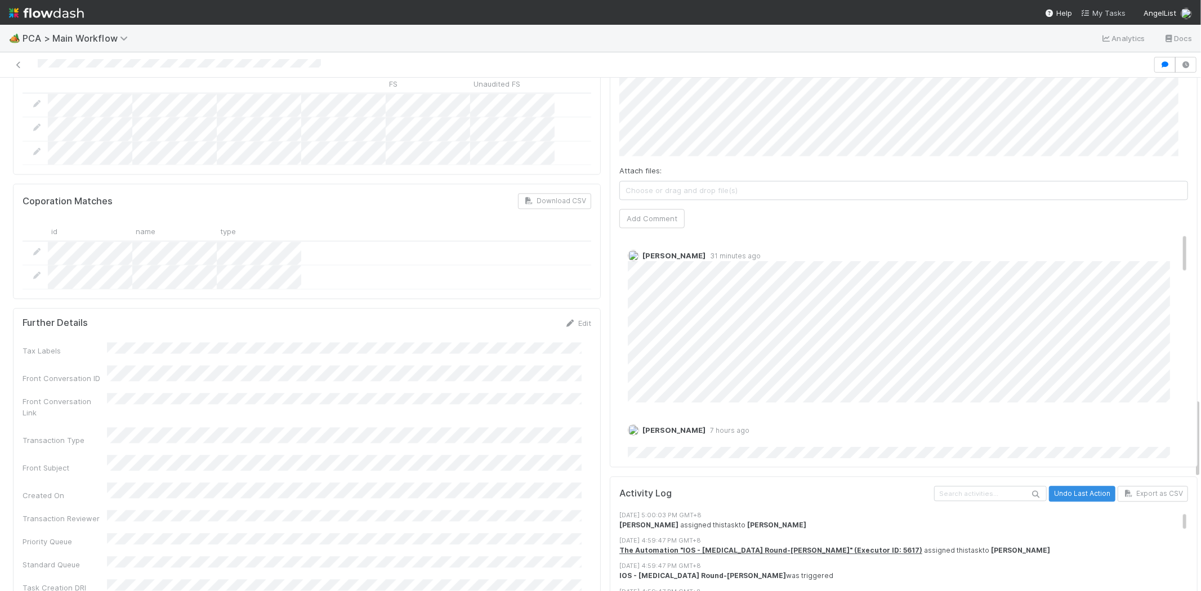
click at [1106, 12] on span "My Tasks" at bounding box center [1103, 12] width 44 height 9
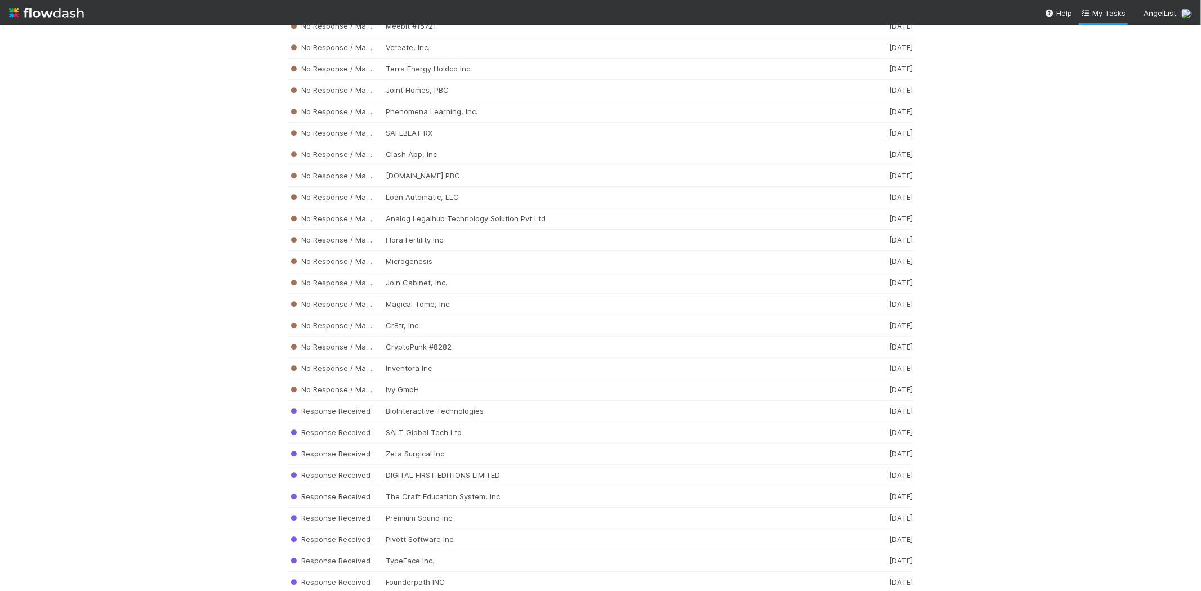
scroll to position [10176, 0]
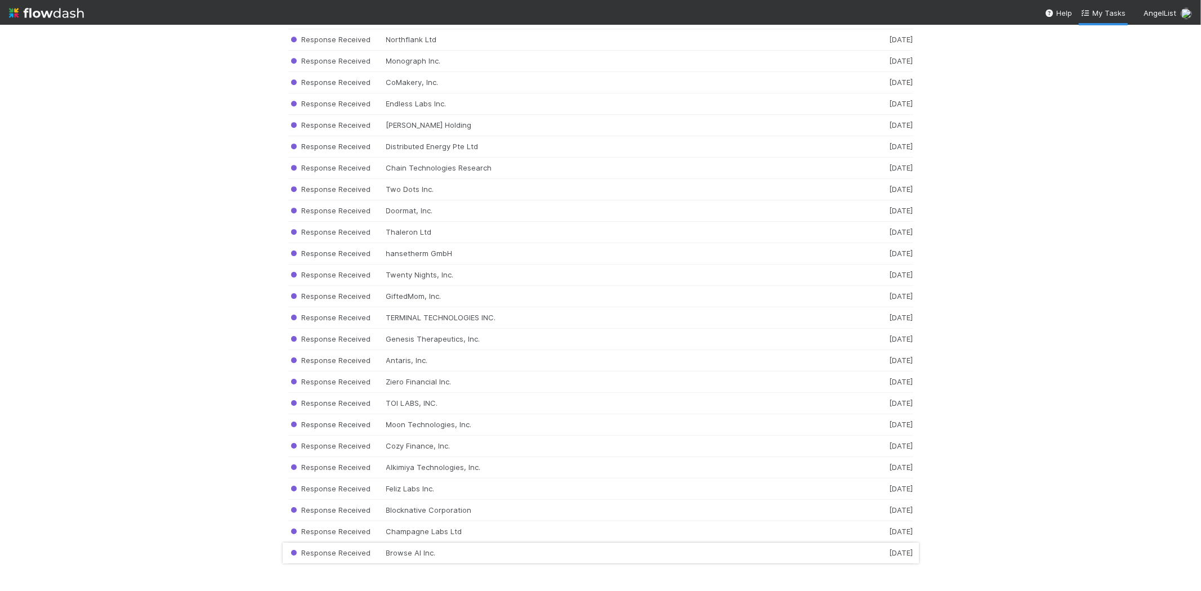
click at [405, 552] on div "Response Received Browse AI Inc. [DATE]" at bounding box center [600, 553] width 625 height 21
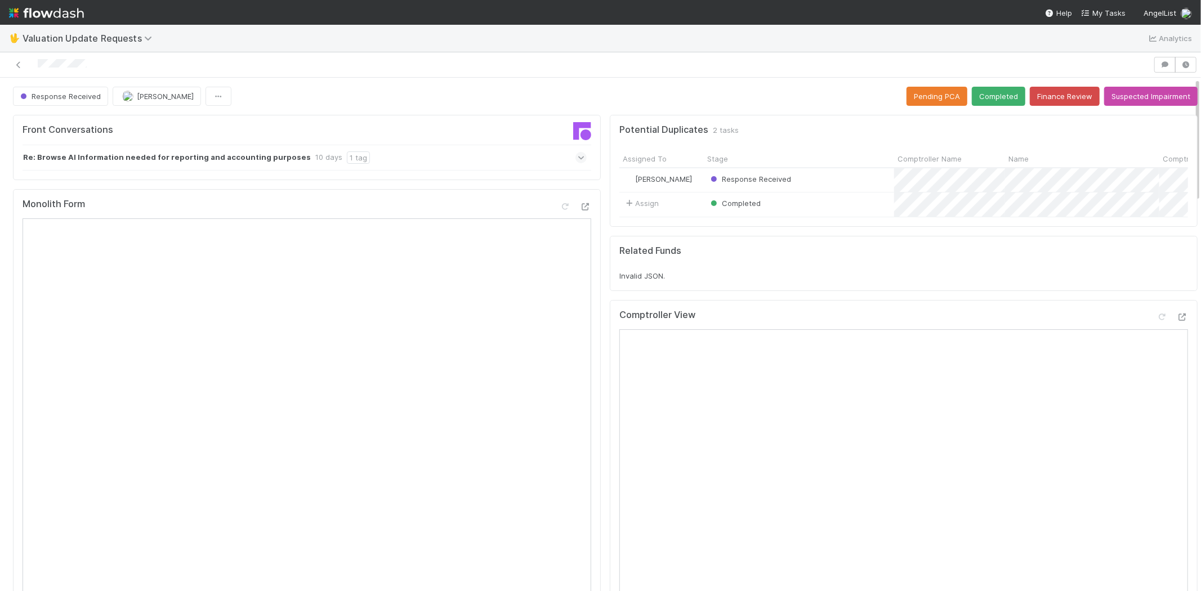
click at [576, 155] on span at bounding box center [581, 157] width 11 height 11
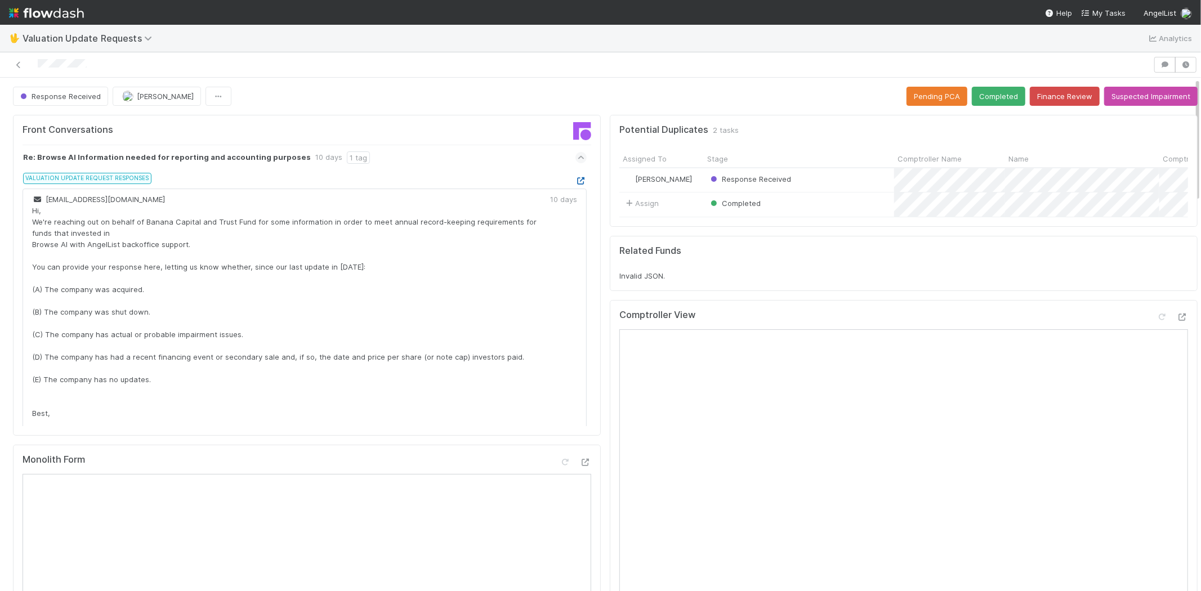
click at [576, 181] on icon at bounding box center [581, 180] width 11 height 7
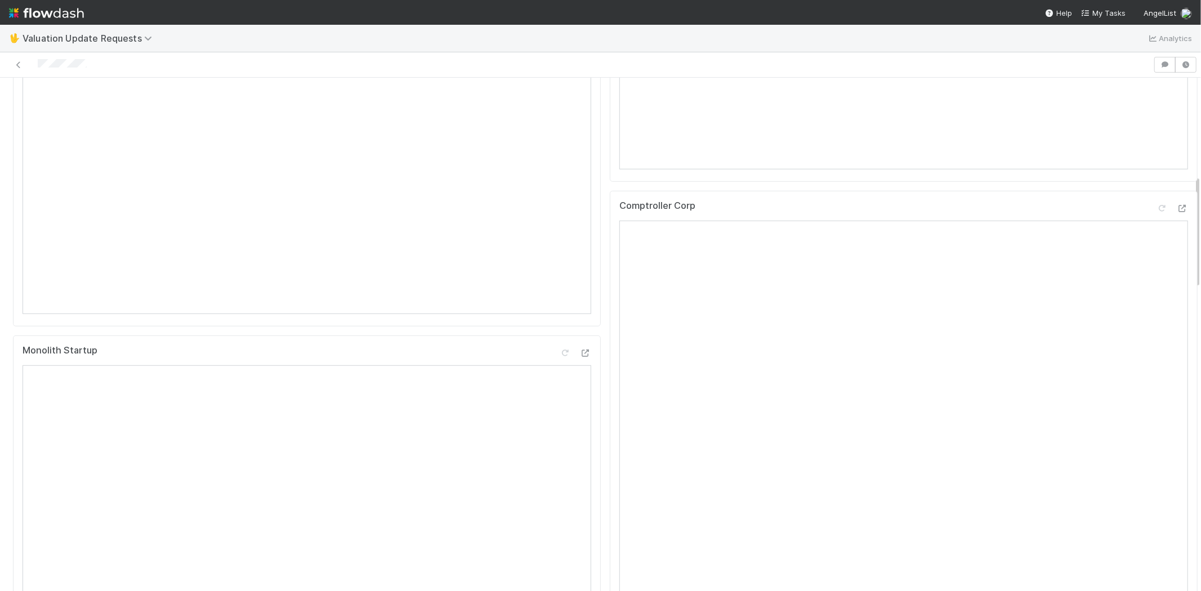
scroll to position [751, 0]
click at [87, 61] on div at bounding box center [577, 65] width 1144 height 16
click at [39, 65] on div at bounding box center [577, 65] width 1144 height 16
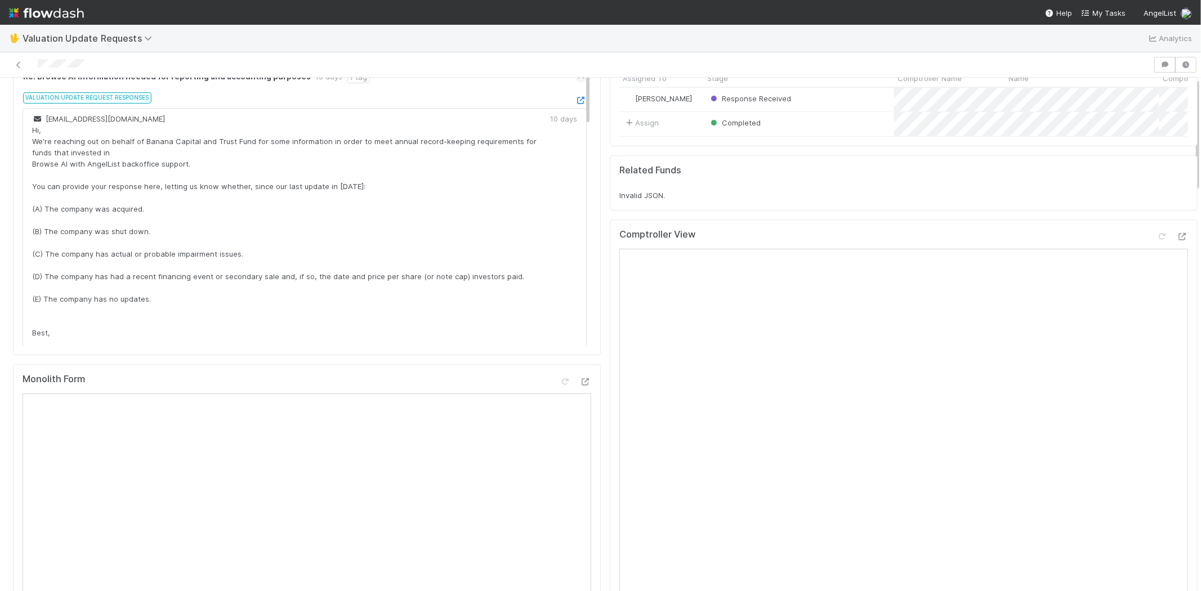
scroll to position [0, 0]
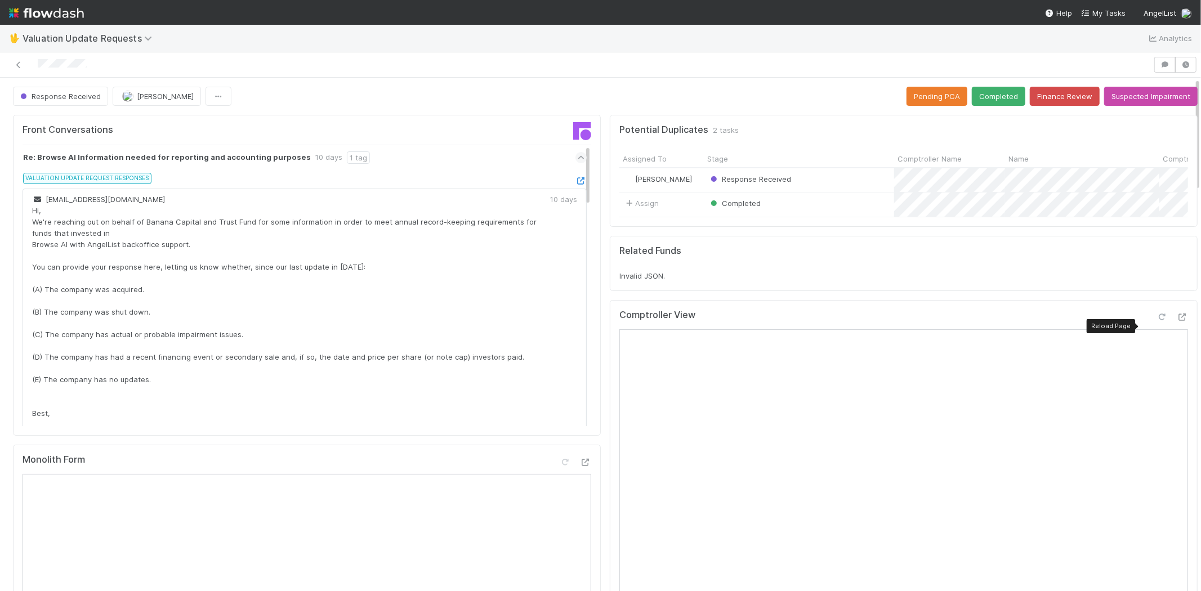
click at [1157, 321] on icon at bounding box center [1162, 317] width 11 height 7
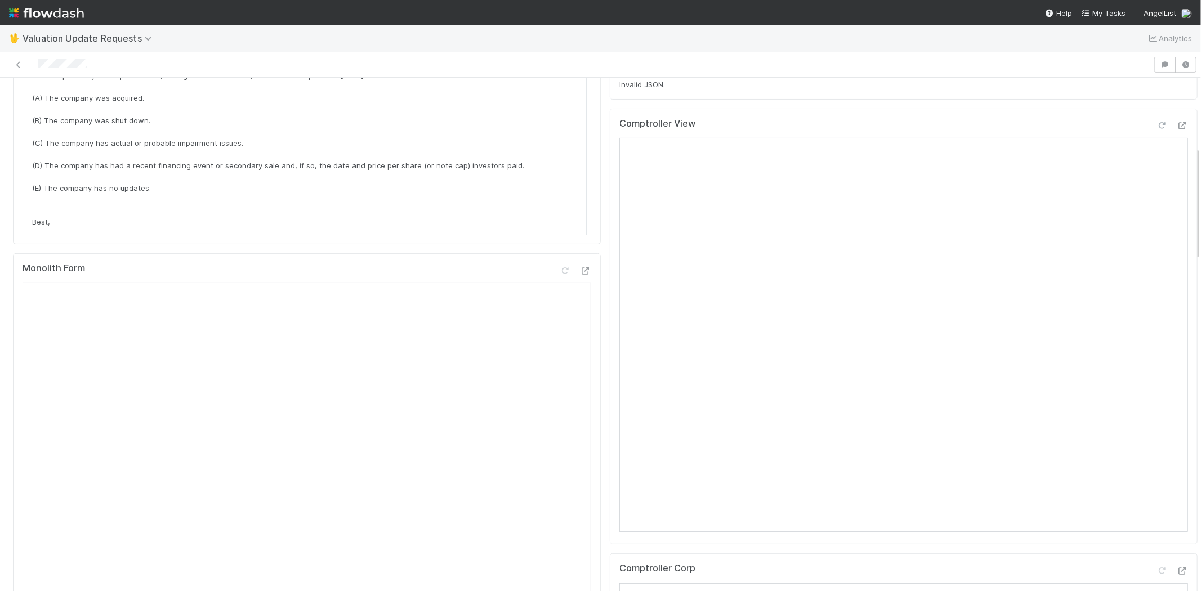
scroll to position [313, 0]
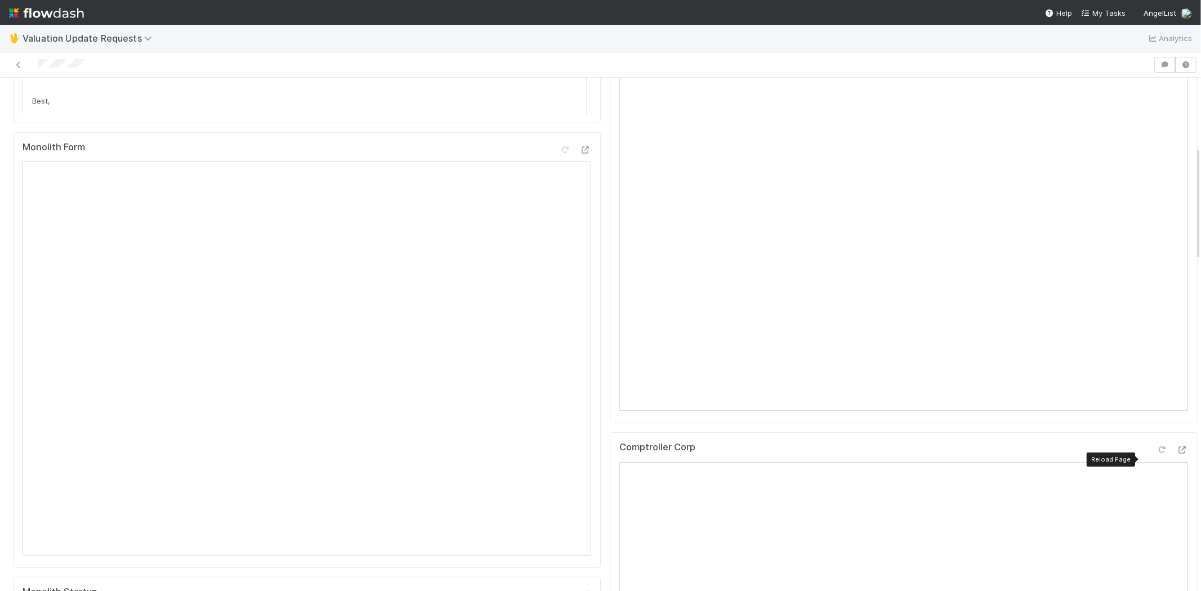
click at [1157, 454] on icon at bounding box center [1162, 450] width 11 height 7
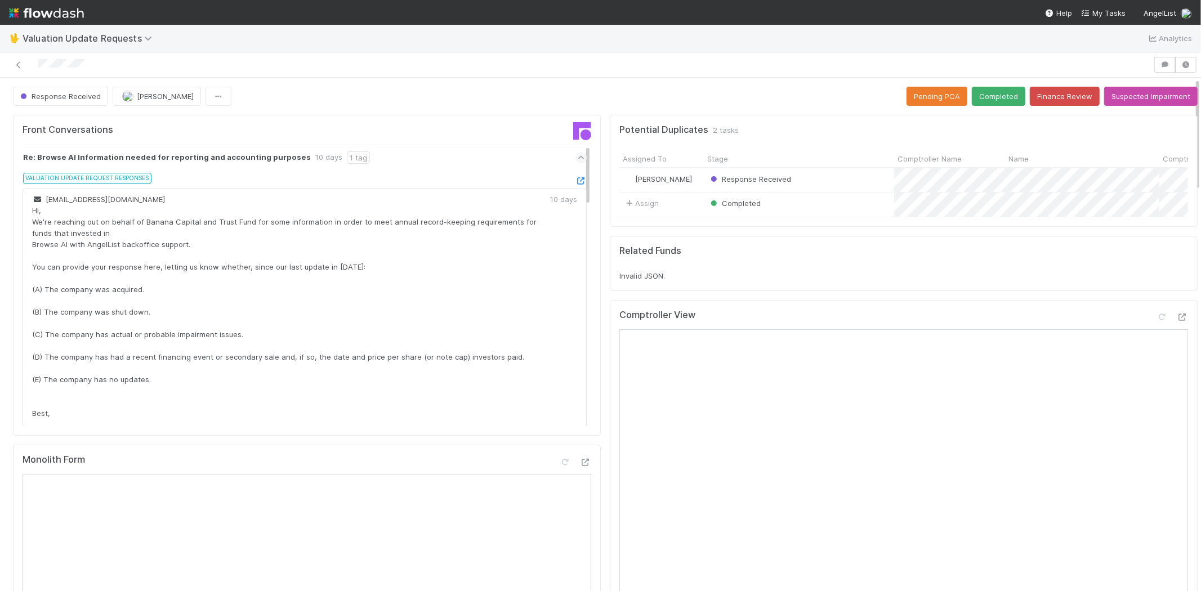
scroll to position [0, 0]
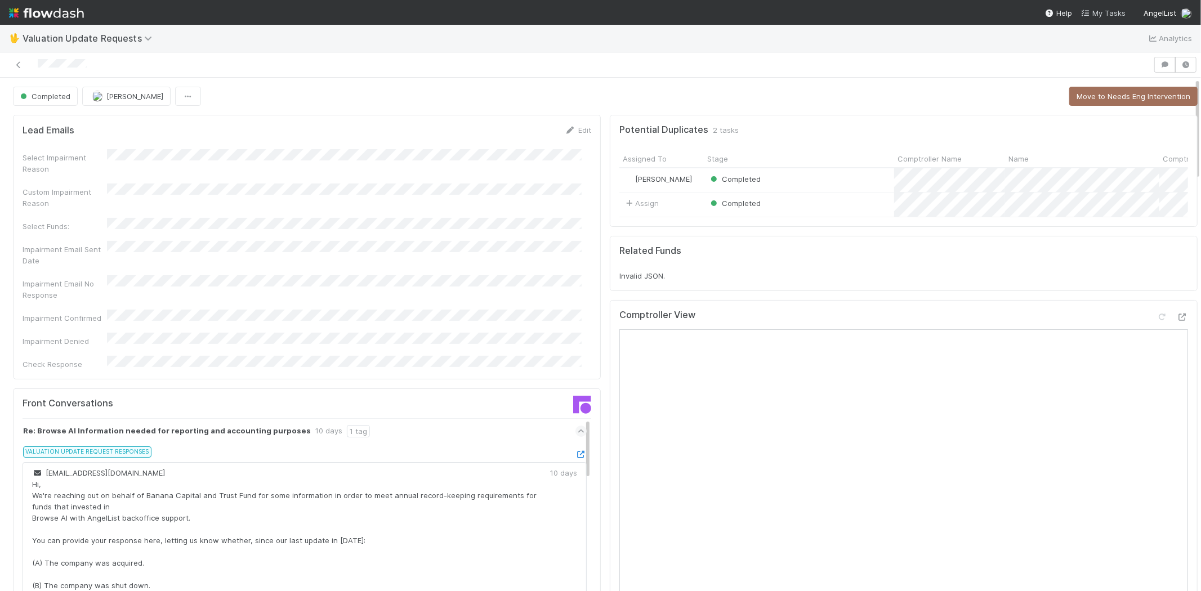
click at [1112, 11] on span "My Tasks" at bounding box center [1103, 12] width 44 height 9
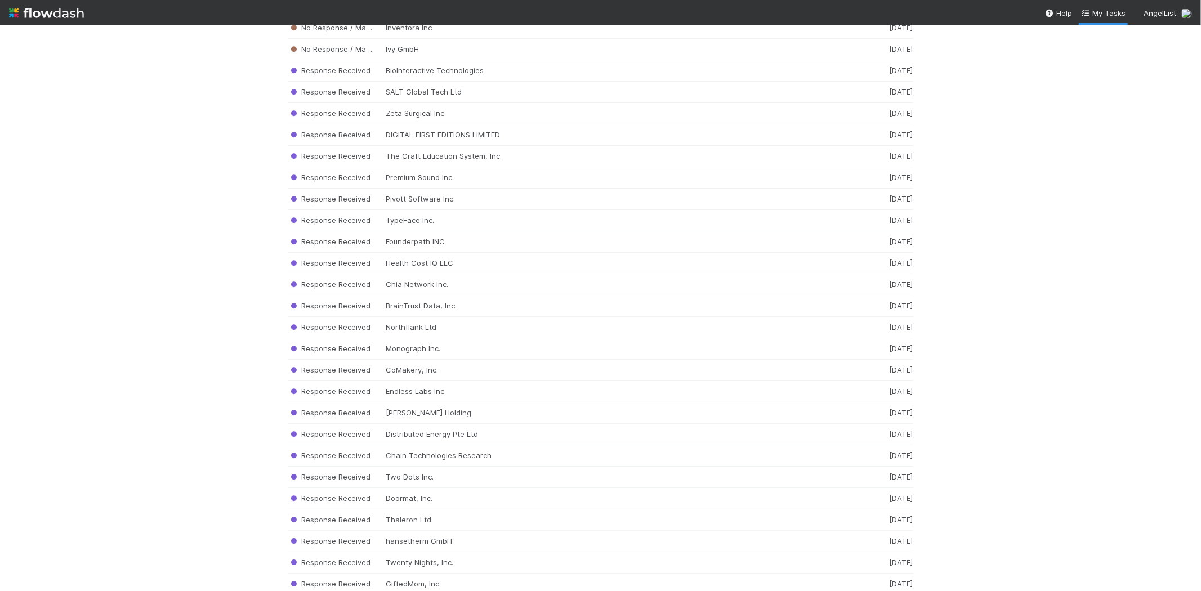
scroll to position [10155, 0]
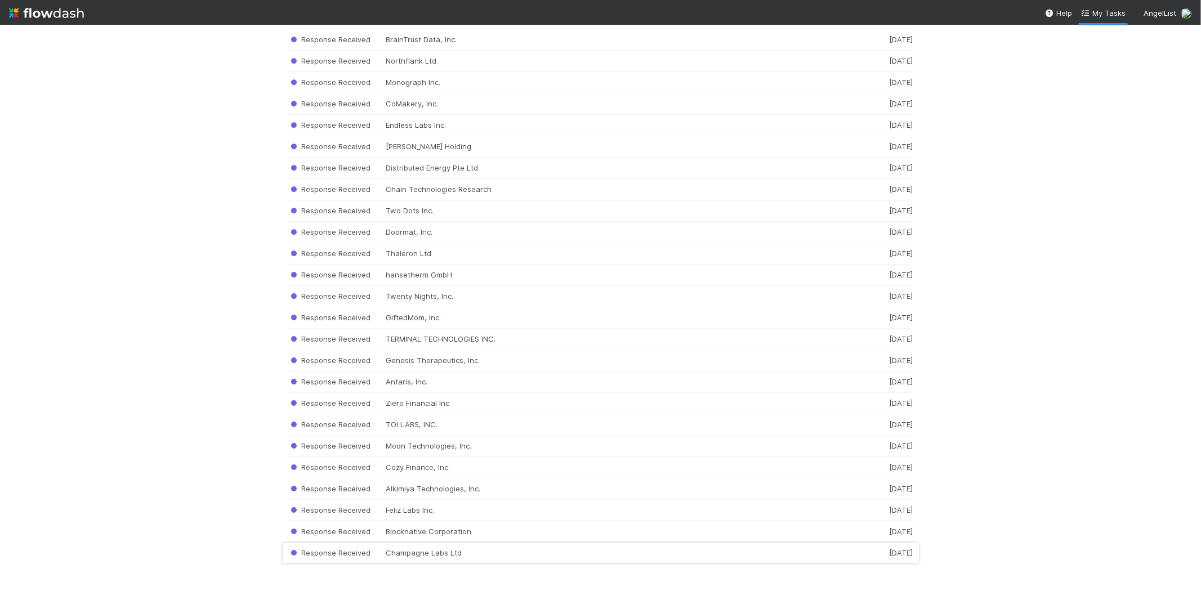
click at [547, 548] on div "Response Received Champagne Labs Ltd [DATE]" at bounding box center [600, 553] width 625 height 21
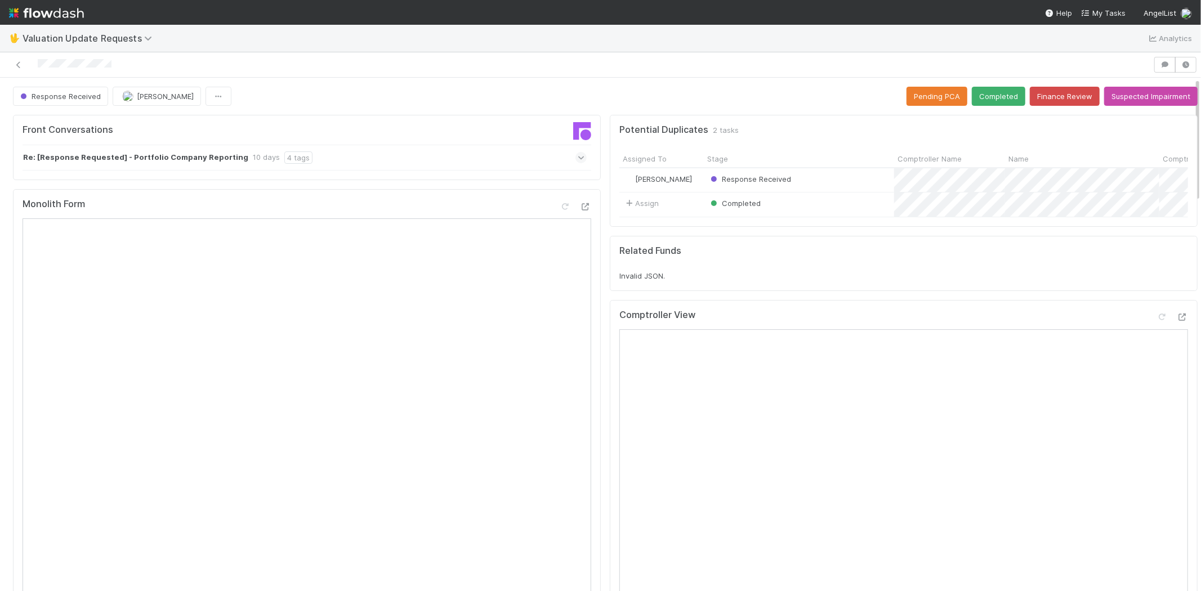
click at [578, 158] on icon at bounding box center [581, 157] width 7 height 11
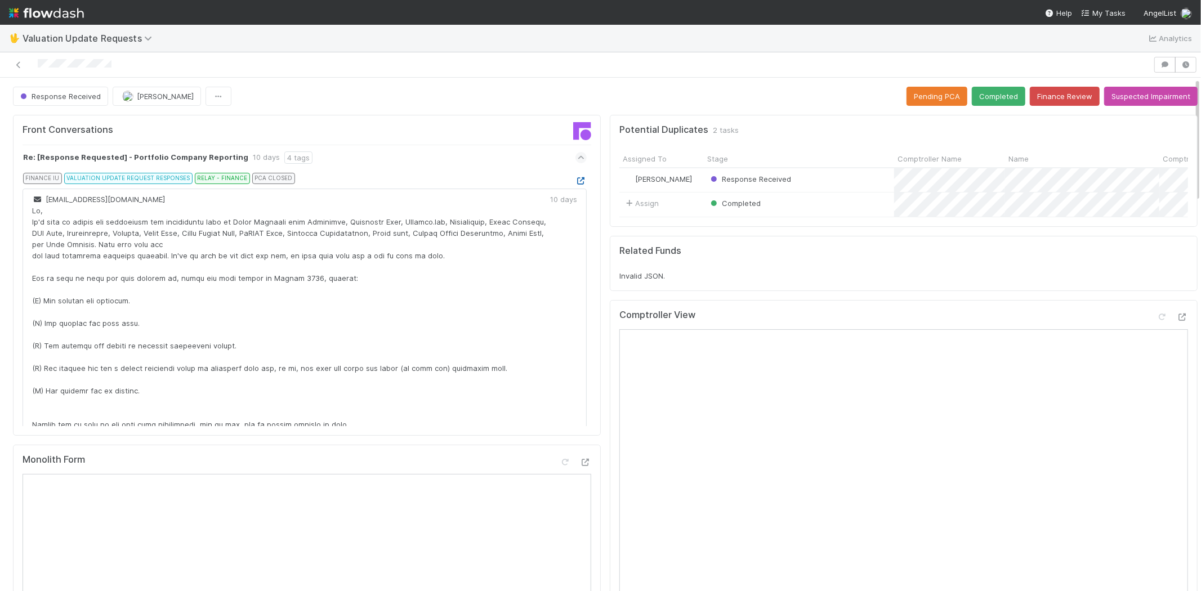
click at [576, 180] on icon at bounding box center [581, 180] width 11 height 7
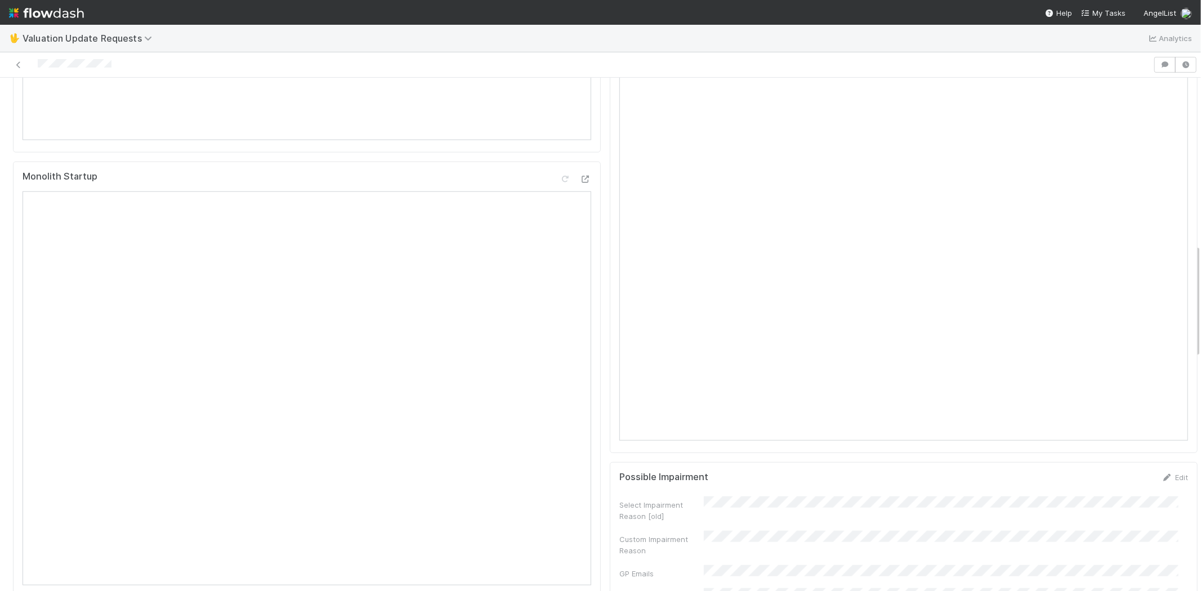
scroll to position [751, 0]
click at [39, 64] on div at bounding box center [577, 65] width 1144 height 16
drag, startPoint x: 111, startPoint y: 57, endPoint x: 124, endPoint y: 59, distance: 13.0
click at [113, 57] on div at bounding box center [577, 65] width 1144 height 16
click at [123, 66] on div at bounding box center [577, 65] width 1144 height 16
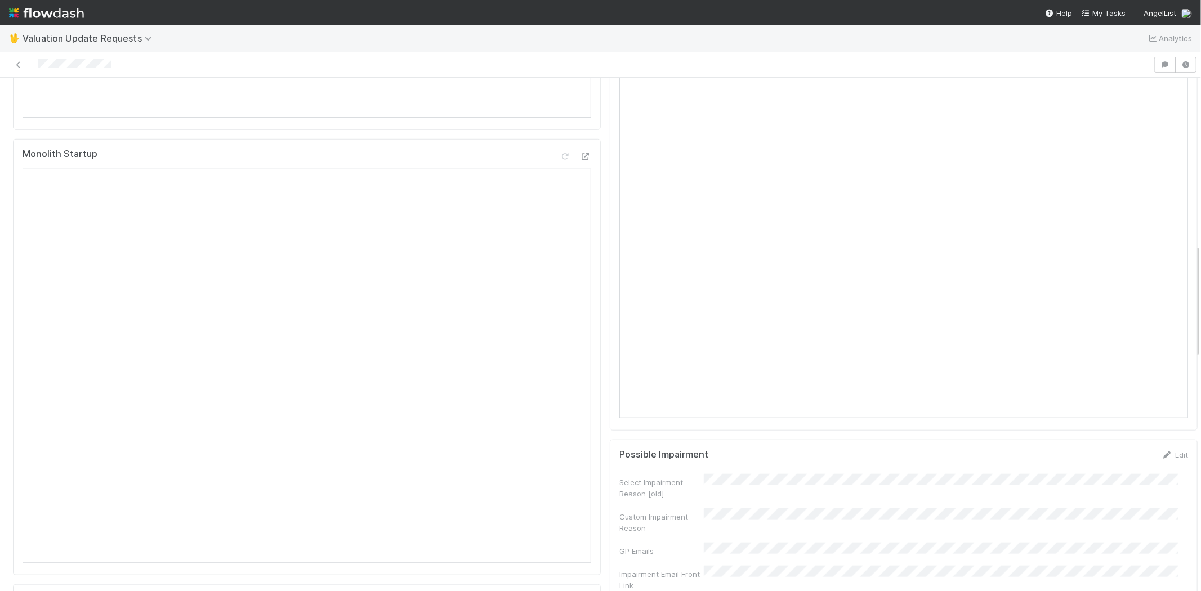
drag, startPoint x: 130, startPoint y: 60, endPoint x: 38, endPoint y: 69, distance: 92.3
click at [38, 69] on div at bounding box center [577, 65] width 1144 height 16
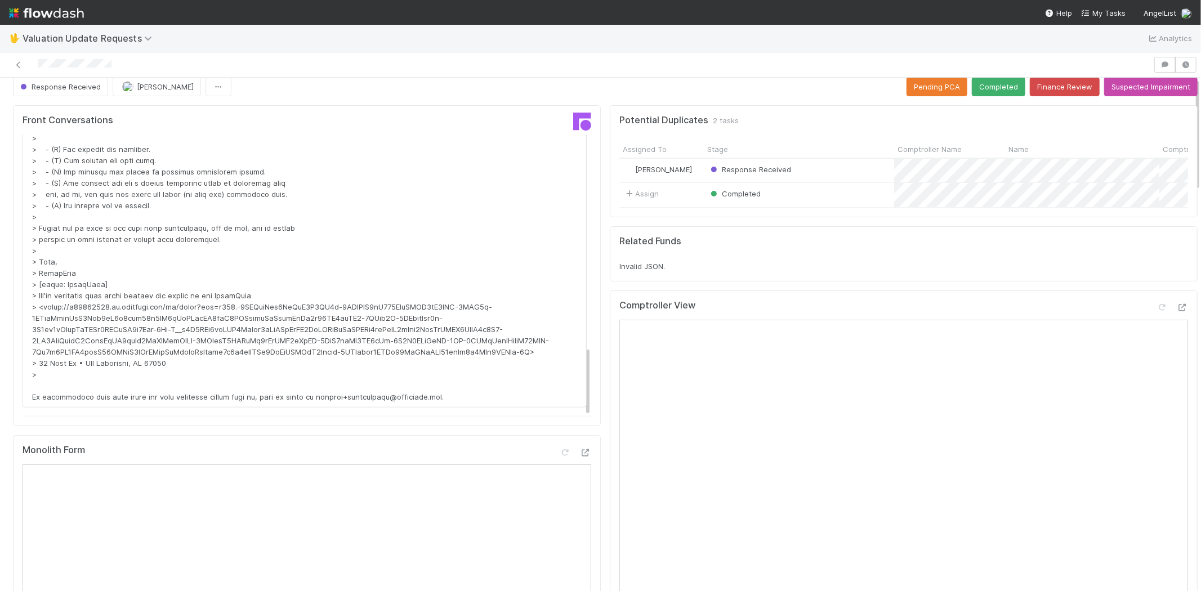
scroll to position [0, 0]
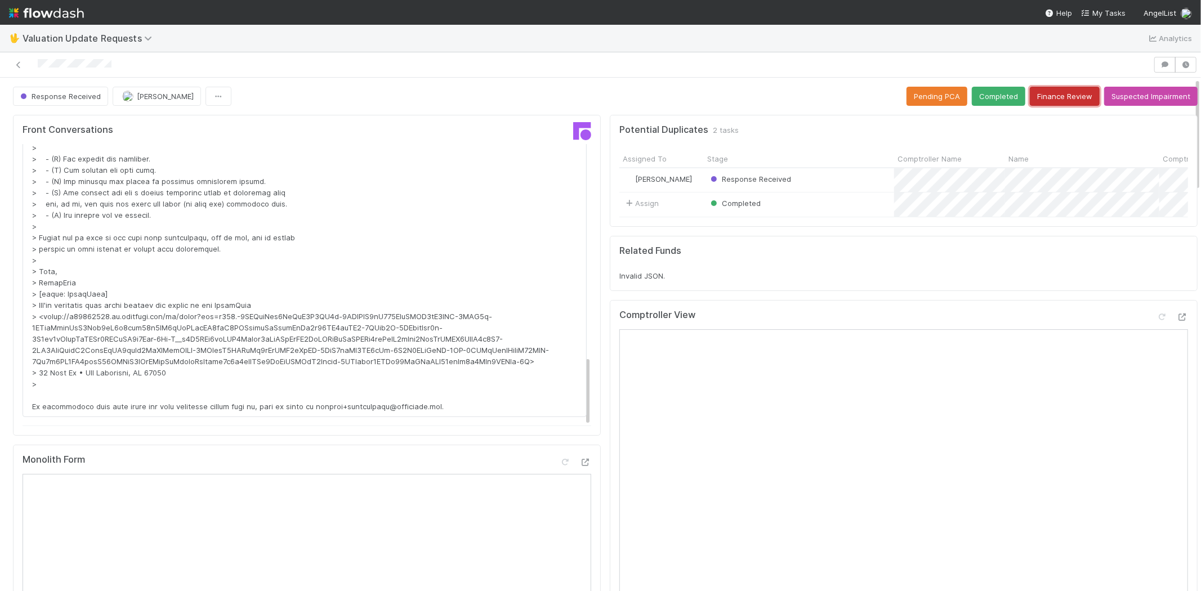
click at [1051, 96] on button "Finance Review" at bounding box center [1065, 96] width 70 height 19
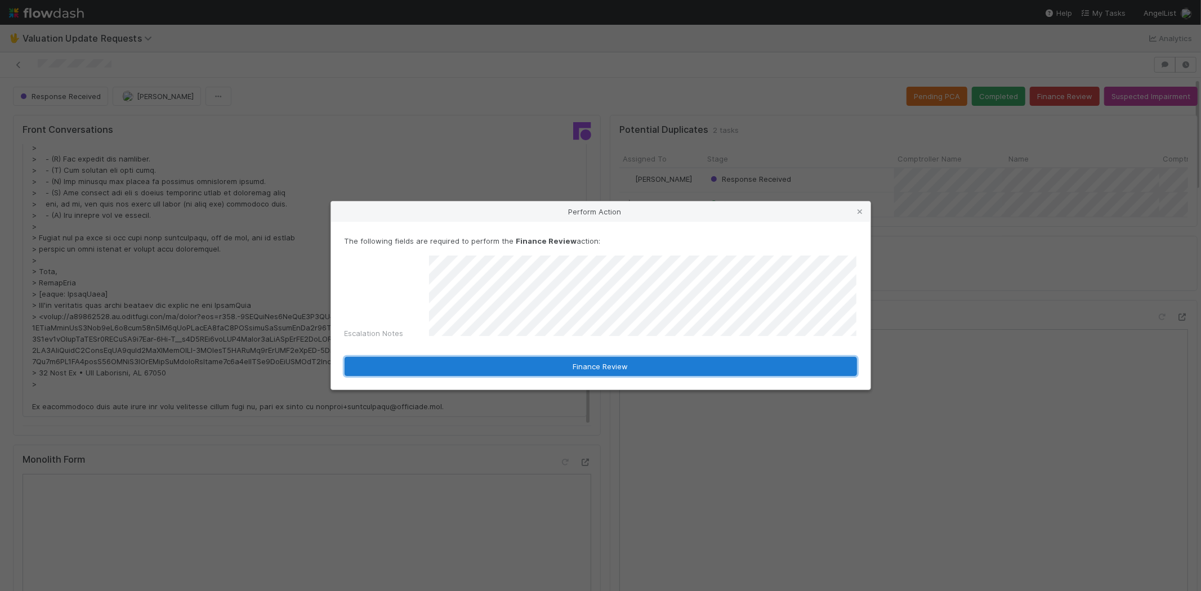
click at [605, 362] on button "Finance Review" at bounding box center [601, 366] width 512 height 19
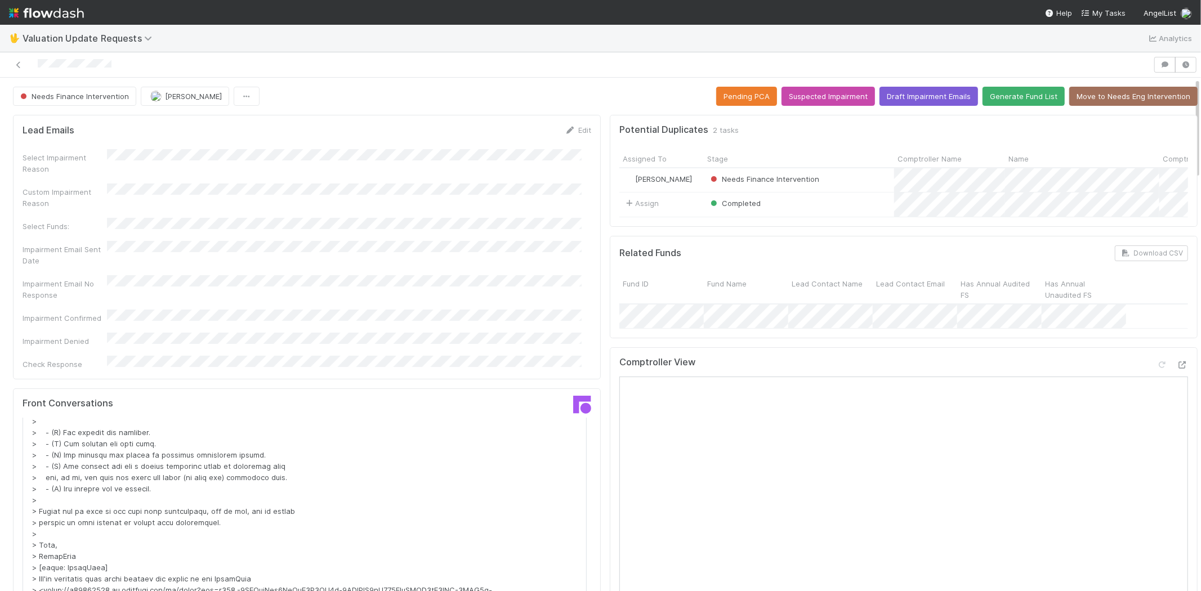
click at [37, 66] on div at bounding box center [577, 65] width 1144 height 16
click at [1102, 10] on span "My Tasks" at bounding box center [1103, 12] width 44 height 9
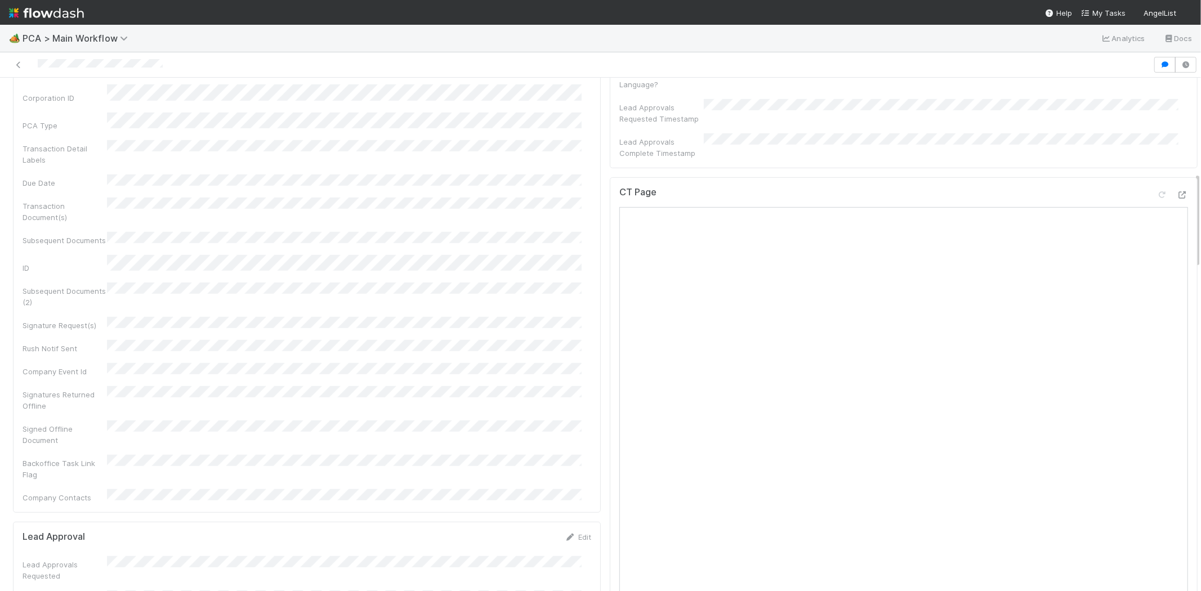
scroll to position [277, 0]
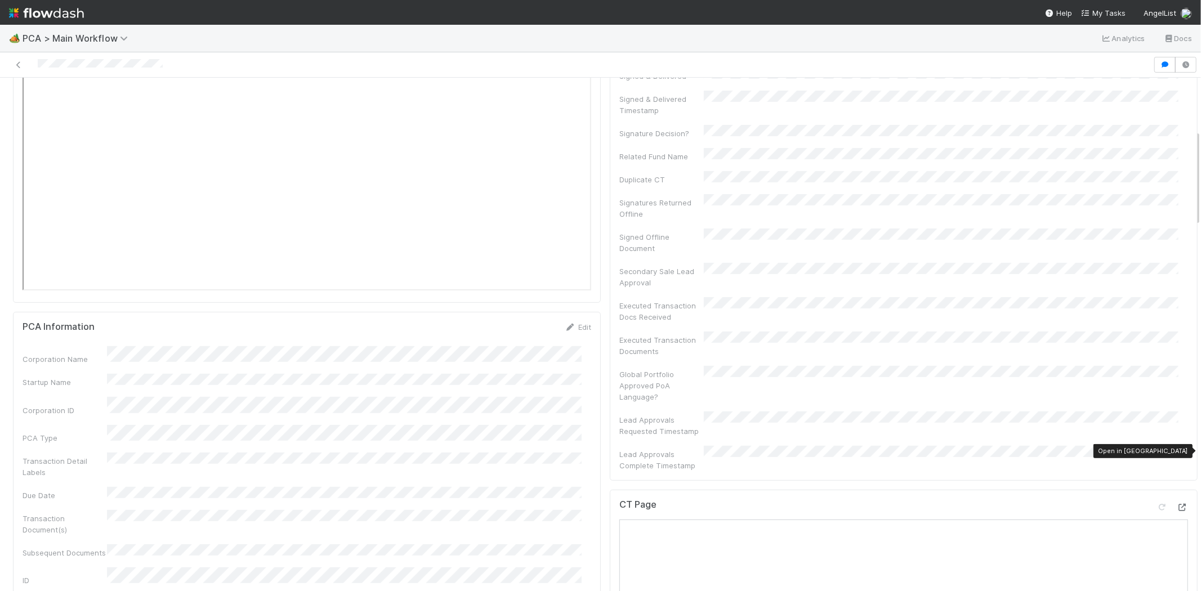
click at [1177, 504] on icon at bounding box center [1182, 507] width 11 height 7
